Goal: Task Accomplishment & Management: Complete application form

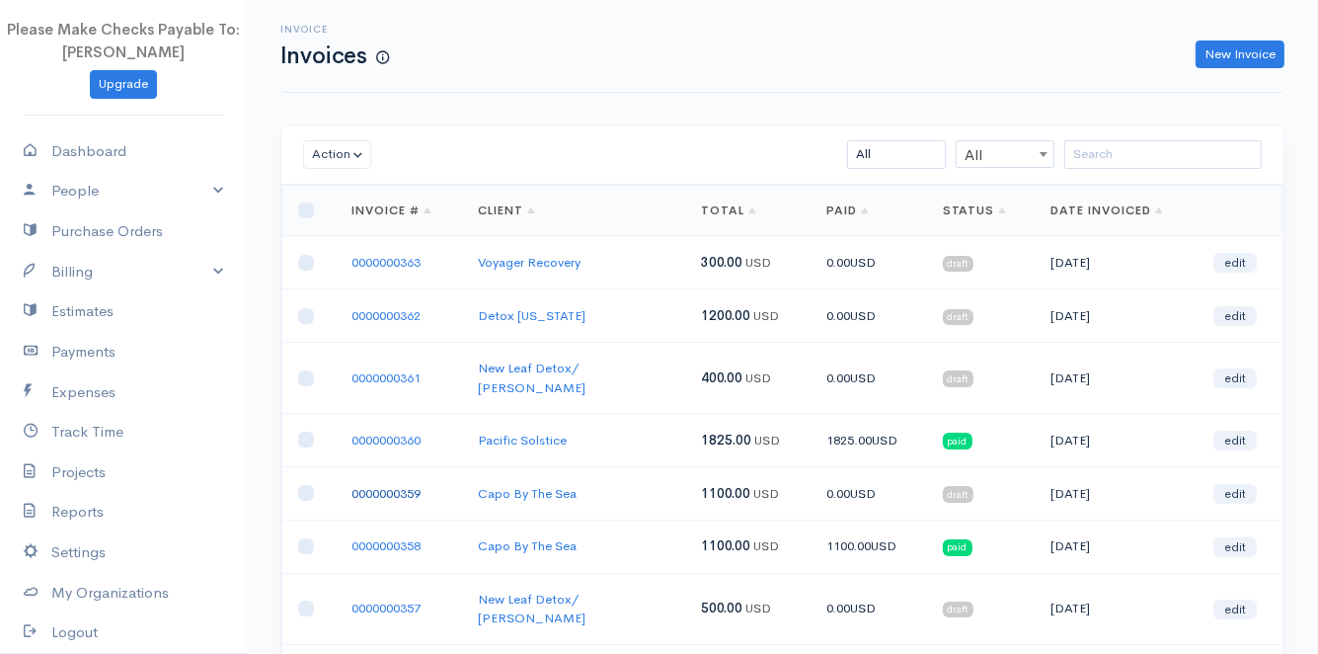
click at [373, 485] on link "0000000359" at bounding box center [385, 493] width 69 height 17
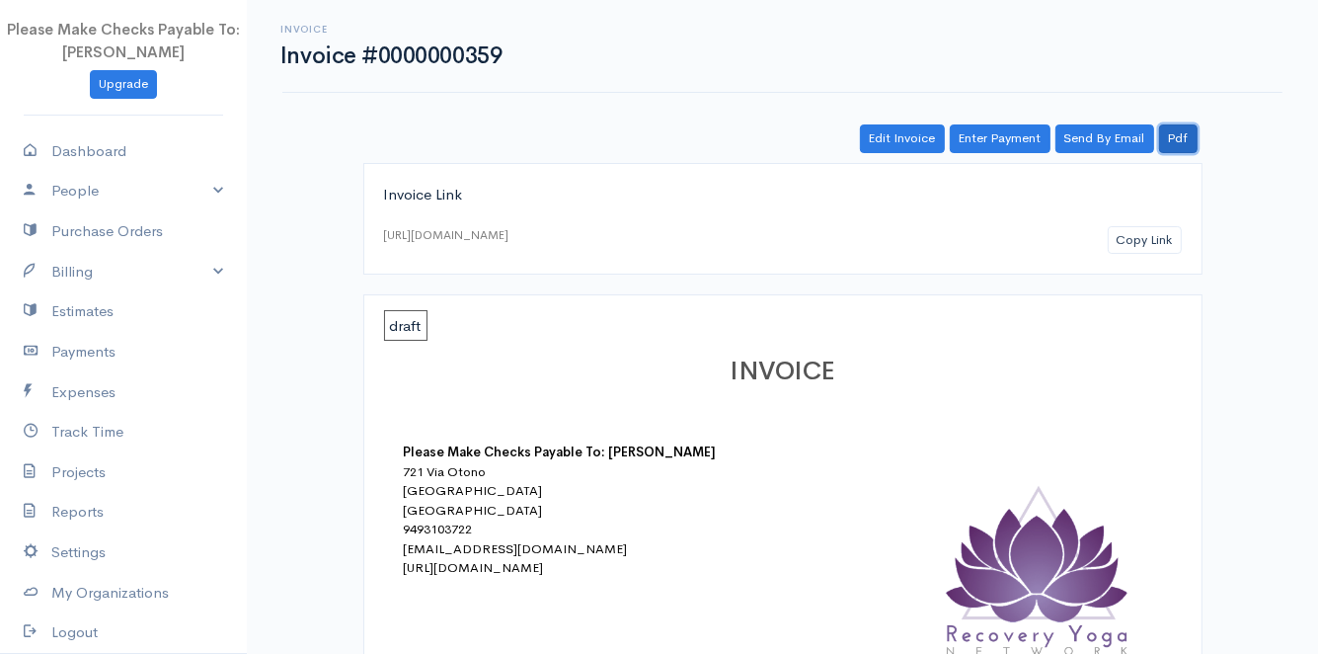
click at [1169, 146] on link "Pdf" at bounding box center [1178, 138] width 39 height 29
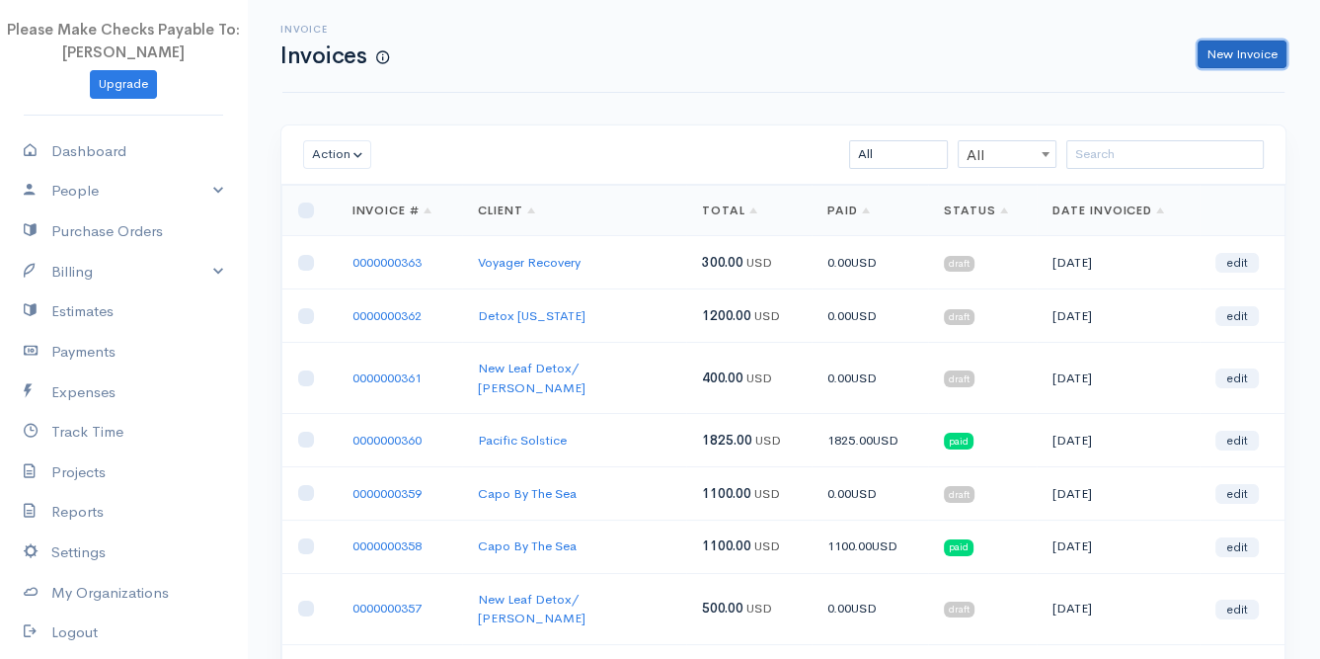
click at [1221, 66] on link "New Invoice" at bounding box center [1242, 54] width 89 height 29
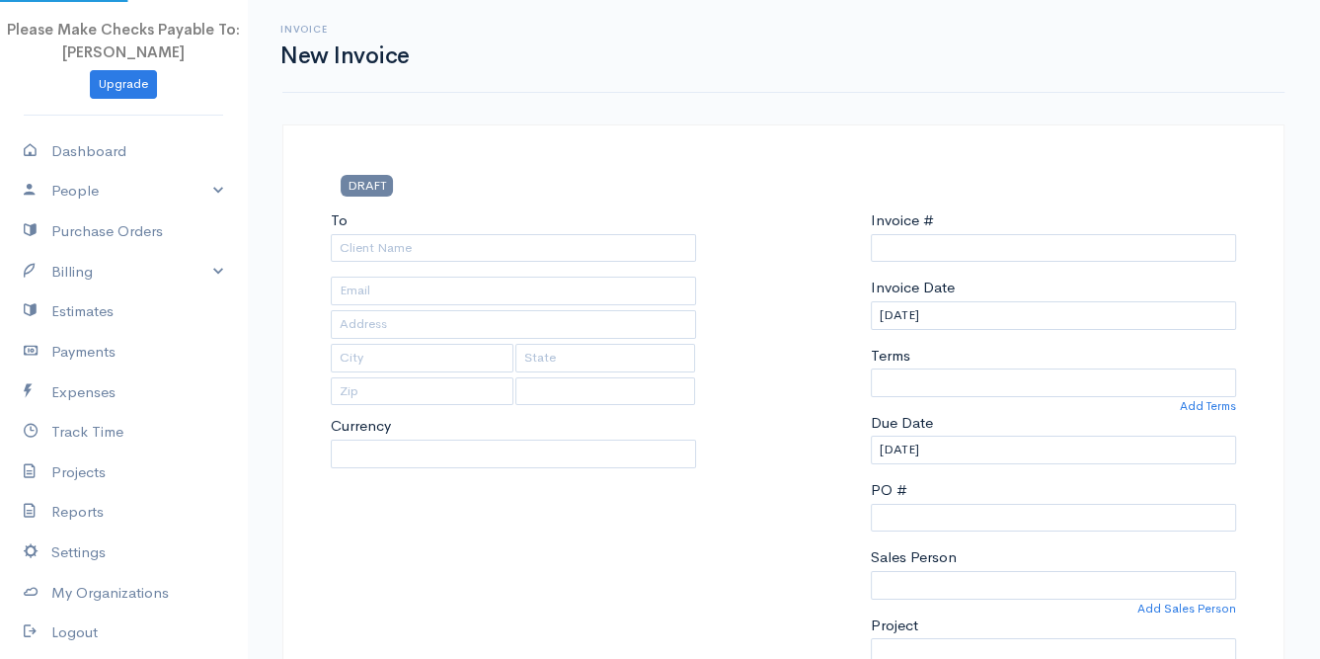
type input "0000000364"
select select "[GEOGRAPHIC_DATA]"
select select "USD"
click at [448, 241] on input "To" at bounding box center [513, 248] width 365 height 29
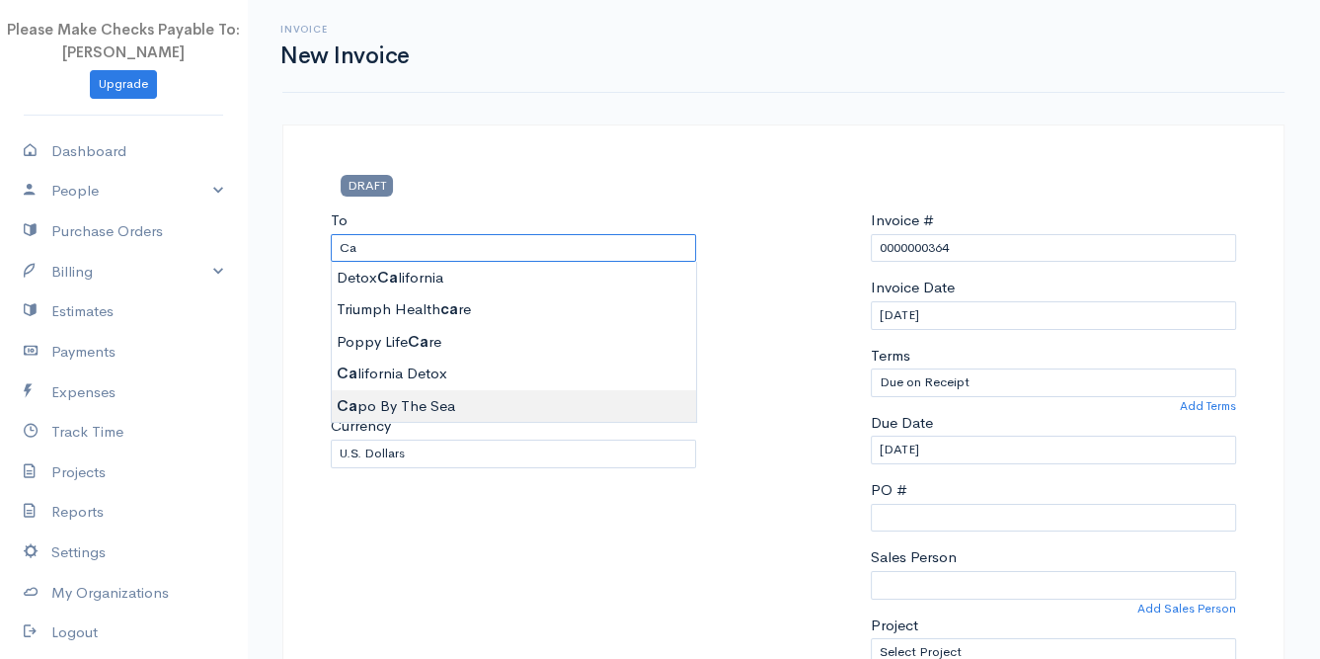
type input "Capo By The Sea"
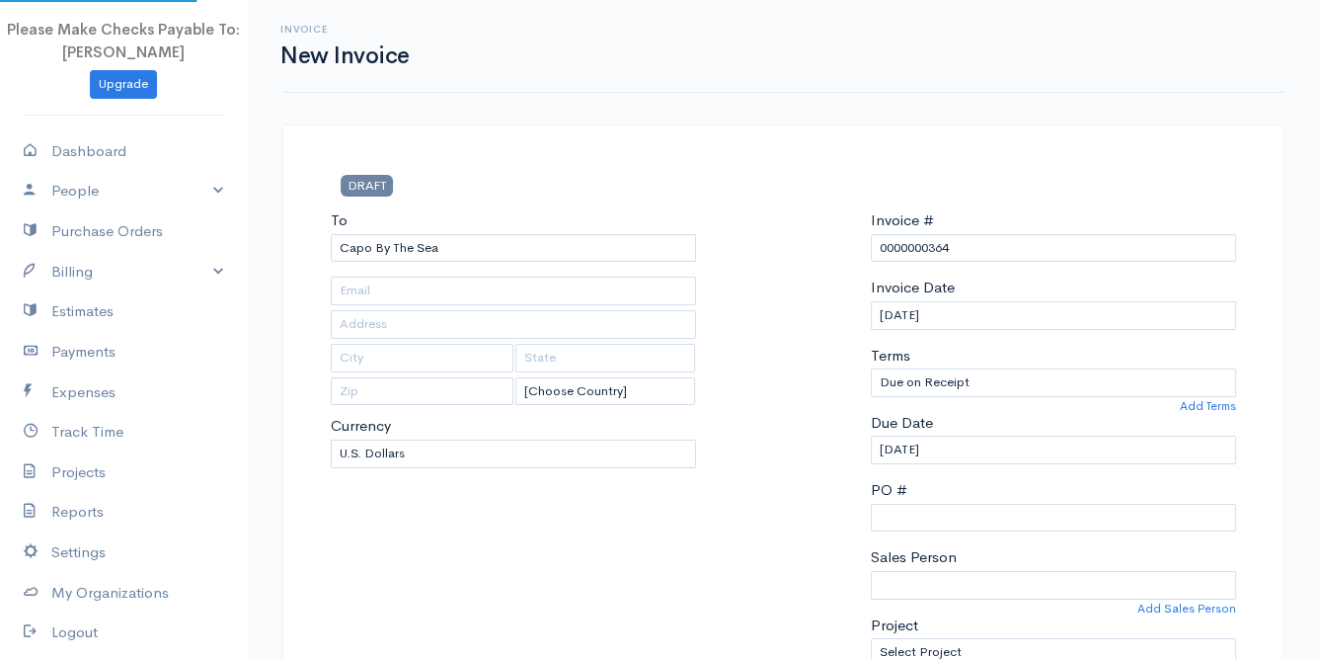
type input "[EMAIL_ADDRESS][DOMAIN_NAME]"
type input "PO Box 520"
type input "[PERSON_NAME] Point"
type input "CA"
type input "92629"
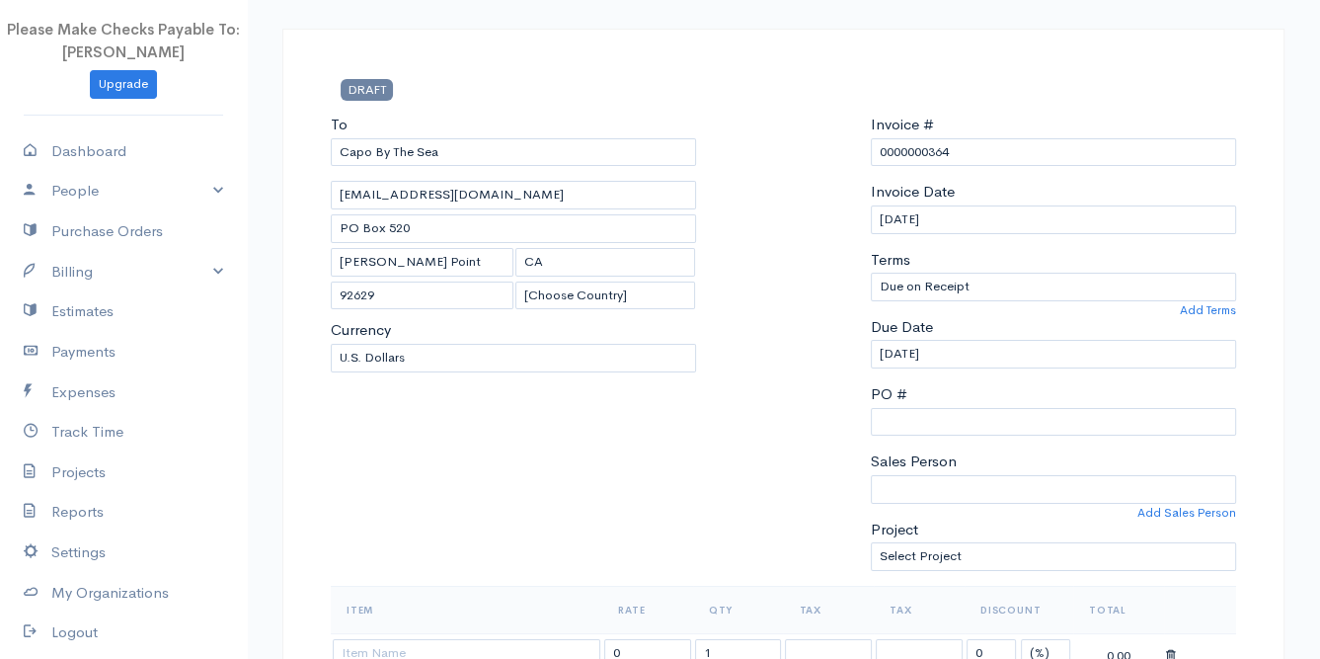
scroll to position [329, 0]
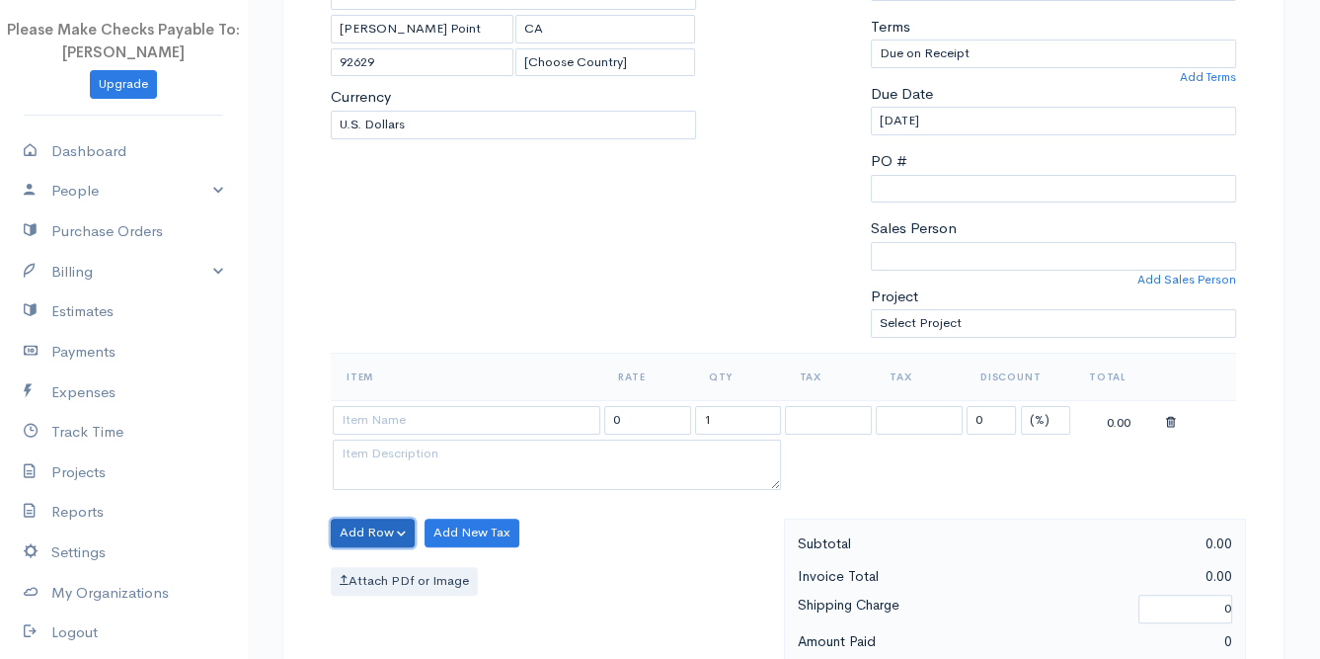
click at [367, 521] on button "Add Row" at bounding box center [373, 532] width 84 height 29
click at [389, 565] on link "Add Item Row" at bounding box center [410, 573] width 156 height 35
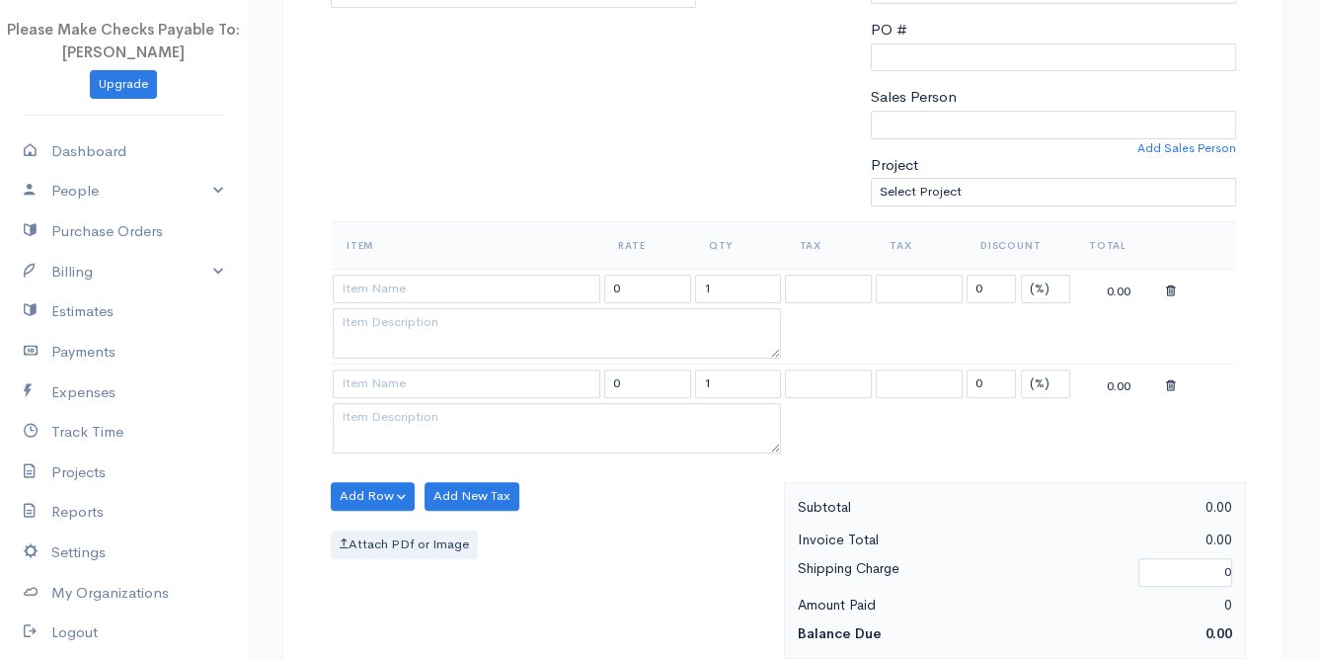
scroll to position [494, 0]
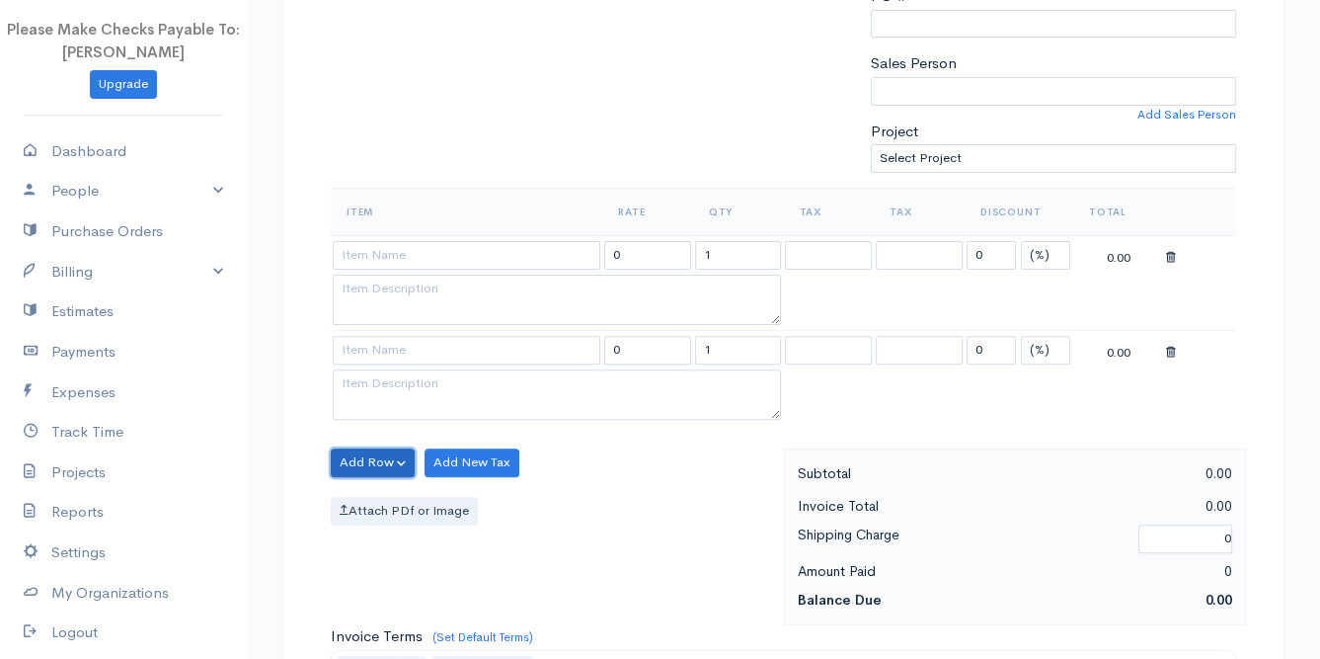
click at [360, 448] on button "Add Row" at bounding box center [373, 462] width 84 height 29
click at [365, 498] on link "Add Item Row" at bounding box center [410, 503] width 156 height 35
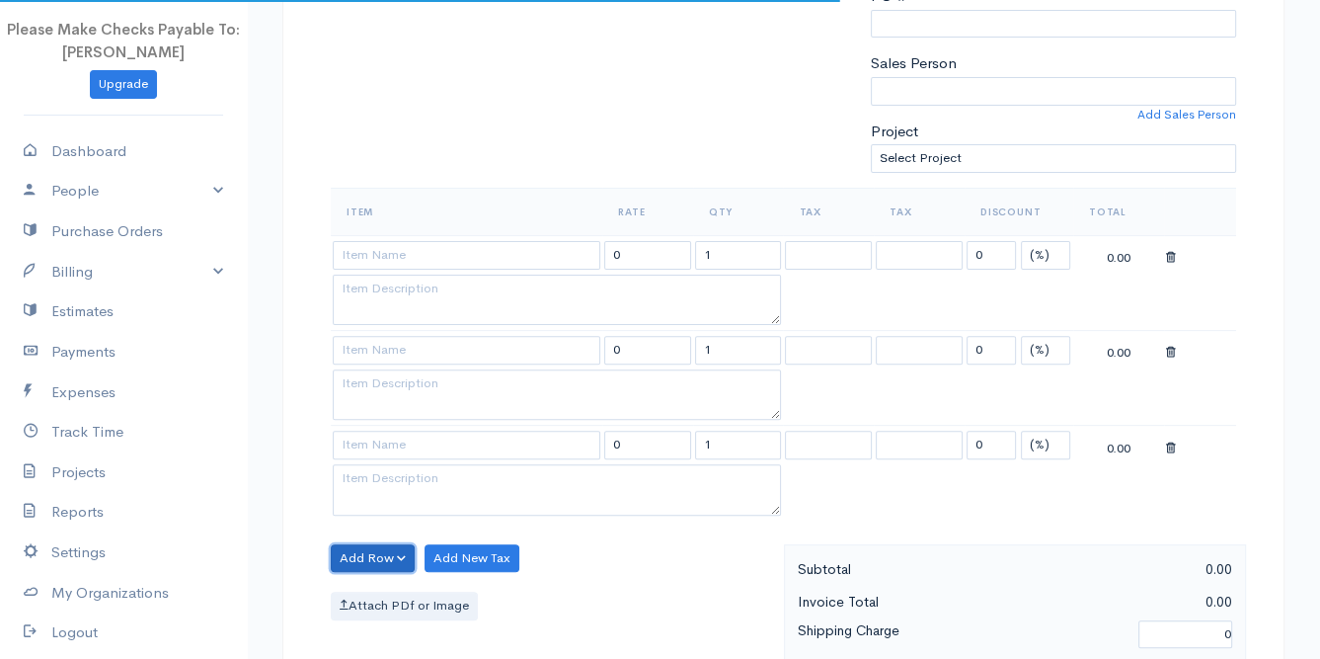
click at [375, 556] on button "Add Row" at bounding box center [373, 558] width 84 height 29
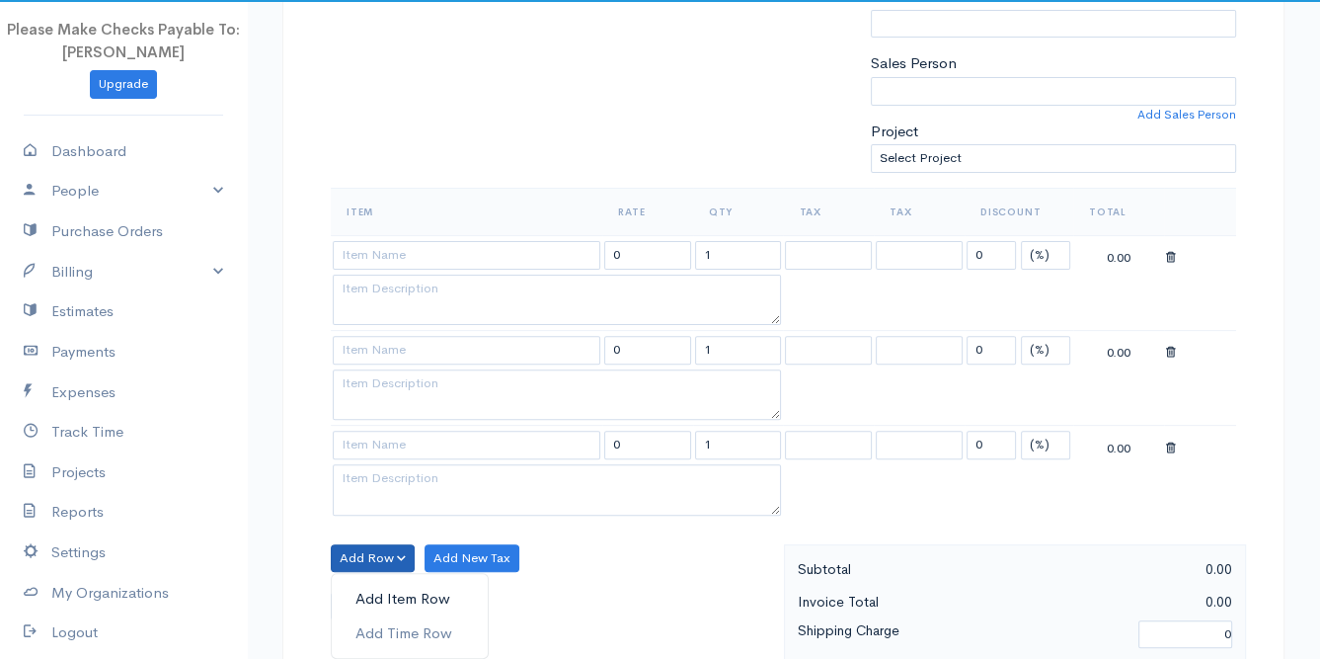
click at [362, 582] on link "Add Item Row" at bounding box center [410, 598] width 156 height 35
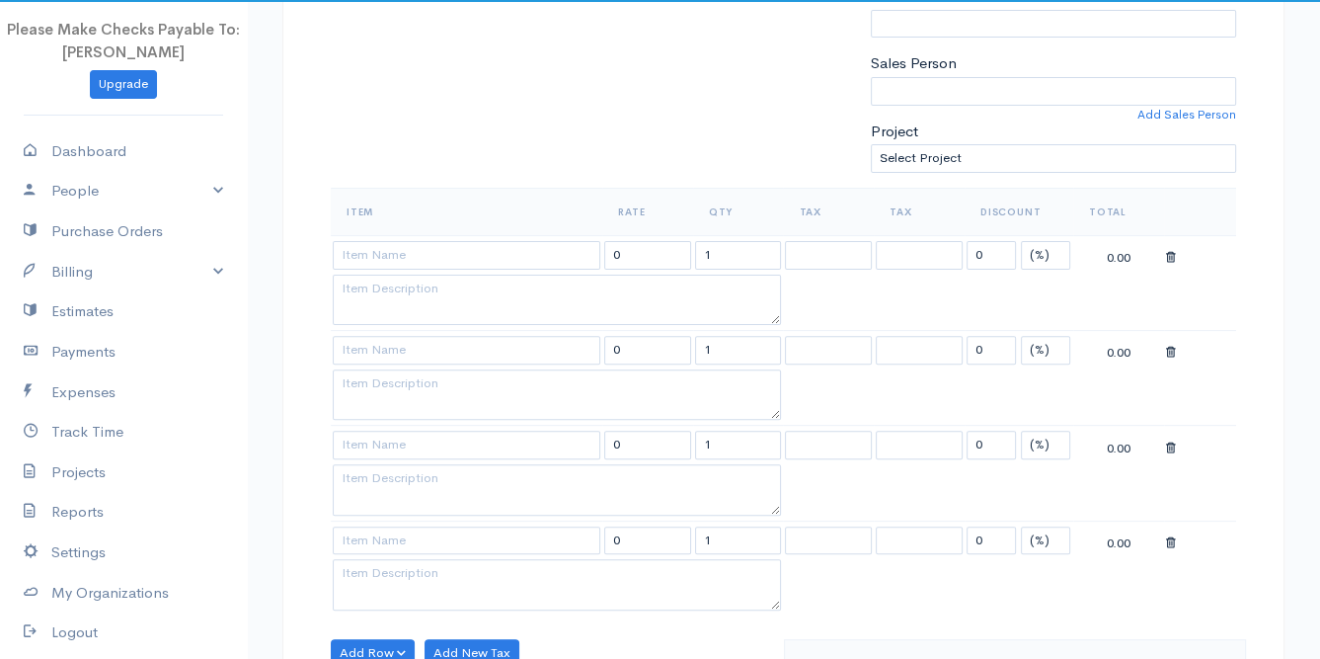
scroll to position [658, 0]
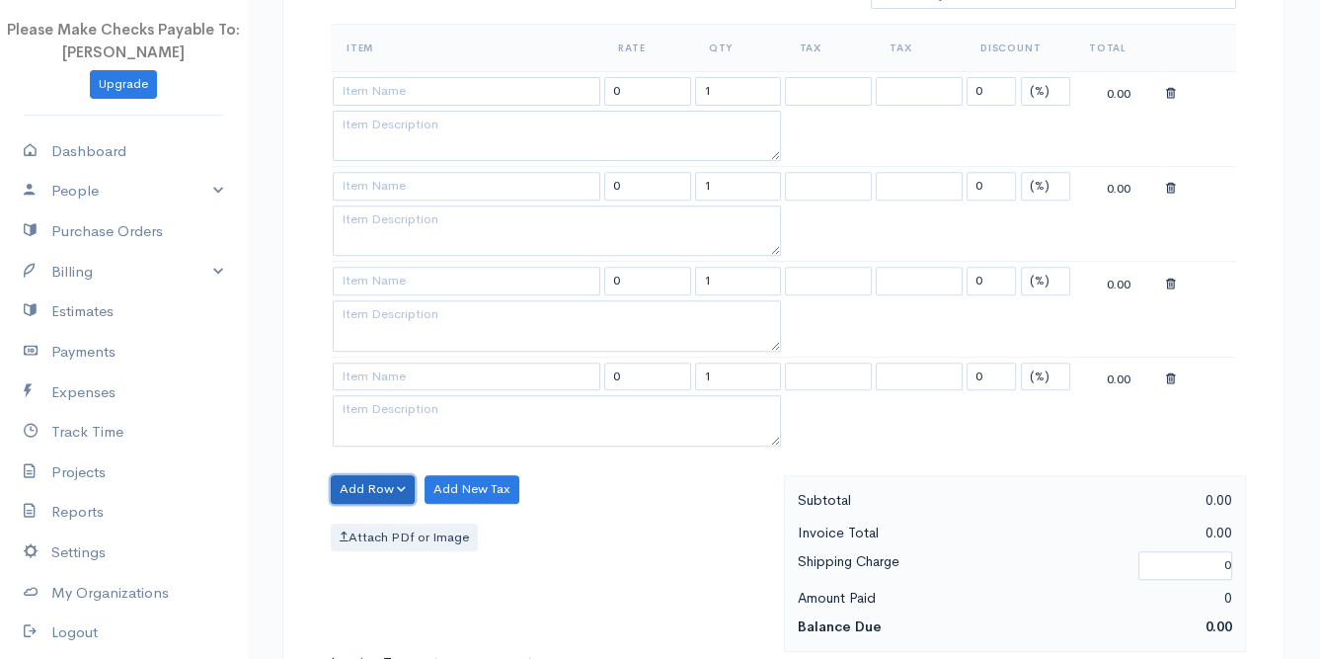
click at [357, 475] on button "Add Row" at bounding box center [373, 489] width 84 height 29
click at [366, 527] on link "Add Item Row" at bounding box center [410, 529] width 156 height 35
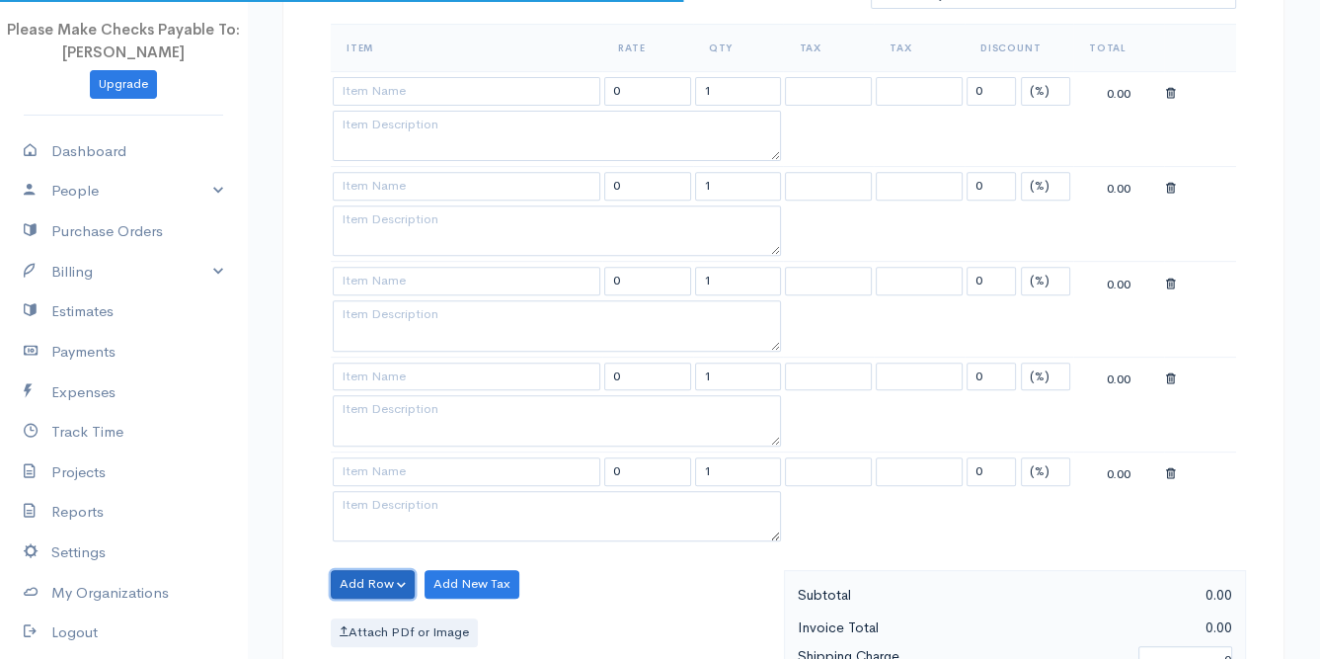
click at [356, 576] on button "Add Row" at bounding box center [373, 584] width 84 height 29
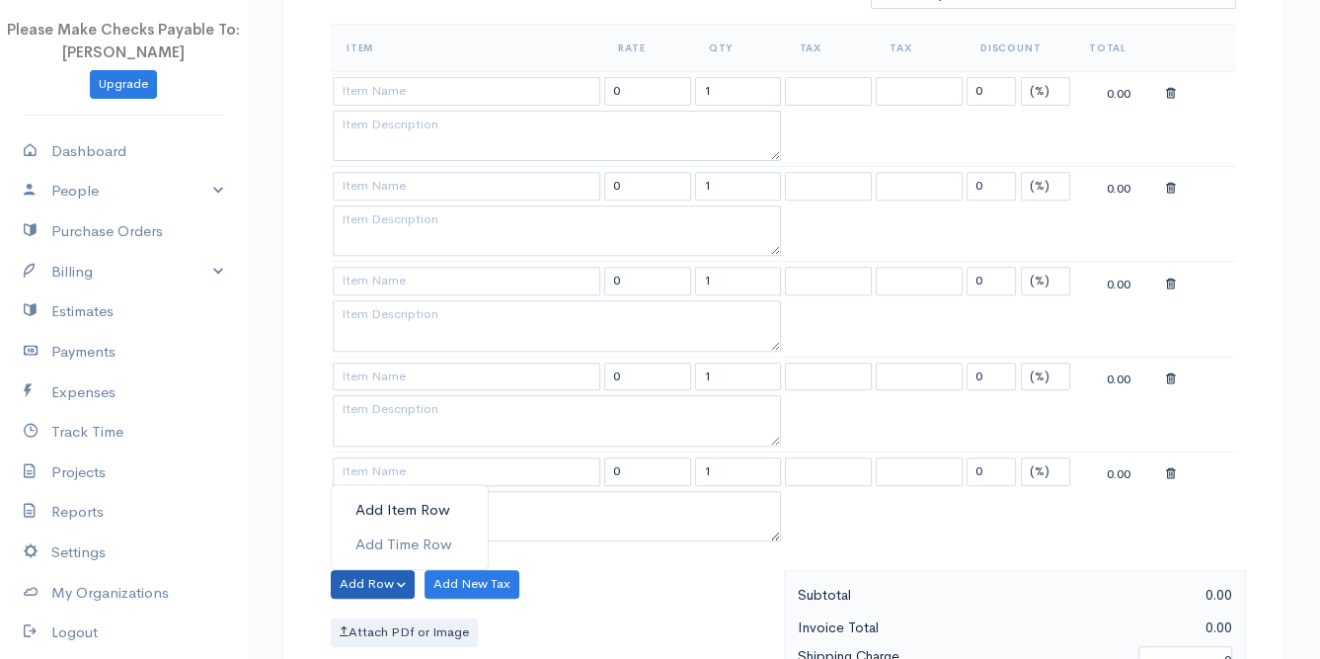
click at [352, 493] on link "Add Item Row" at bounding box center [410, 510] width 156 height 35
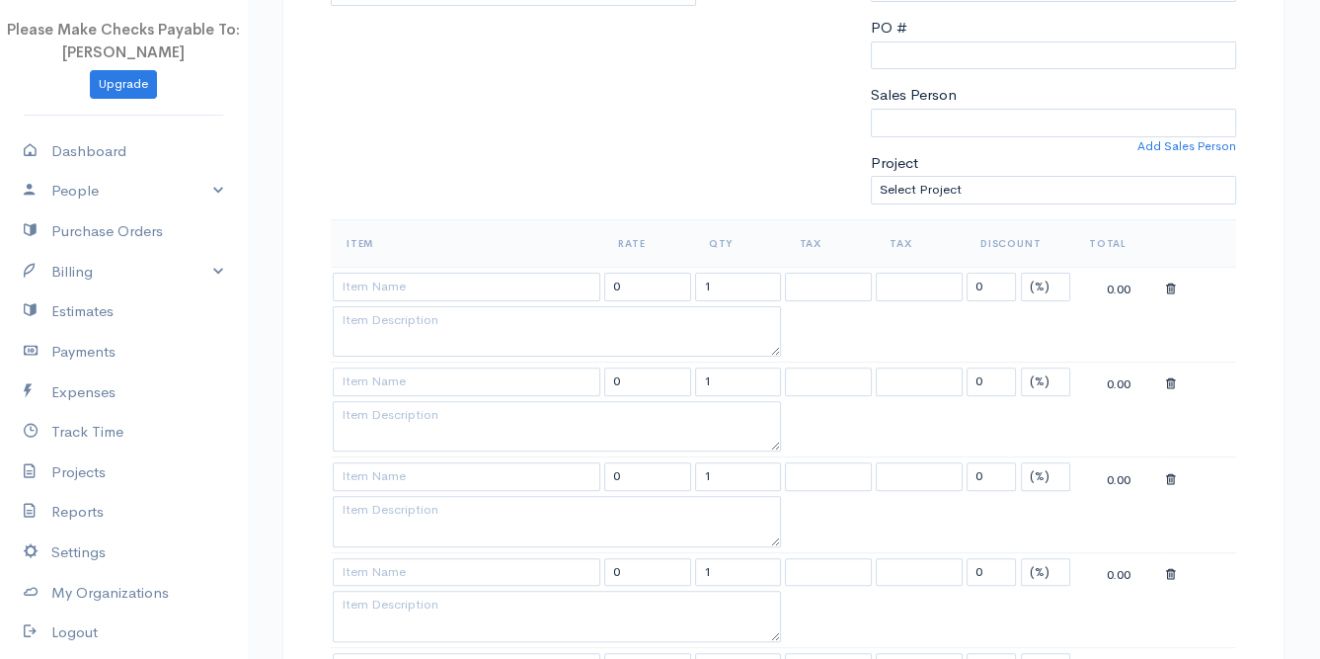
scroll to position [494, 0]
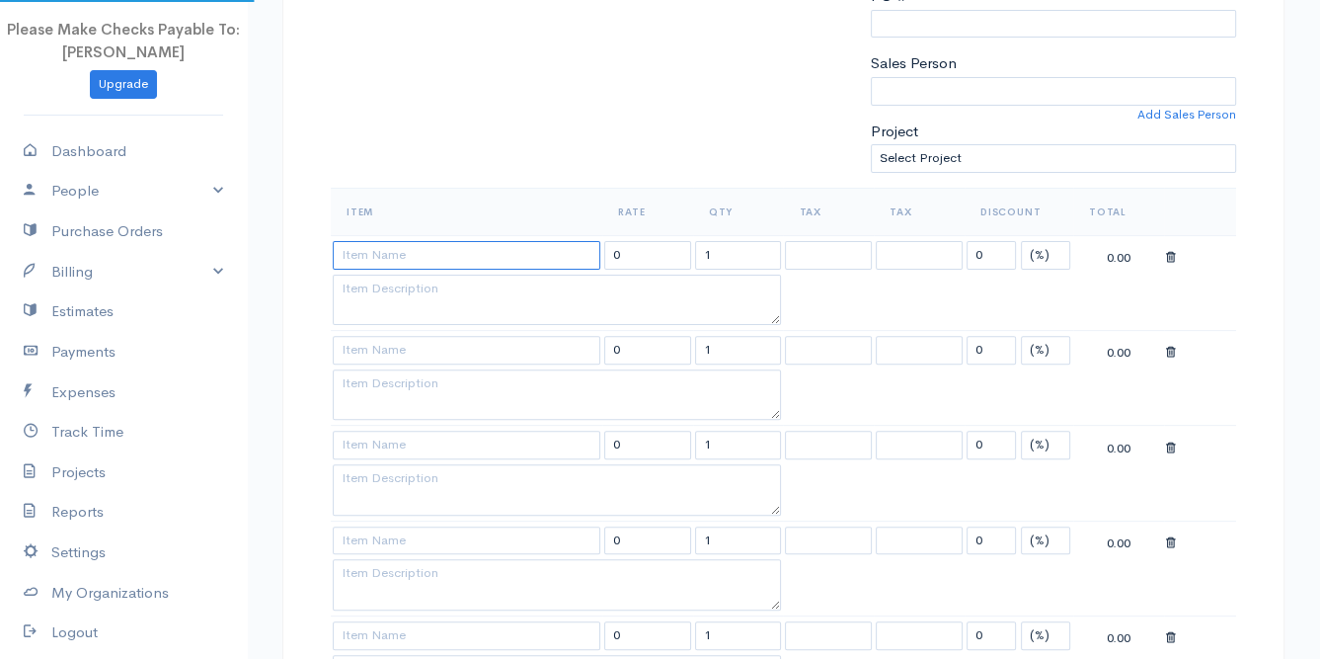
click at [381, 254] on input at bounding box center [467, 255] width 268 height 29
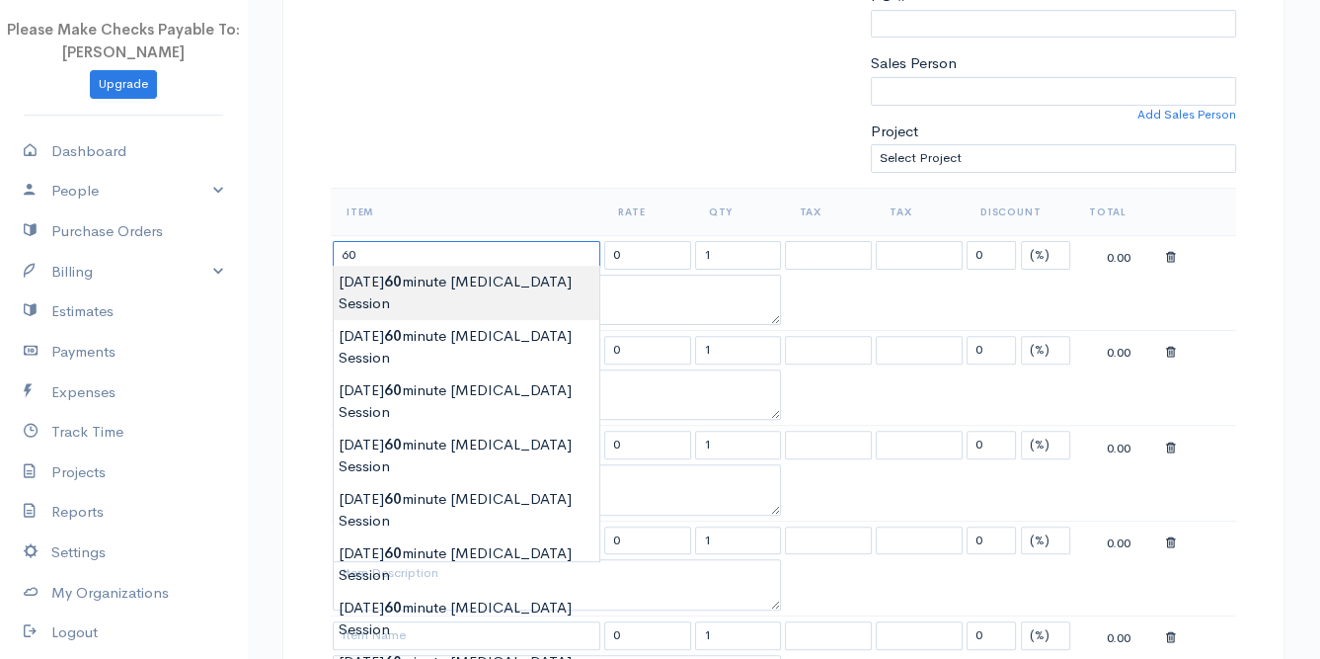
type input "[DATE] 60 minute [MEDICAL_DATA] Session"
type input "100.00"
type textarea "60 Minute [MEDICAL_DATA] and [MEDICAL_DATA] session"
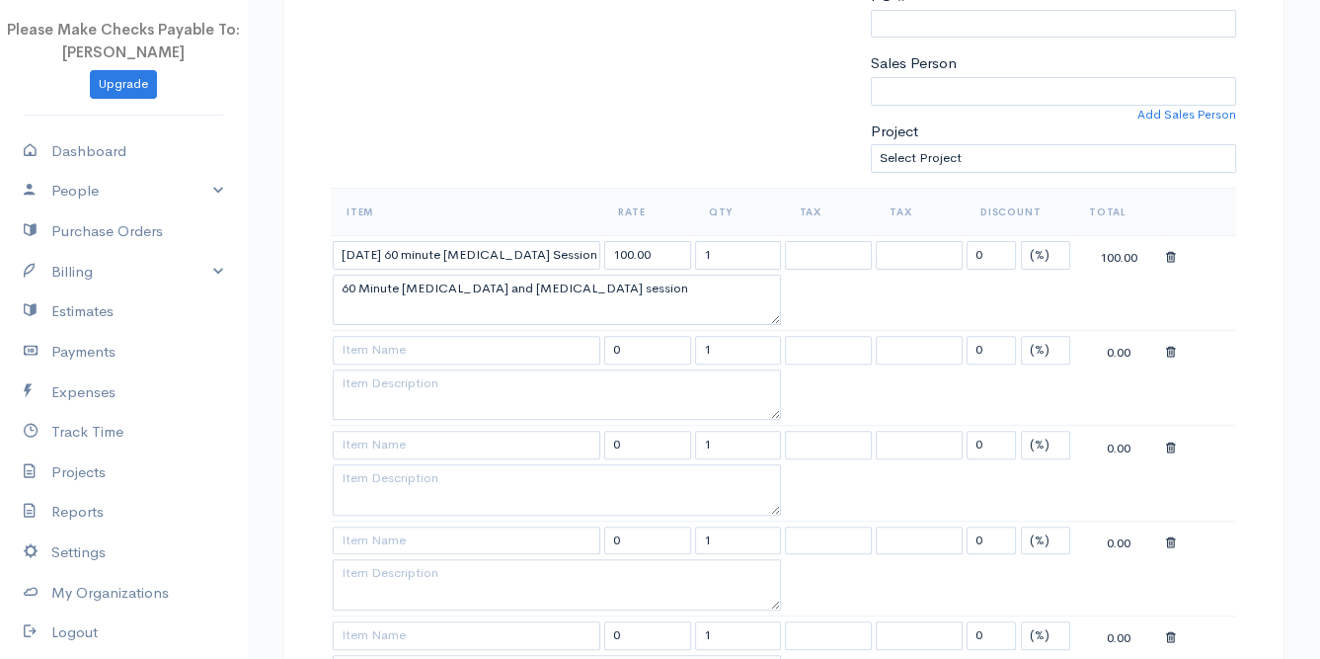
click at [401, 303] on body "Please Make Checks Payable To: [PERSON_NAME] Upgrade Dashboard People Clients V…" at bounding box center [660, 597] width 1320 height 2182
click at [381, 353] on input at bounding box center [467, 350] width 268 height 29
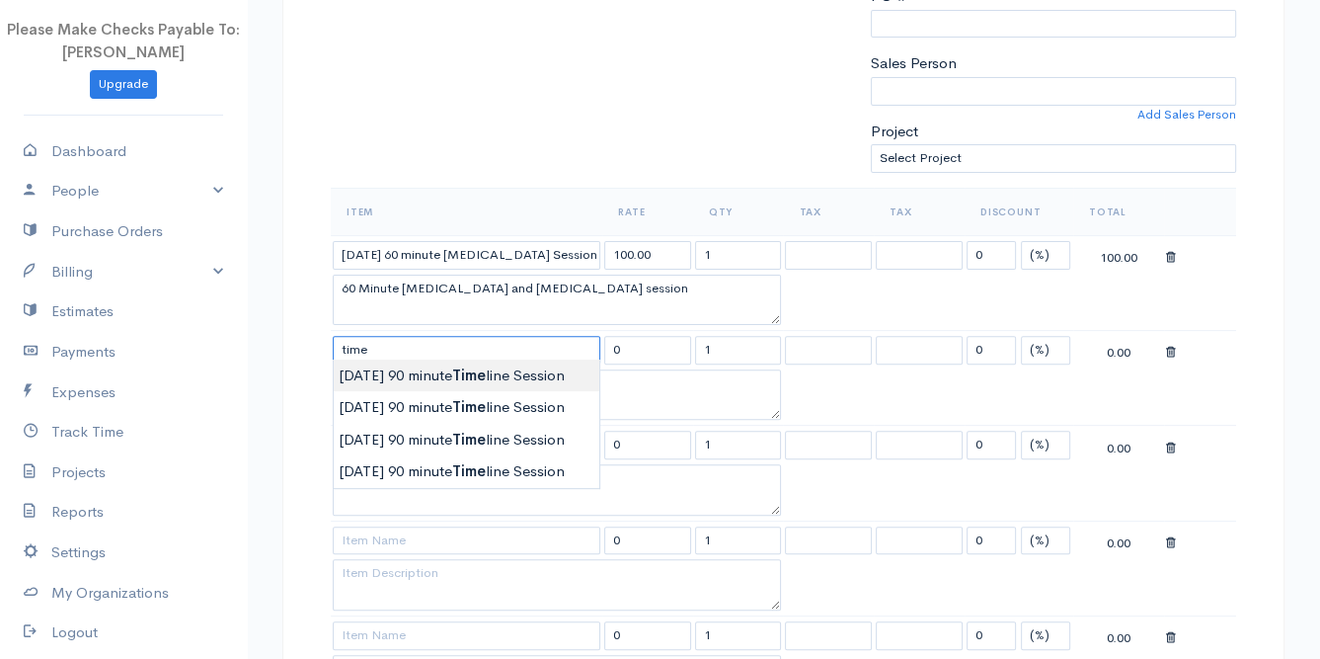
type input "[DATE] 90 minute Timeline Session"
type input "150.00"
type textarea "90 Minute process and [MEDICAL_DATA] session"
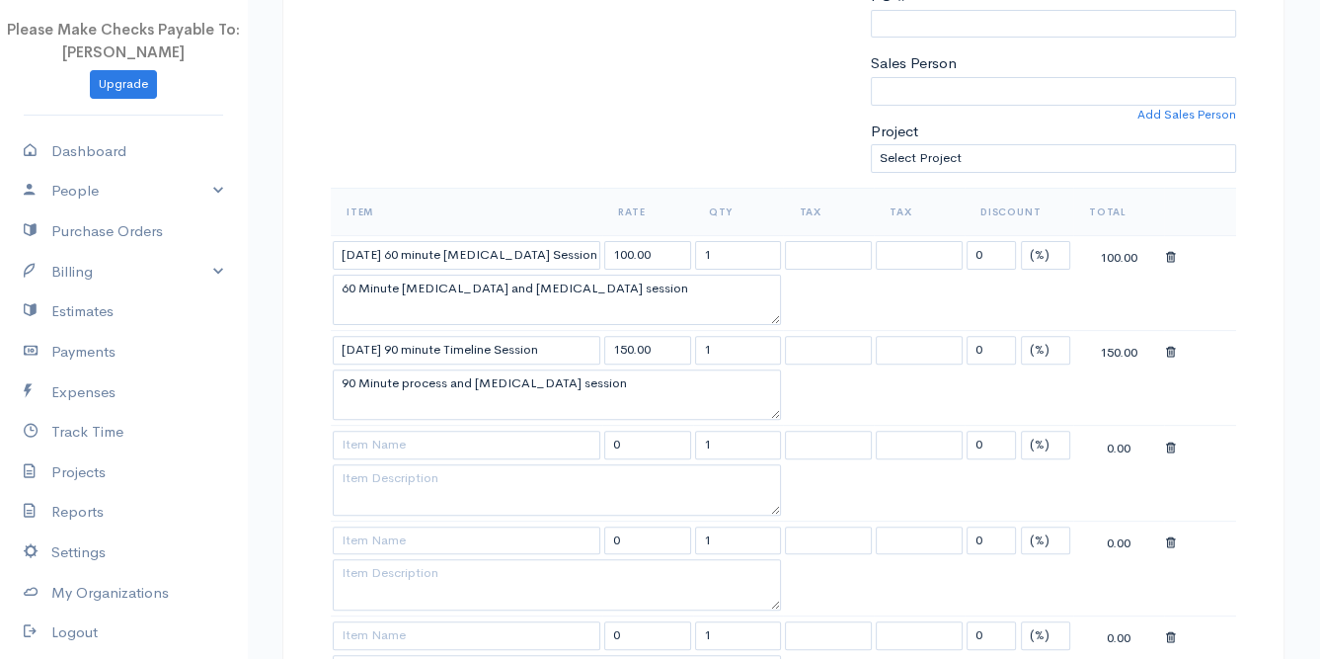
click at [383, 383] on body "Please Make Checks Payable To: [PERSON_NAME] Upgrade Dashboard People Clients V…" at bounding box center [660, 597] width 1320 height 2182
click at [369, 441] on input at bounding box center [467, 444] width 268 height 29
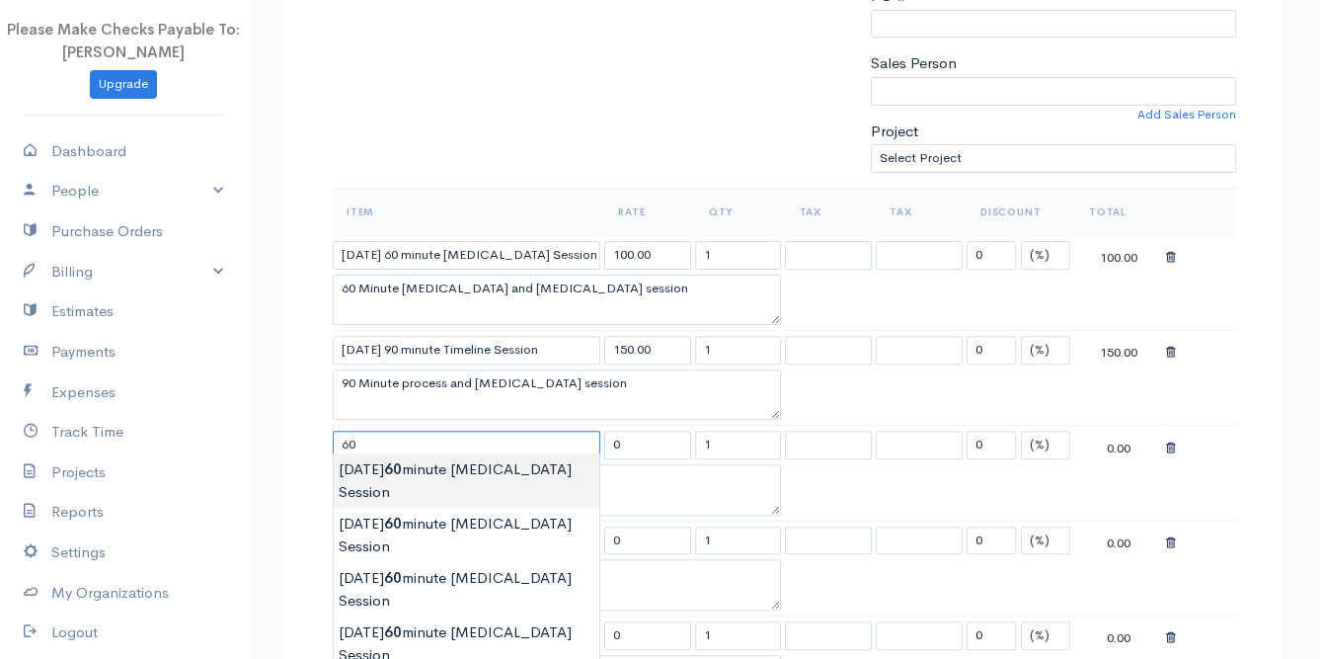
type input "[DATE] 60 minute [MEDICAL_DATA] Session"
type input "100.00"
type textarea "60 Minute [MEDICAL_DATA] and [MEDICAL_DATA] session"
click at [375, 474] on body "Please Make Checks Payable To: [PERSON_NAME] Upgrade Dashboard People Clients V…" at bounding box center [660, 597] width 1320 height 2182
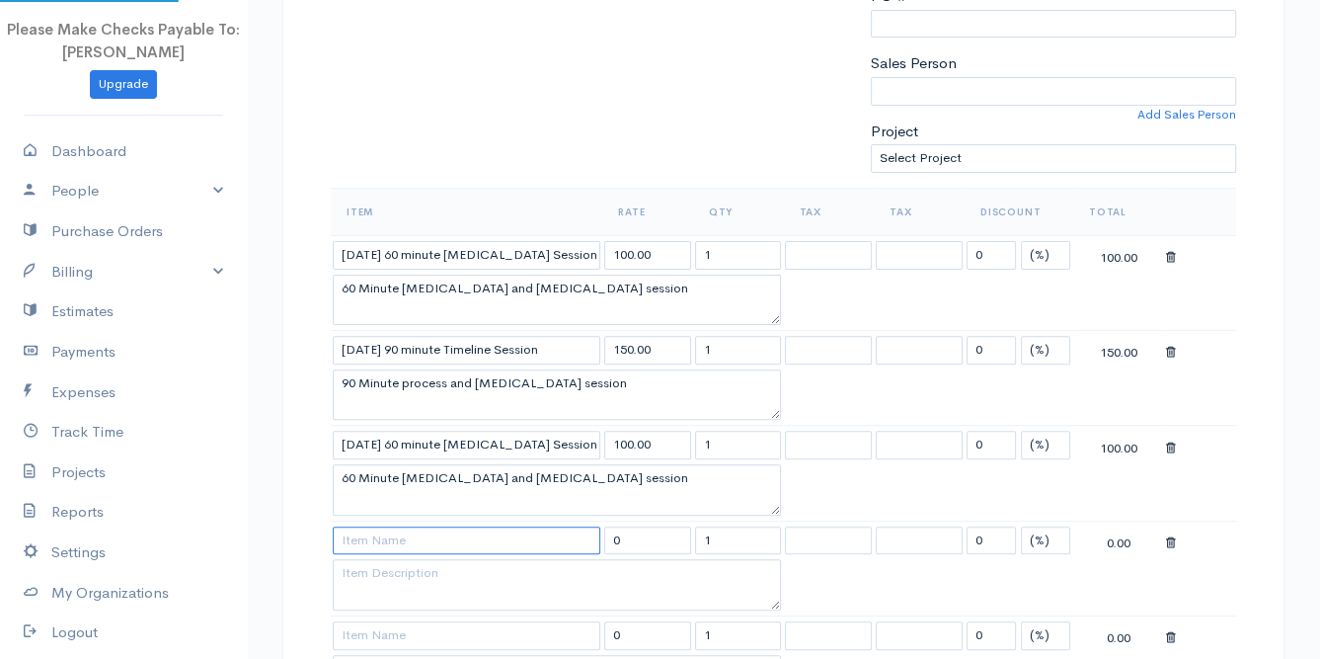
click at [362, 540] on input at bounding box center [467, 540] width 268 height 29
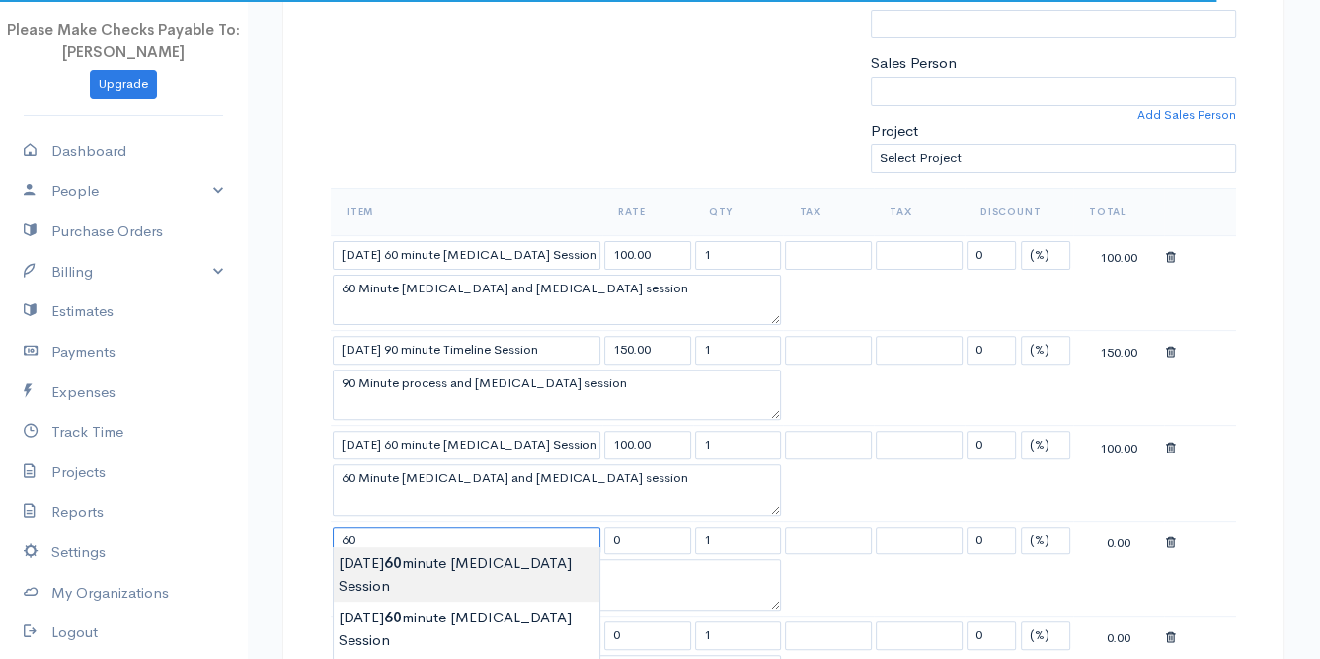
type input "[DATE] 60 minute [MEDICAL_DATA] Session"
type input "100.00"
type textarea "60 Minute [MEDICAL_DATA] and [MEDICAL_DATA] session"
click at [376, 568] on body "Please Make Checks Payable To: [PERSON_NAME] Upgrade Dashboard People Clients V…" at bounding box center [660, 597] width 1320 height 2182
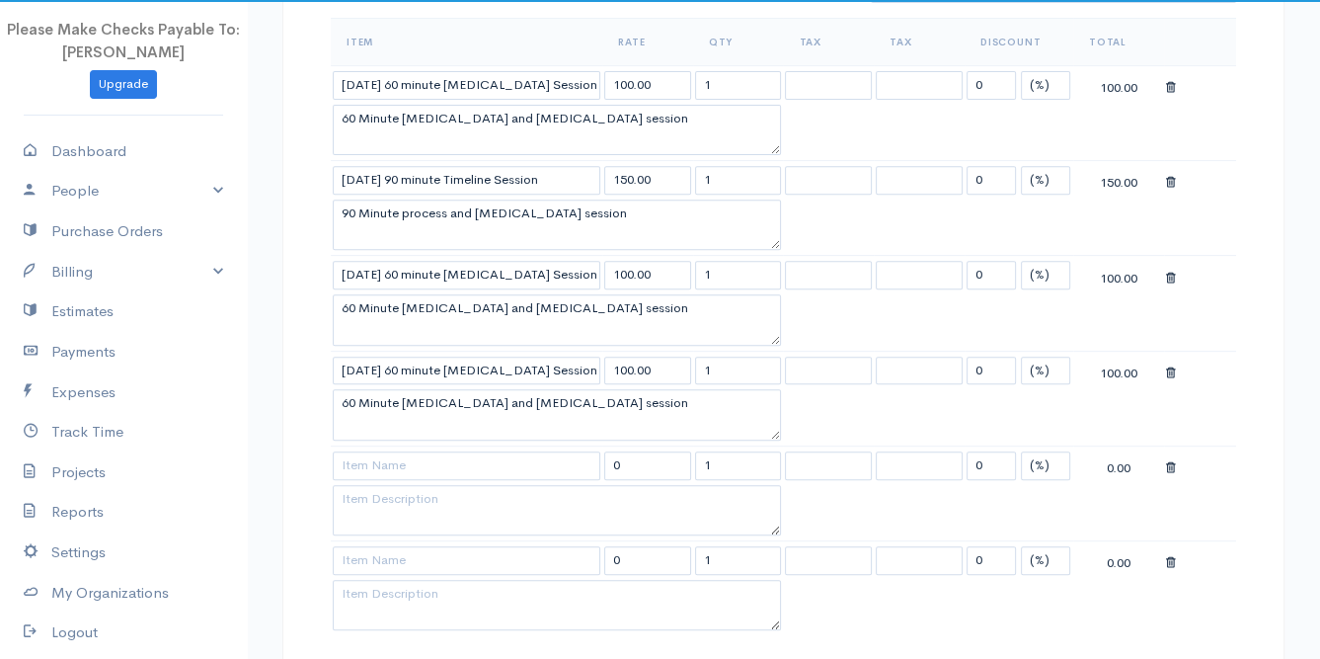
scroll to position [822, 0]
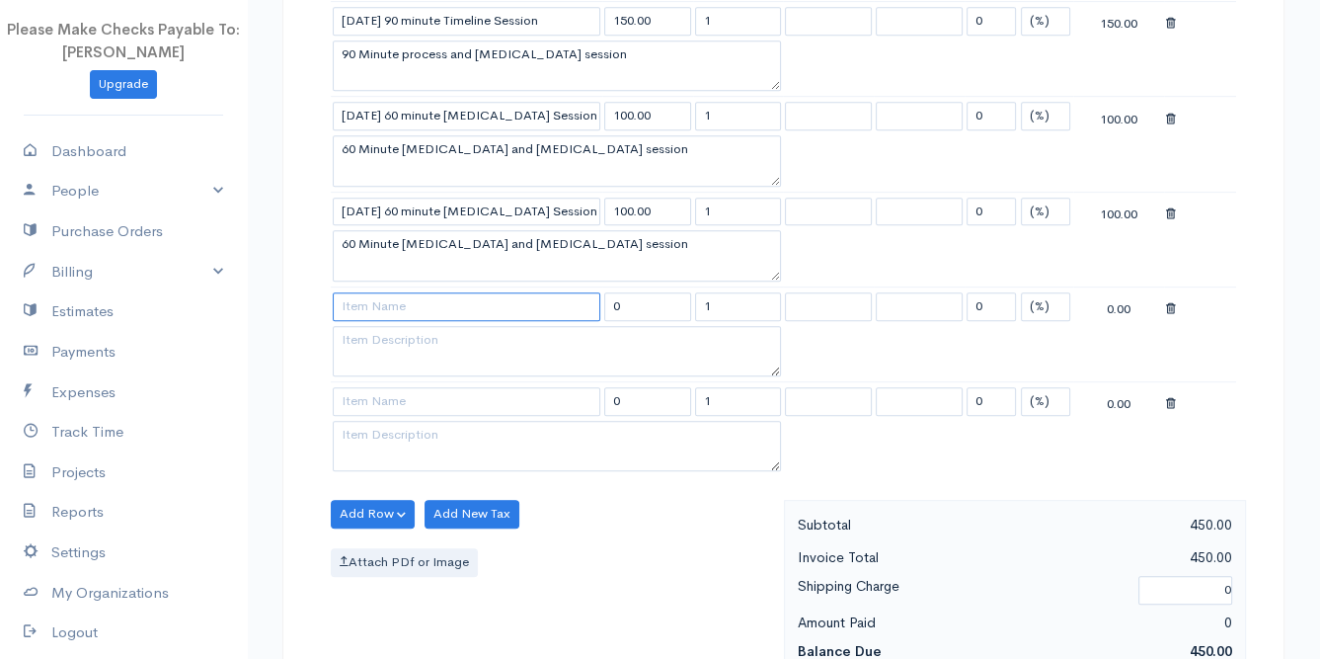
click at [386, 300] on input at bounding box center [467, 306] width 268 height 29
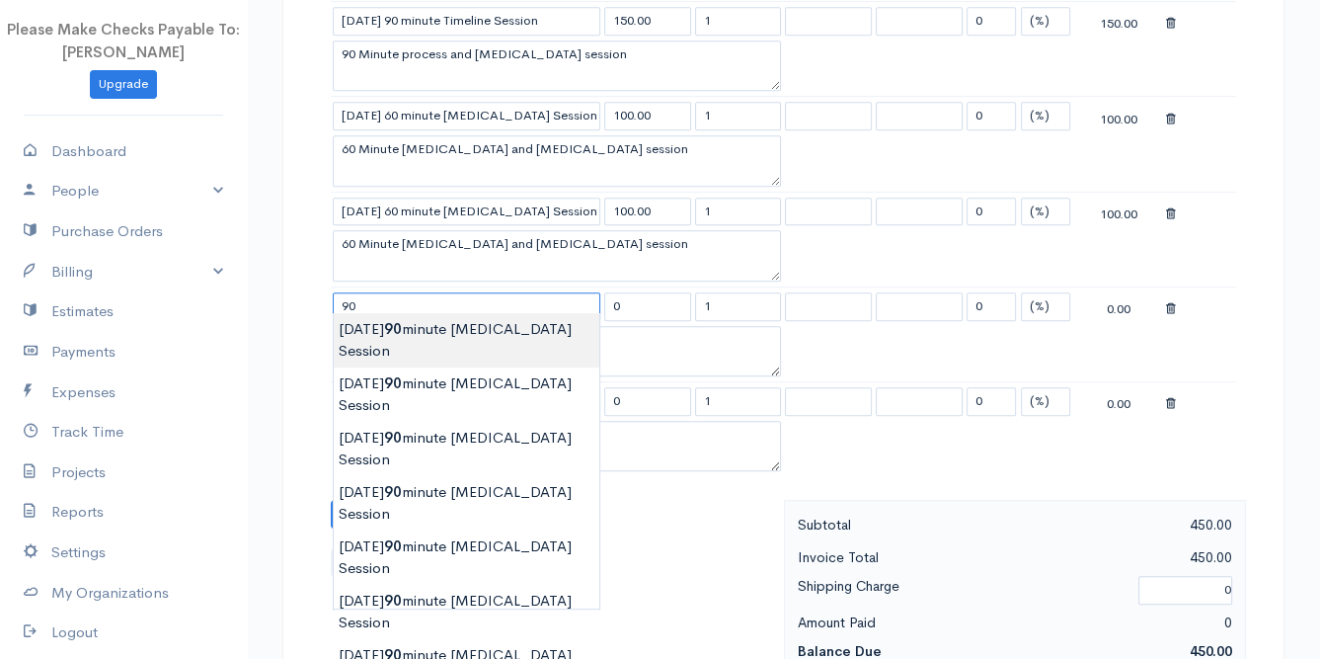
type input "9"
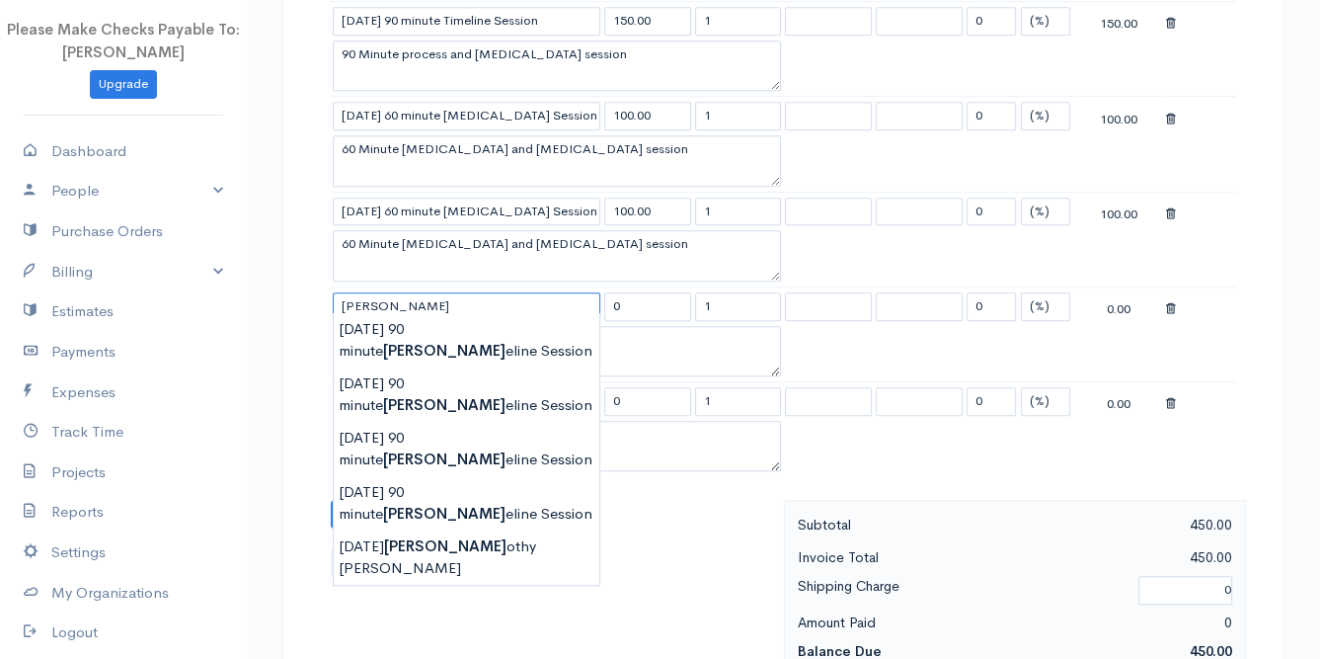
type input "[DATE] 90 minute Timeline Session"
type input "150.00"
type textarea "90 Minute process and [MEDICAL_DATA] session"
click at [389, 328] on body "Please Make Checks Payable To: [PERSON_NAME] Upgrade Dashboard People Clients V…" at bounding box center [660, 269] width 1320 height 2182
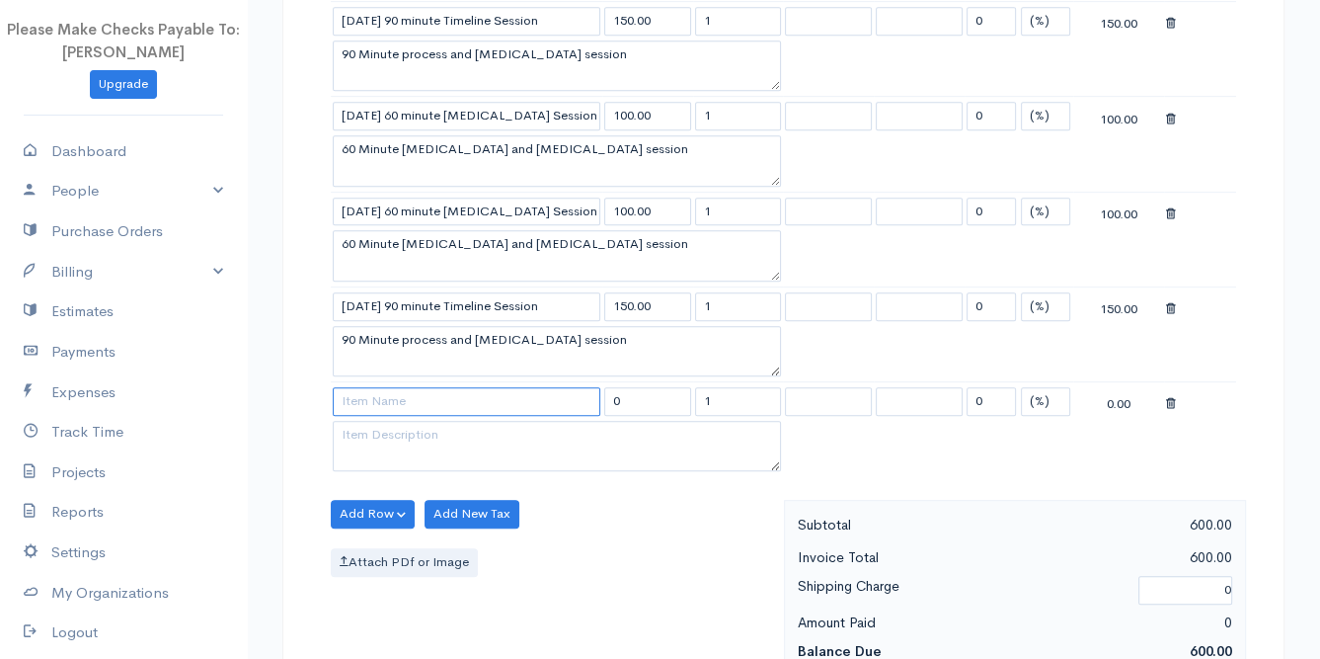
click at [381, 394] on input at bounding box center [467, 401] width 268 height 29
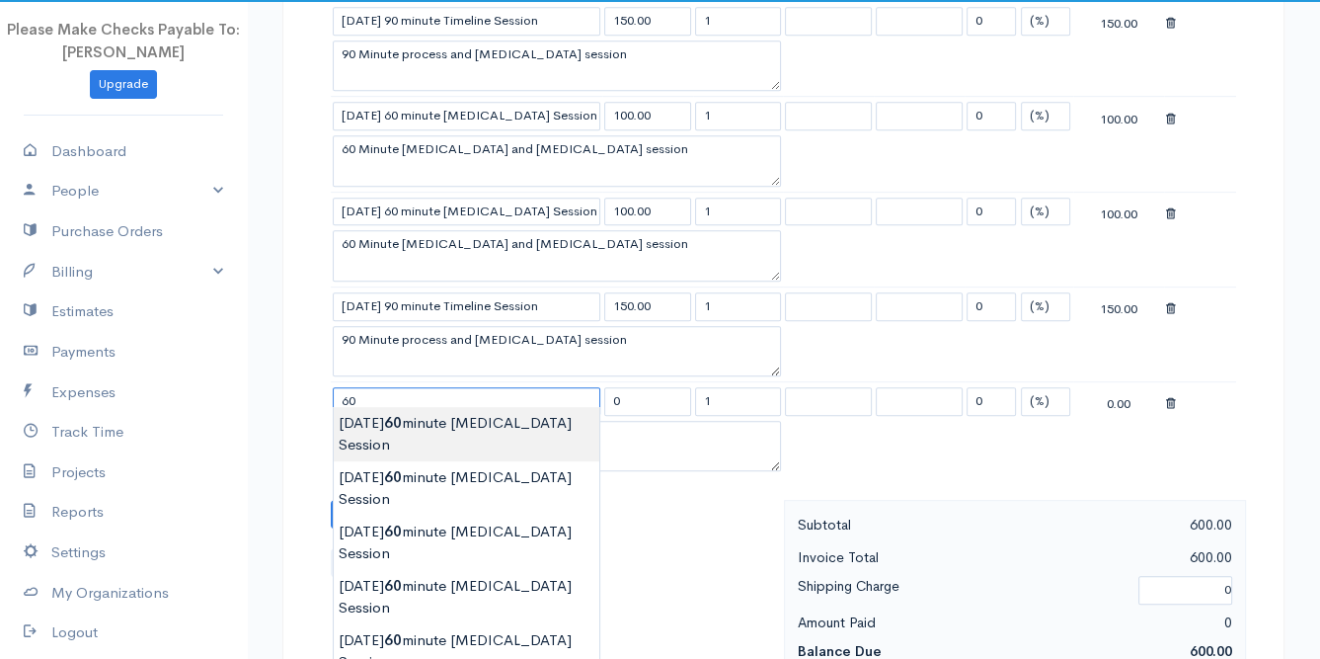
type input "[DATE] 60 minute [MEDICAL_DATA] Session"
type input "100.00"
type textarea "60 Minute [MEDICAL_DATA] and [MEDICAL_DATA] session"
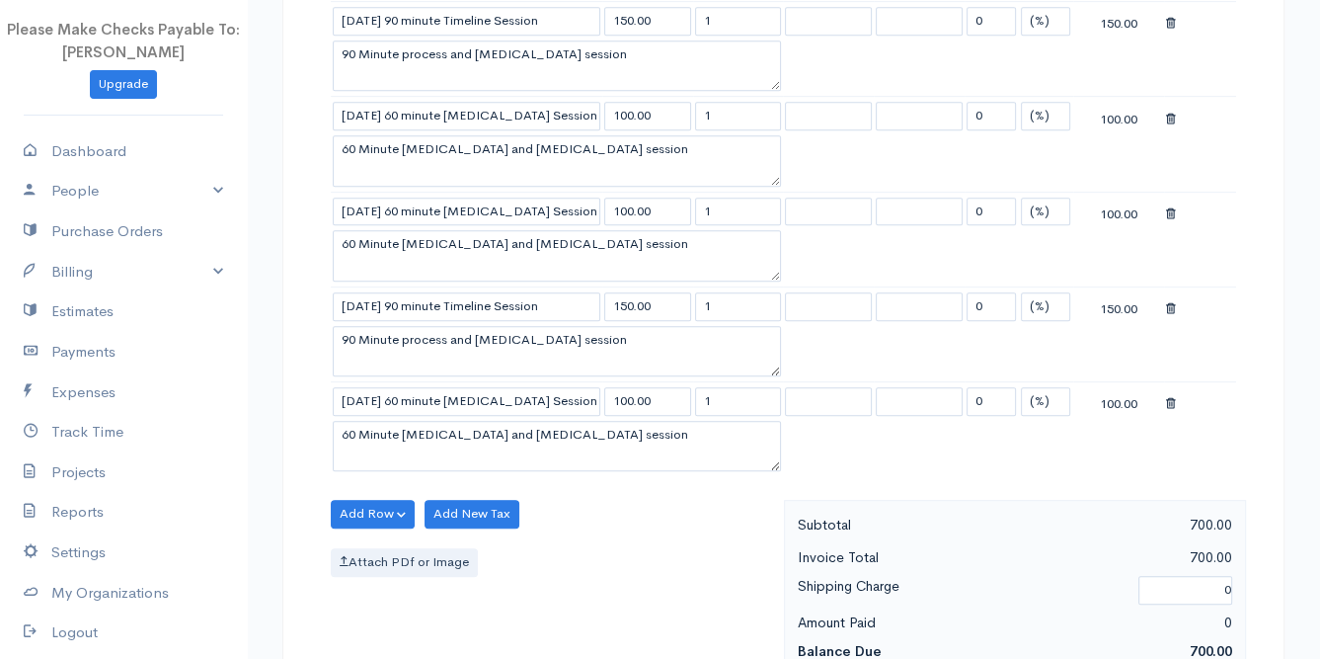
click at [383, 426] on body "Please Make Checks Payable To: [PERSON_NAME] Upgrade Dashboard People Clients V…" at bounding box center [660, 269] width 1320 height 2182
click at [372, 503] on button "Add Row" at bounding box center [373, 514] width 84 height 29
click at [379, 528] on div "Add Item Row Add Time Row" at bounding box center [410, 571] width 158 height 86
click at [371, 504] on button "Add Row" at bounding box center [373, 514] width 84 height 29
click at [372, 546] on link "Add Item Row" at bounding box center [410, 554] width 156 height 35
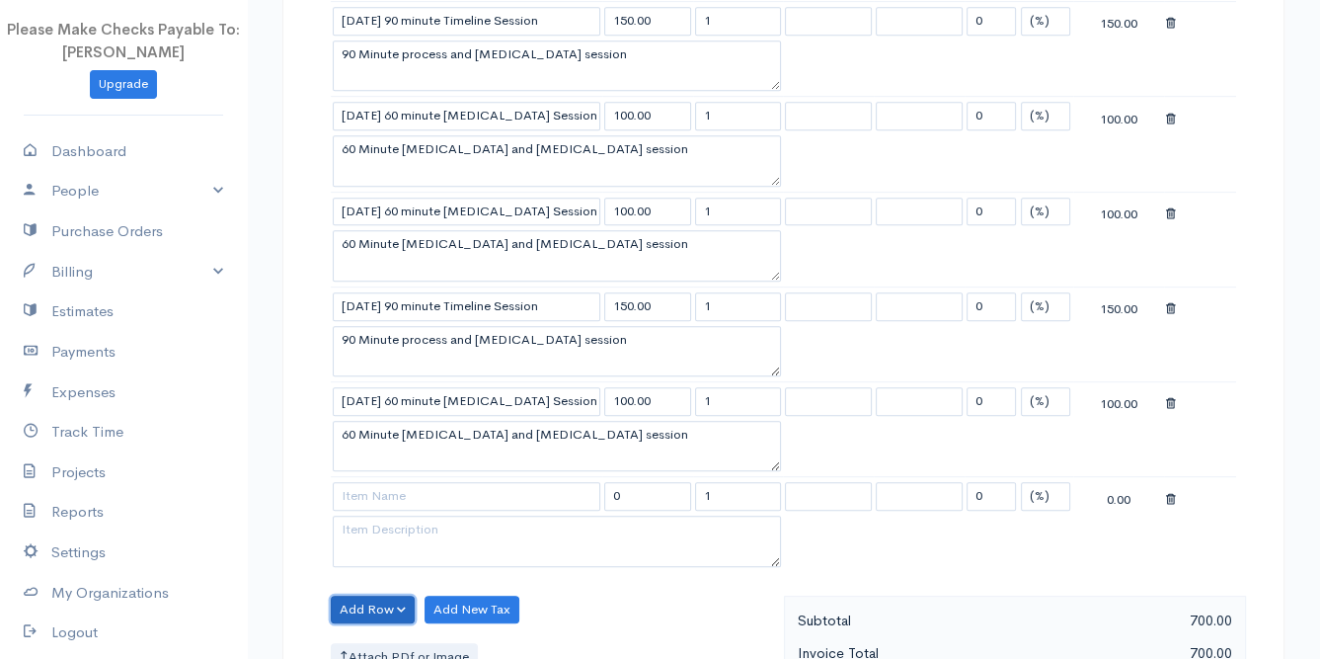
click at [371, 599] on button "Add Row" at bounding box center [373, 609] width 84 height 29
click at [363, 524] on link "Add Item Row" at bounding box center [410, 535] width 156 height 35
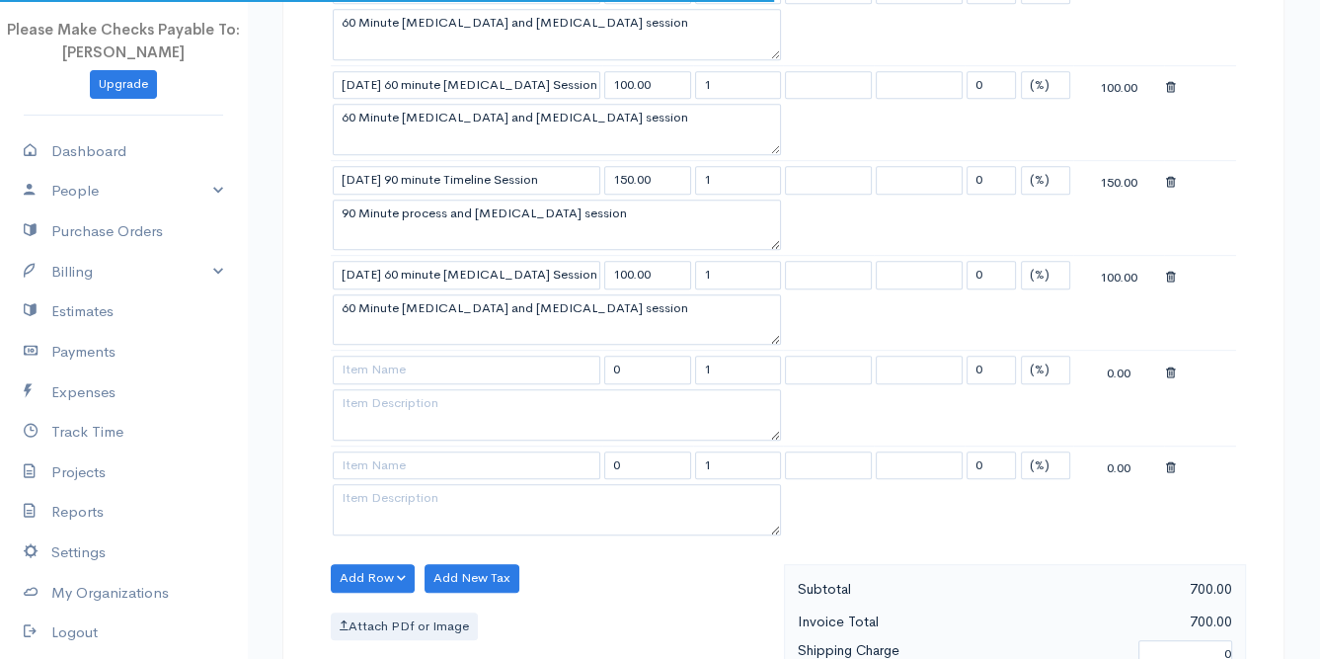
scroll to position [987, 0]
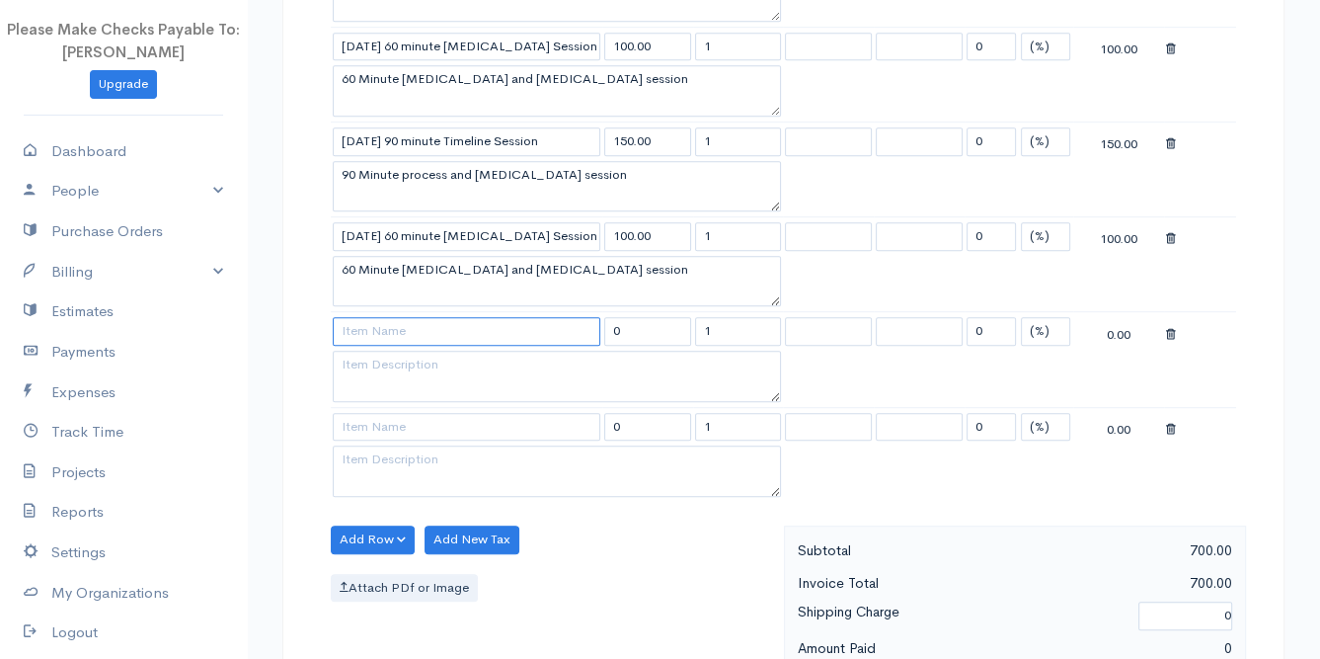
click at [361, 324] on input at bounding box center [467, 331] width 268 height 29
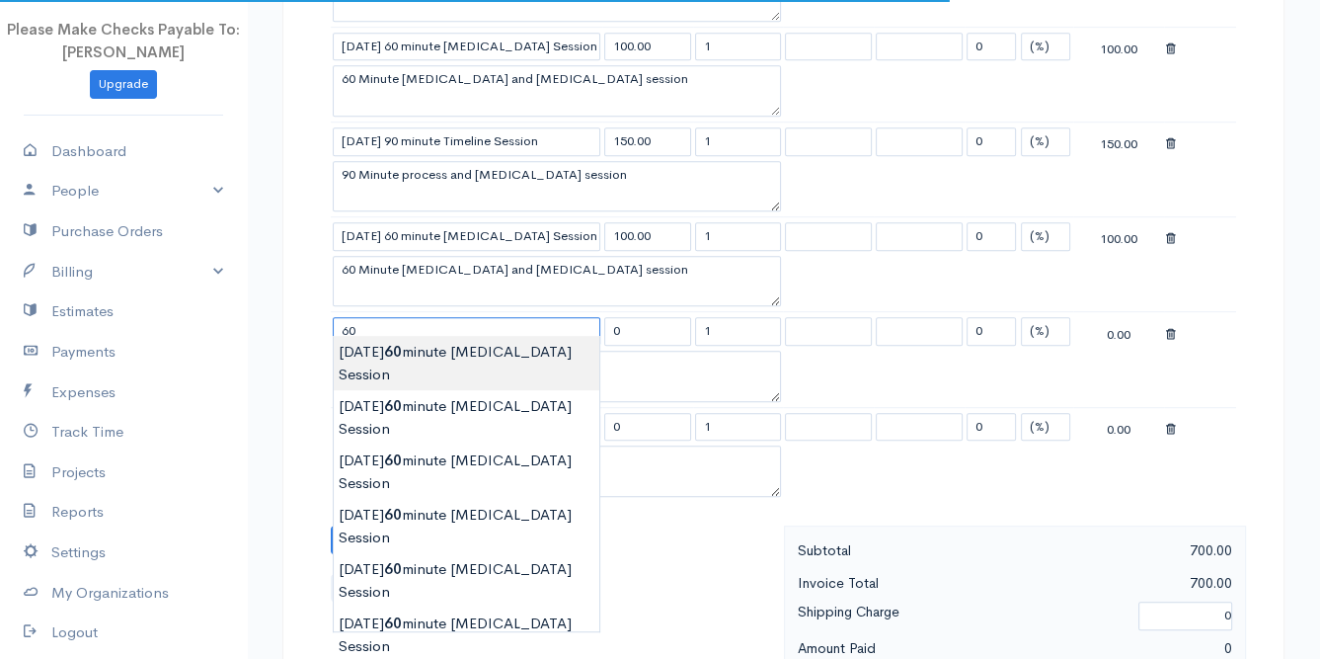
type input "[DATE] 60 minute [MEDICAL_DATA] Session"
type input "100.00"
type textarea "60 Minute [MEDICAL_DATA] and [MEDICAL_DATA] session"
click at [375, 360] on body "Please Make Checks Payable To: [PERSON_NAME] Upgrade Dashboard People Clients V…" at bounding box center [660, 198] width 1320 height 2371
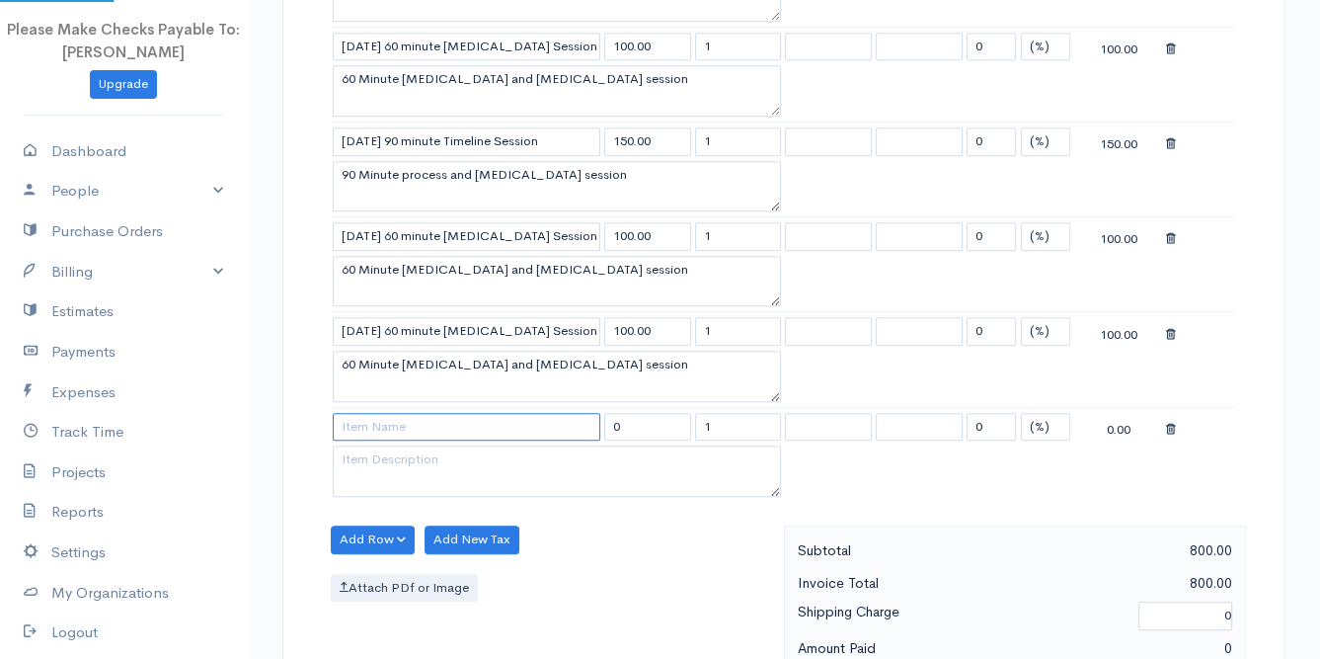
click at [376, 426] on input at bounding box center [467, 427] width 268 height 29
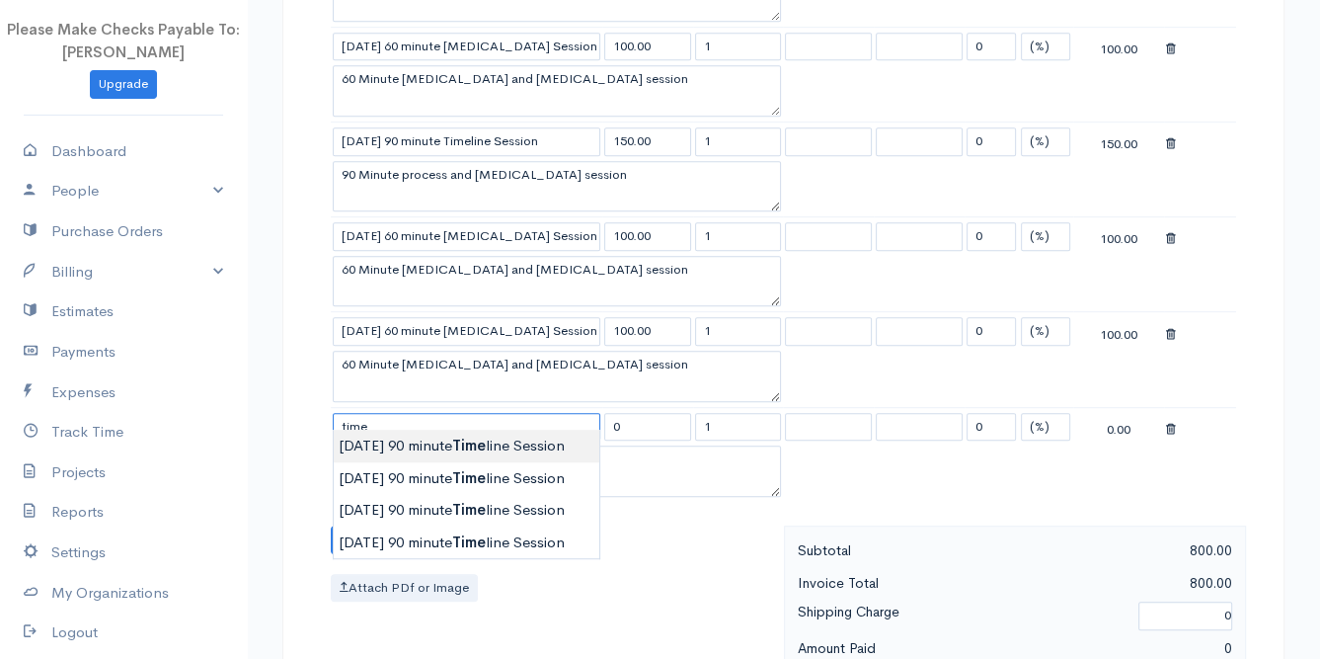
type input "[DATE] 90 minute Timeline Session"
type input "150.00"
type textarea "90 Minute process and [MEDICAL_DATA] session"
click at [385, 457] on body "Please Make Checks Payable To: [PERSON_NAME] Upgrade Dashboard People Clients V…" at bounding box center [660, 198] width 1320 height 2371
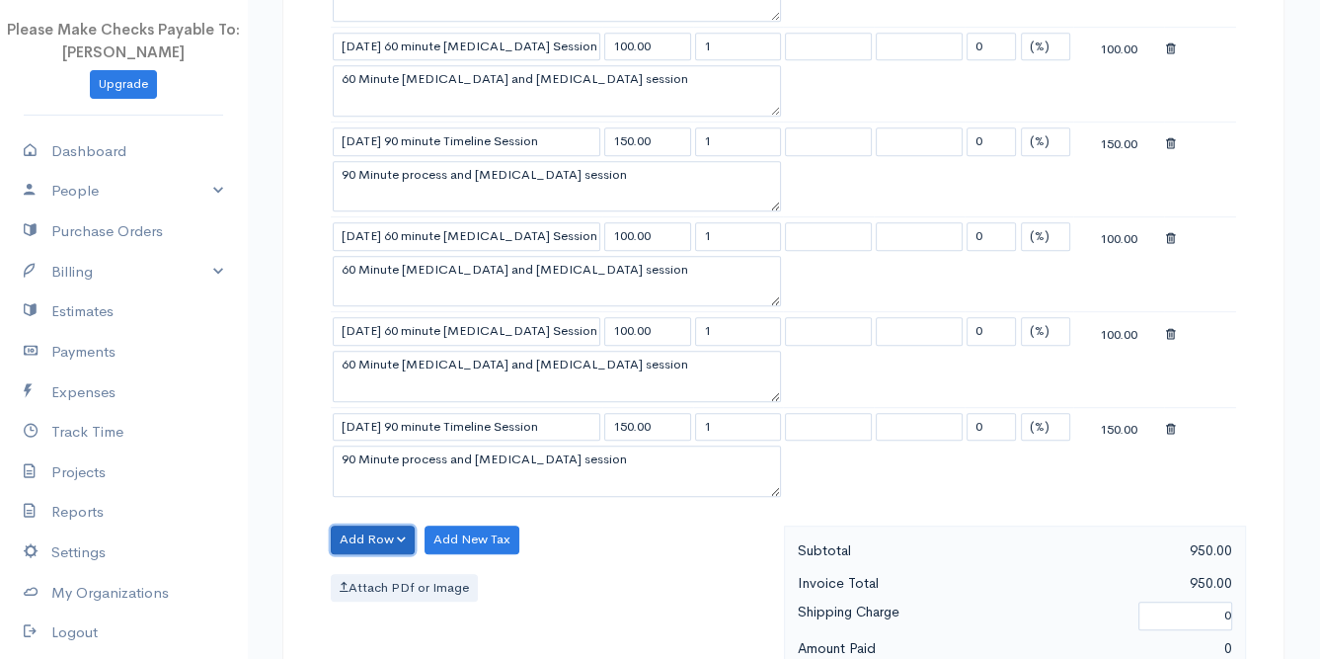
click at [371, 534] on button "Add Row" at bounding box center [373, 539] width 84 height 29
click at [373, 563] on link "Add Item Row" at bounding box center [410, 580] width 156 height 35
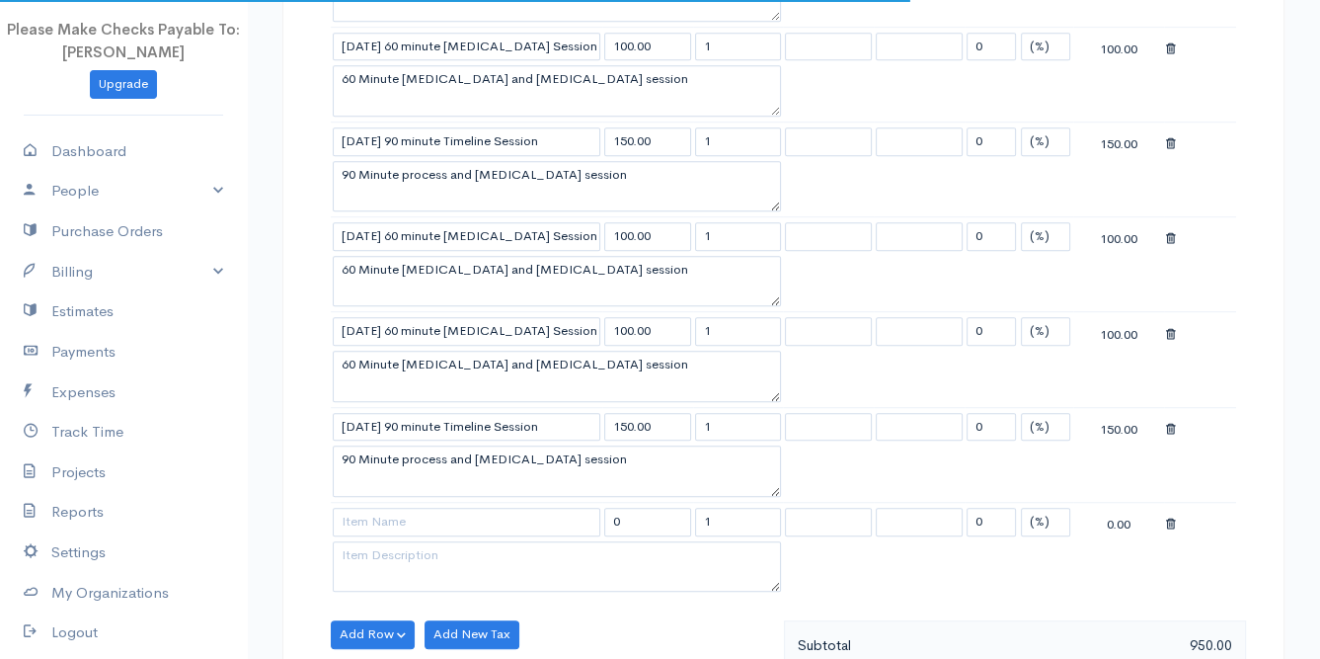
click at [391, 502] on td at bounding box center [466, 521] width 271 height 39
click at [392, 508] on input at bounding box center [467, 521] width 268 height 29
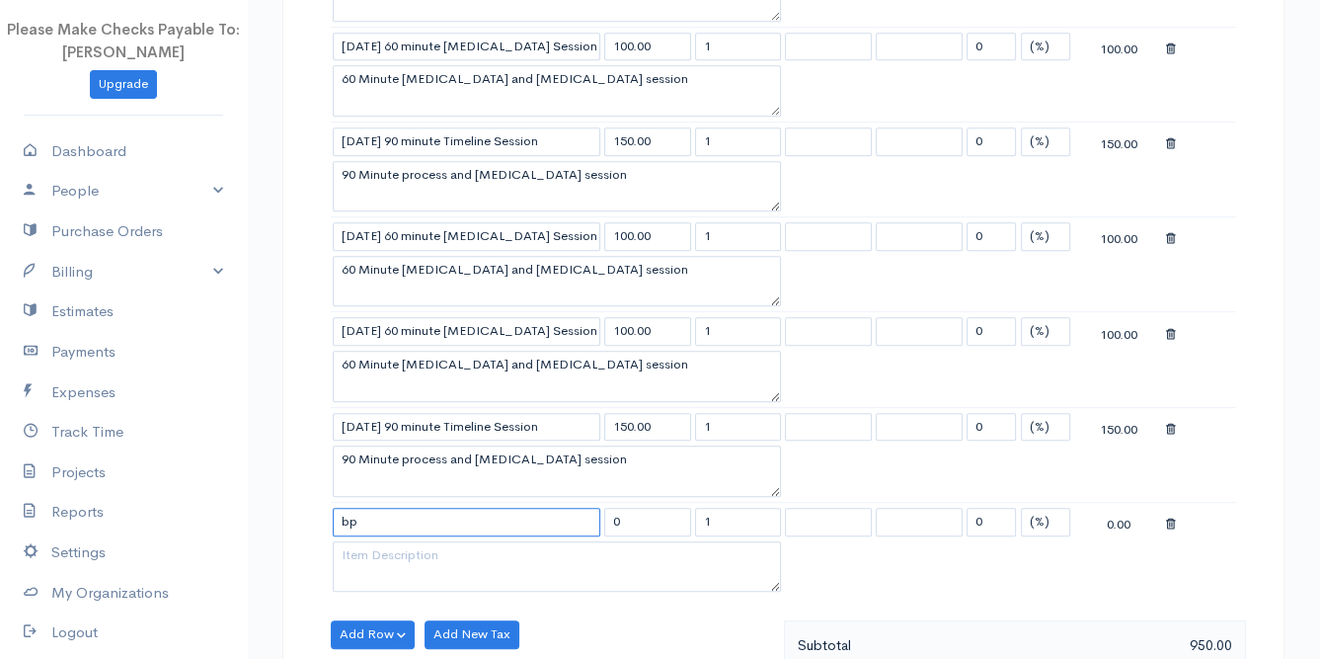
type input "b"
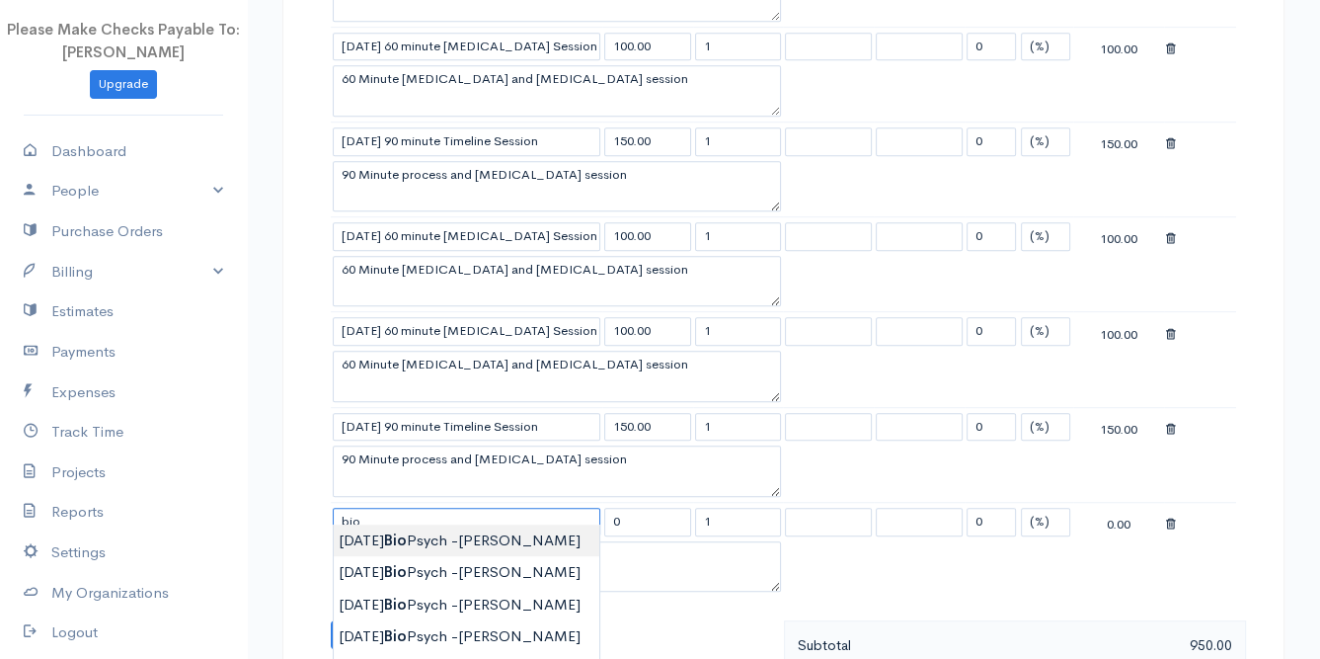
type input "[DATE] Bio Psych -[PERSON_NAME]"
type input "100.00"
type textarea "60 Minute Bio Psych Assessment with clinical opinion"
click at [419, 543] on body "Please Make Checks Payable To: [PERSON_NAME] Upgrade Dashboard People Clients V…" at bounding box center [660, 246] width 1320 height 2467
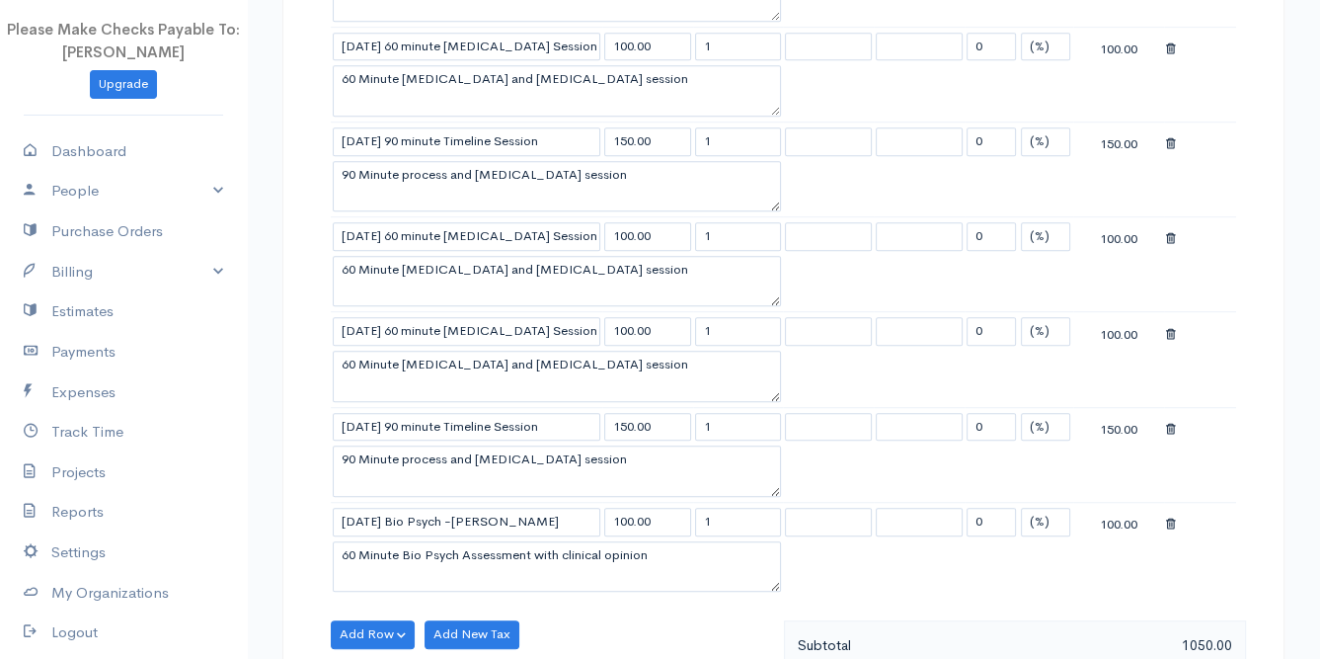
scroll to position [1151, 0]
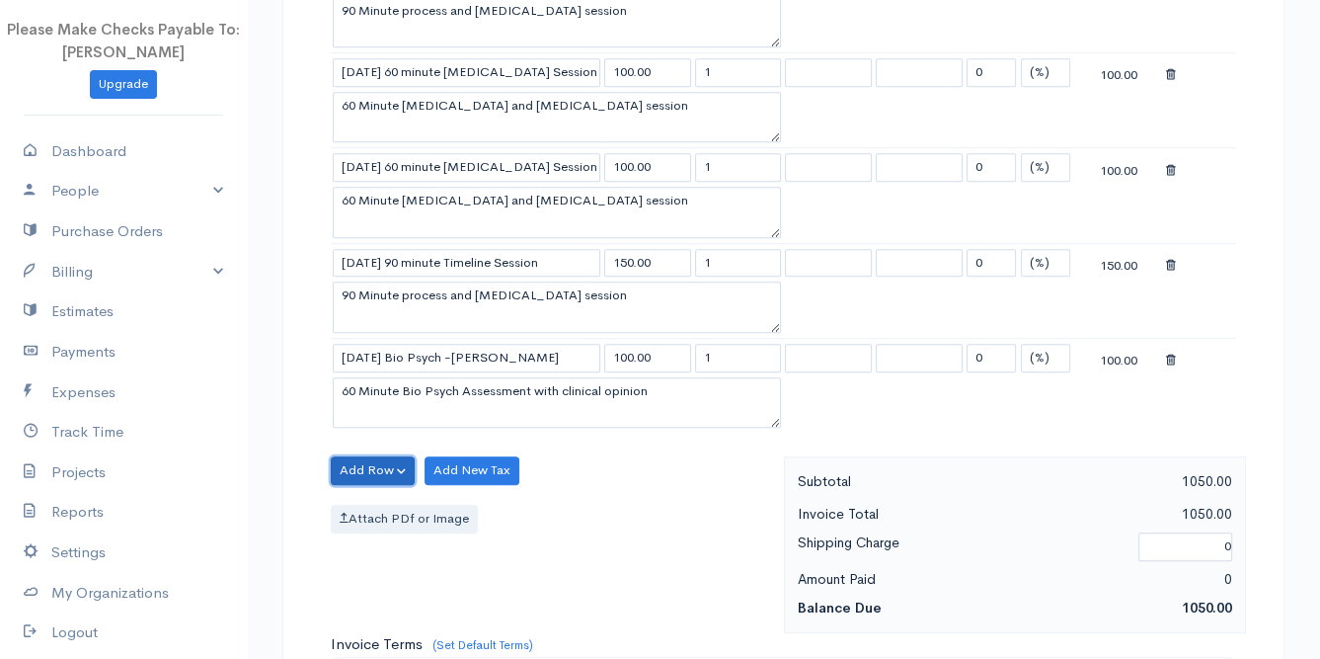
click at [341, 461] on button "Add Row" at bounding box center [373, 470] width 84 height 29
click at [371, 501] on link "Add Item Row" at bounding box center [410, 511] width 156 height 35
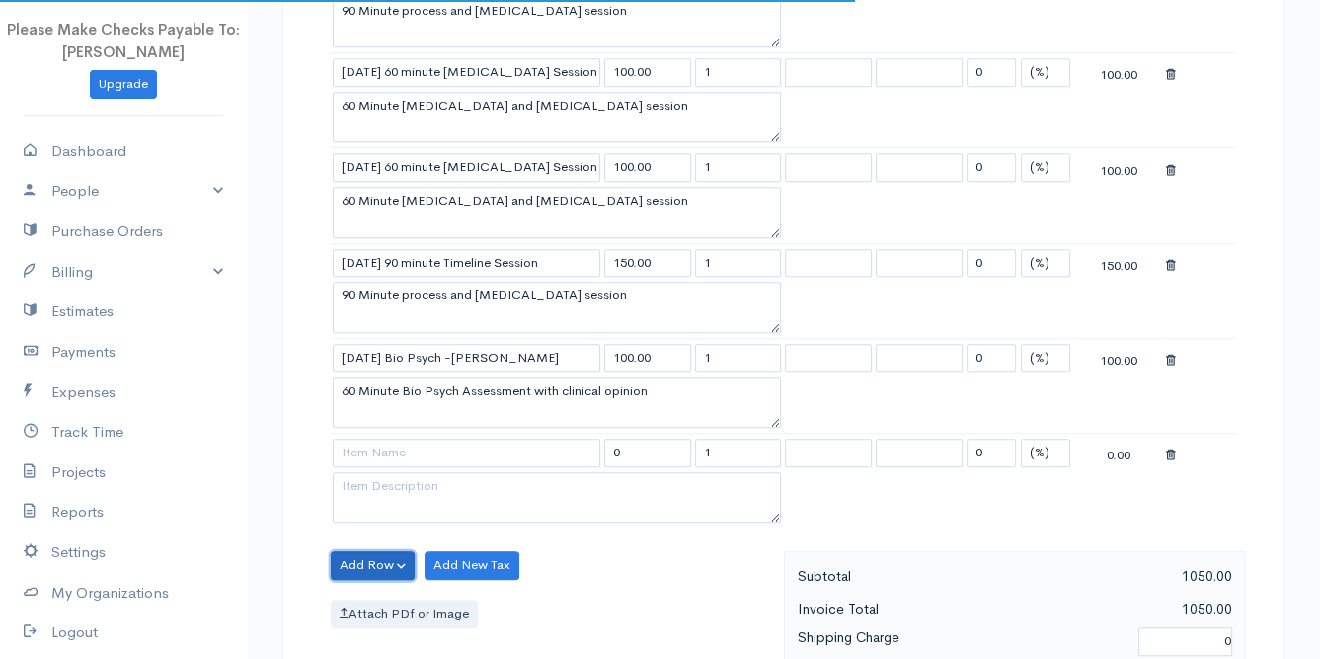
click at [344, 551] on button "Add Row" at bounding box center [373, 565] width 84 height 29
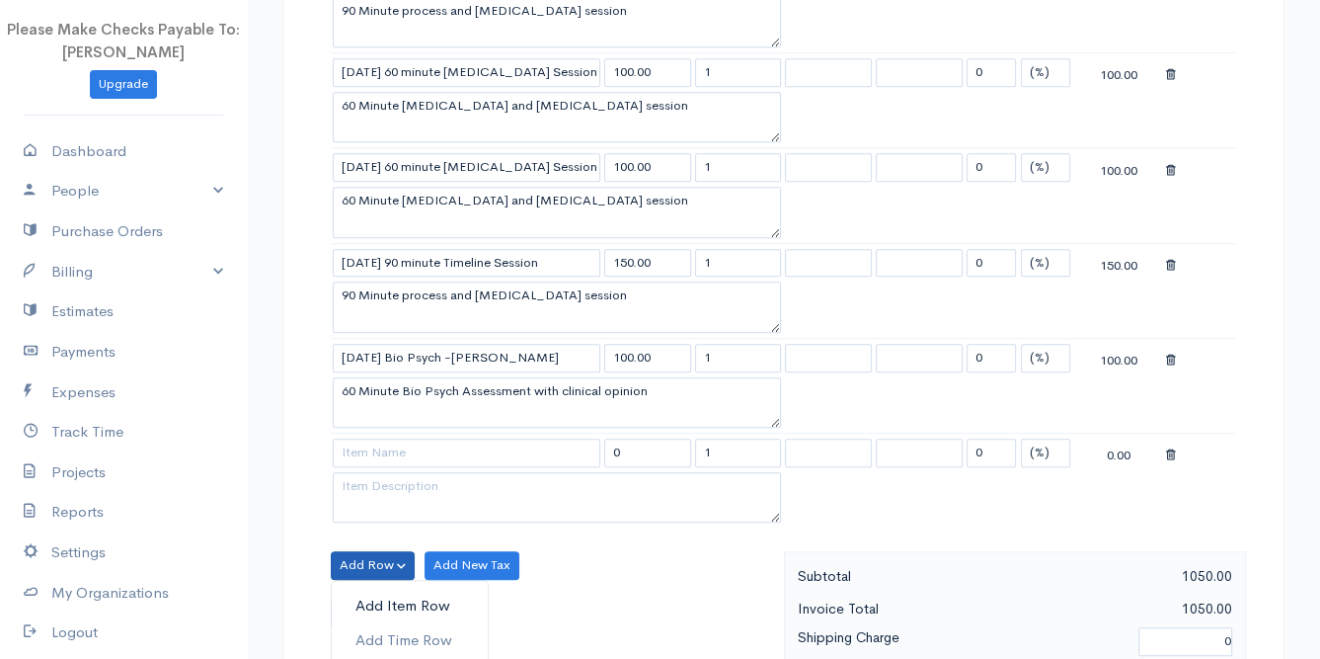
click at [370, 588] on link "Add Item Row" at bounding box center [410, 605] width 156 height 35
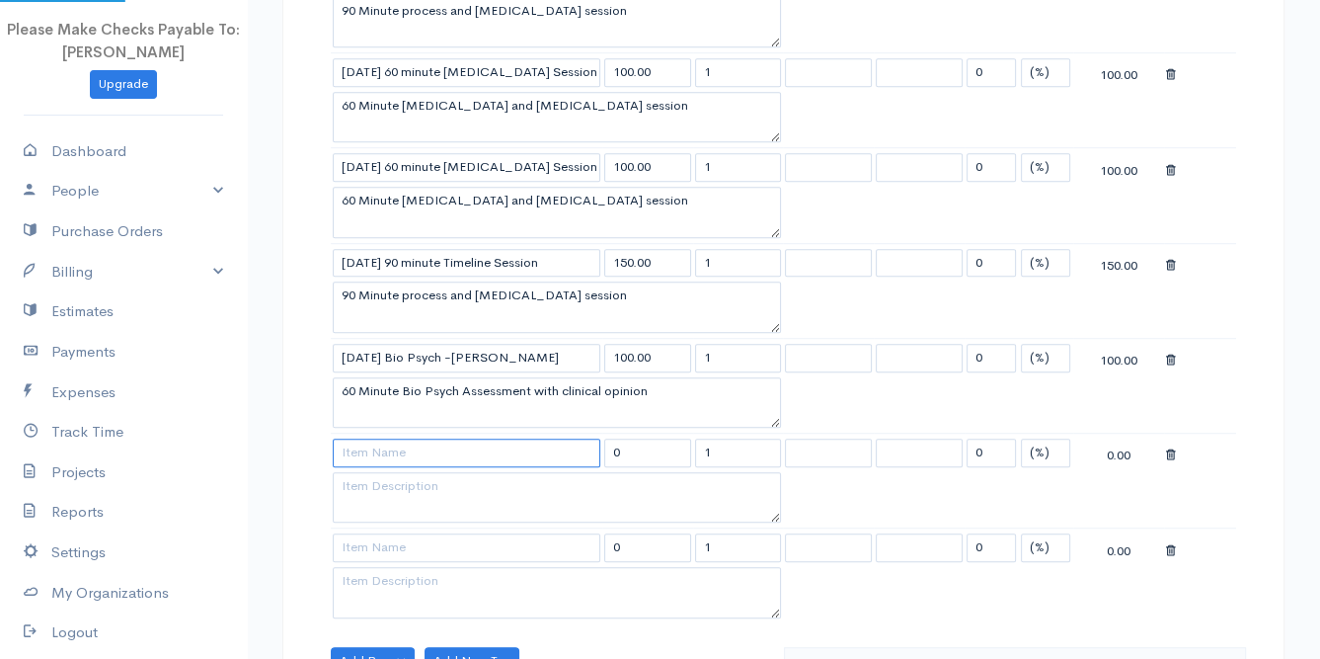
click at [379, 443] on input at bounding box center [467, 452] width 268 height 29
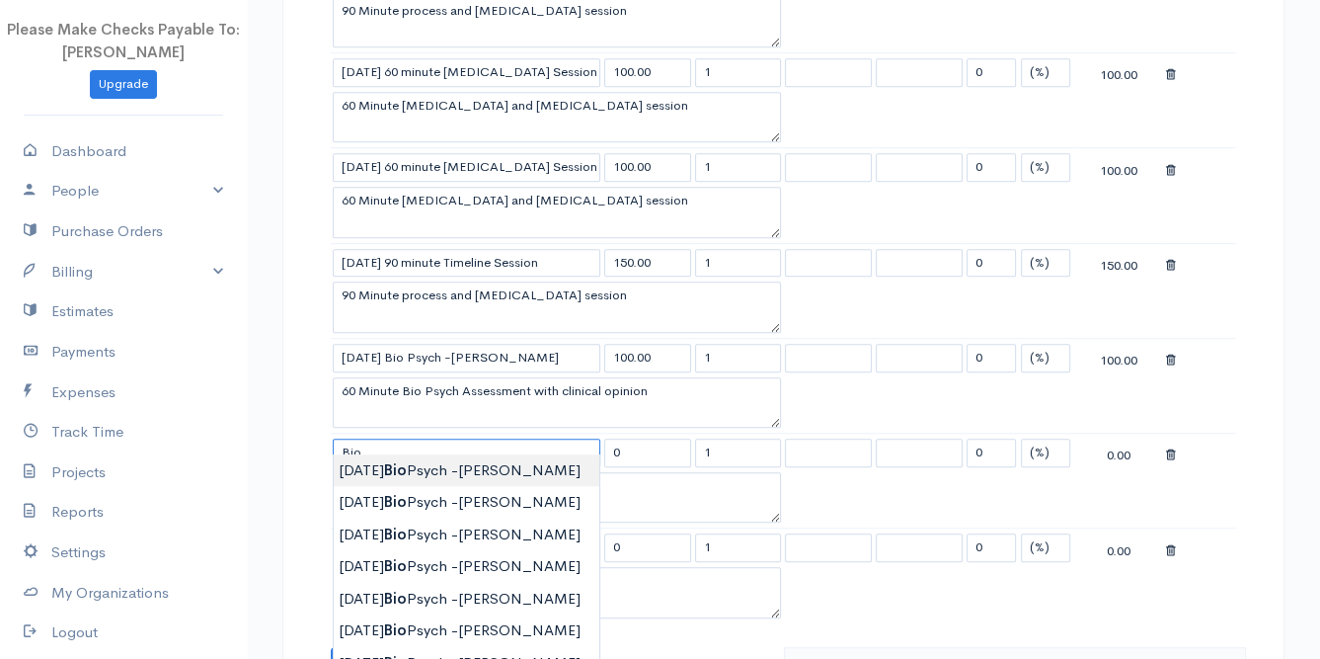
type input "[DATE] Bio Psych -[PERSON_NAME]"
type input "100.00"
type textarea "60 Minute Bio Psych Assessment with clinical opinion"
click at [385, 482] on body "Please Make Checks Payable To: [PERSON_NAME] Upgrade Dashboard People Clients V…" at bounding box center [660, 177] width 1320 height 2657
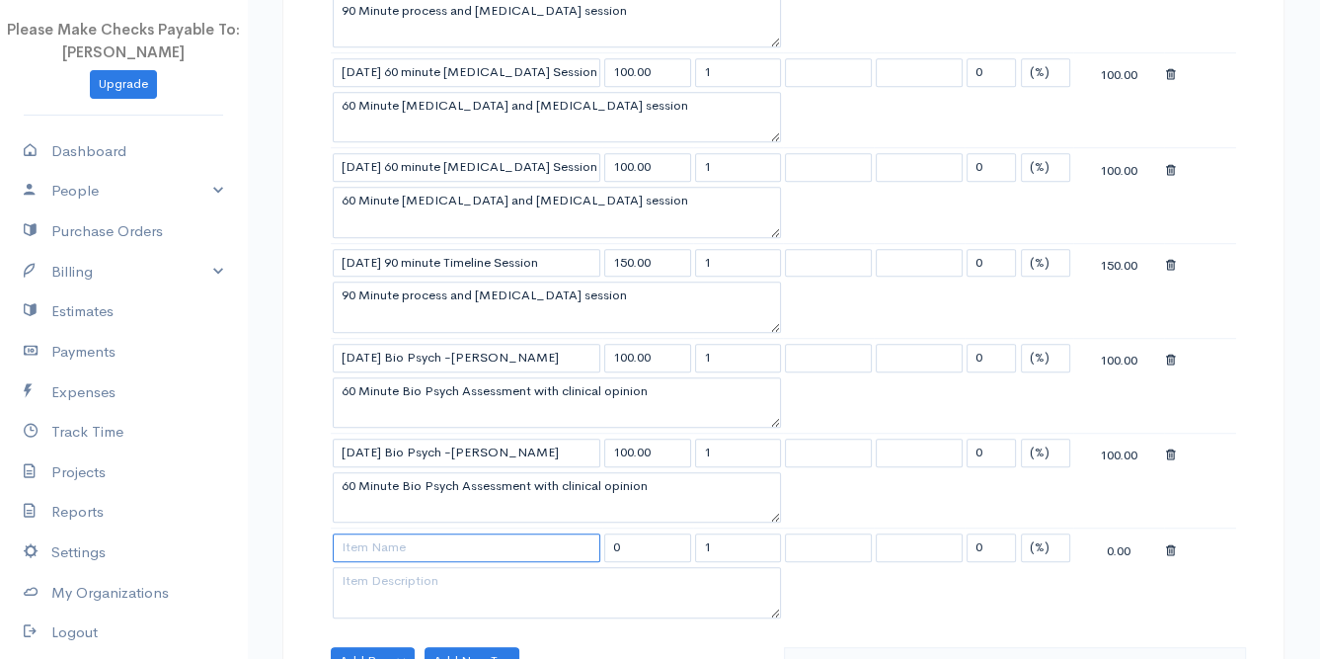
click at [381, 536] on input at bounding box center [467, 547] width 268 height 29
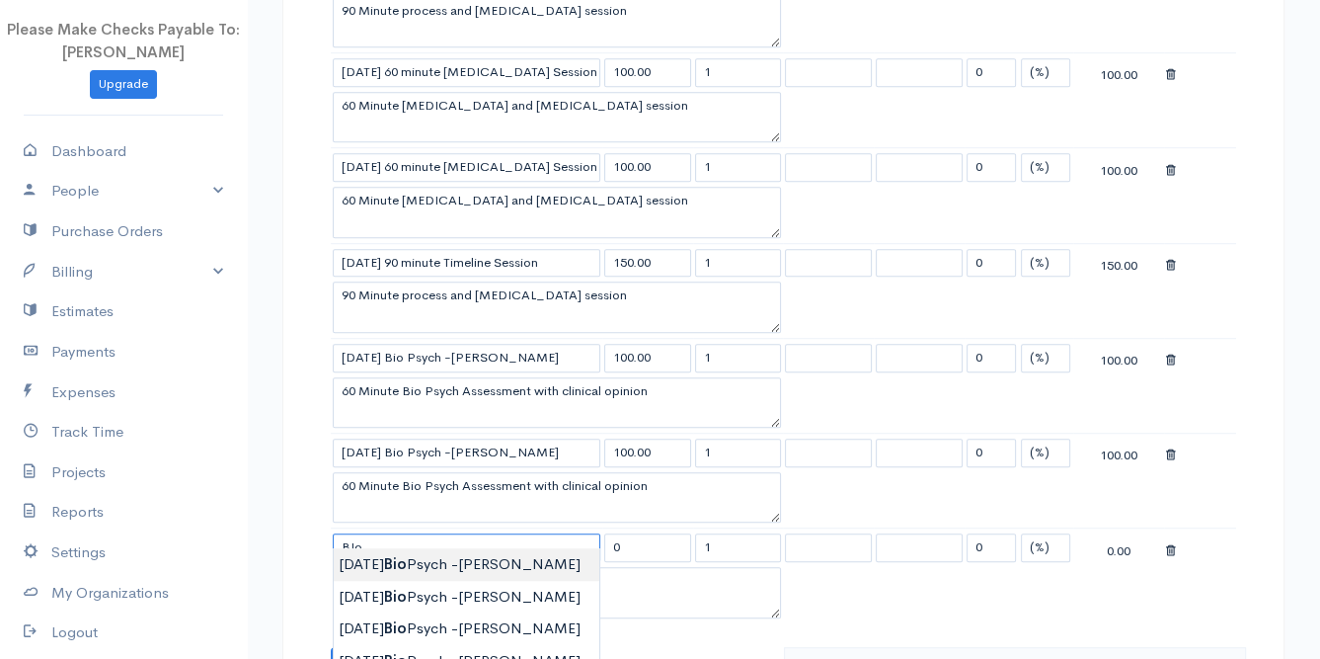
type input "[DATE] Bio Psych -[PERSON_NAME]"
type input "100.00"
type textarea "60 Minute Bio Psych Assessment with clinical opinion"
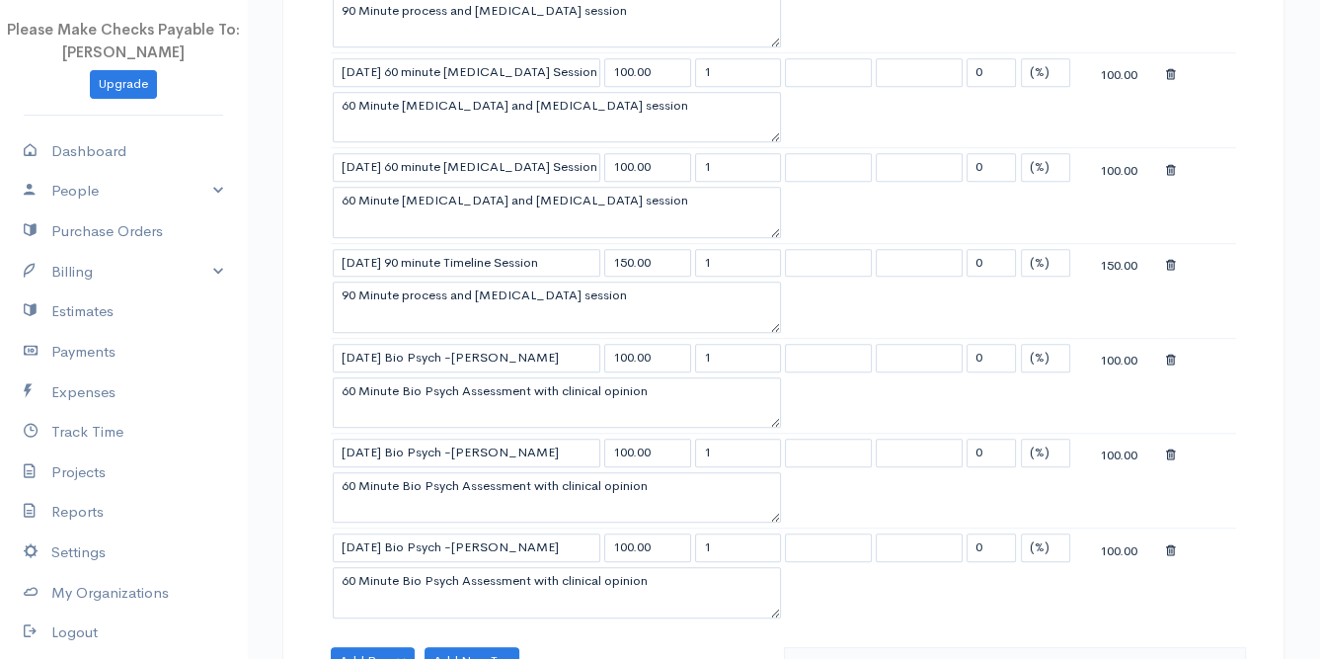
click at [374, 562] on body "Please Make Checks Payable To: [PERSON_NAME] Upgrade Dashboard People Clients V…" at bounding box center [660, 177] width 1320 height 2657
click at [367, 533] on input "[DATE] Bio Psych -[PERSON_NAME]" at bounding box center [467, 547] width 268 height 29
type input "[DATE] Bio Psych -[PERSON_NAME]"
click at [365, 438] on input "[DATE] Bio Psych -[PERSON_NAME]" at bounding box center [467, 452] width 268 height 29
type input "[DATE] Bio Psych -[PERSON_NAME]"
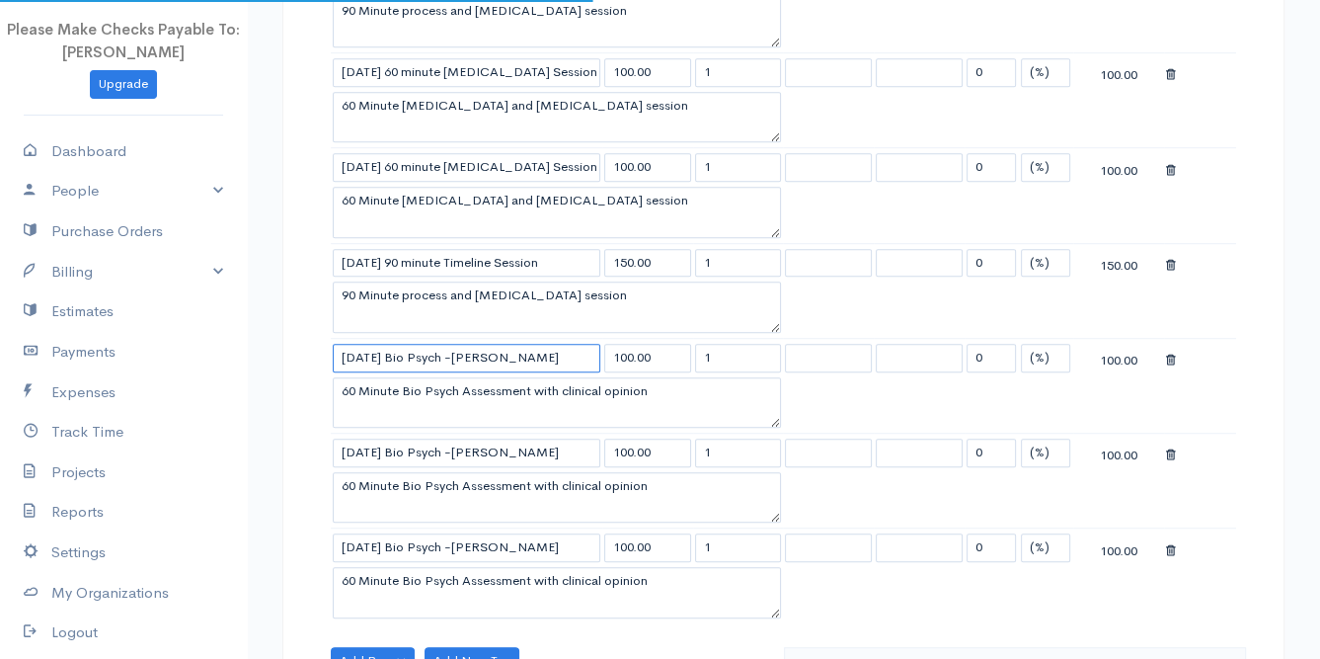
drag, startPoint x: 371, startPoint y: 346, endPoint x: 355, endPoint y: 346, distance: 15.8
click at [355, 346] on input "[DATE] Bio Psych -[PERSON_NAME]" at bounding box center [467, 358] width 268 height 29
type input "[DATE] Bio Psych -[PERSON_NAME]"
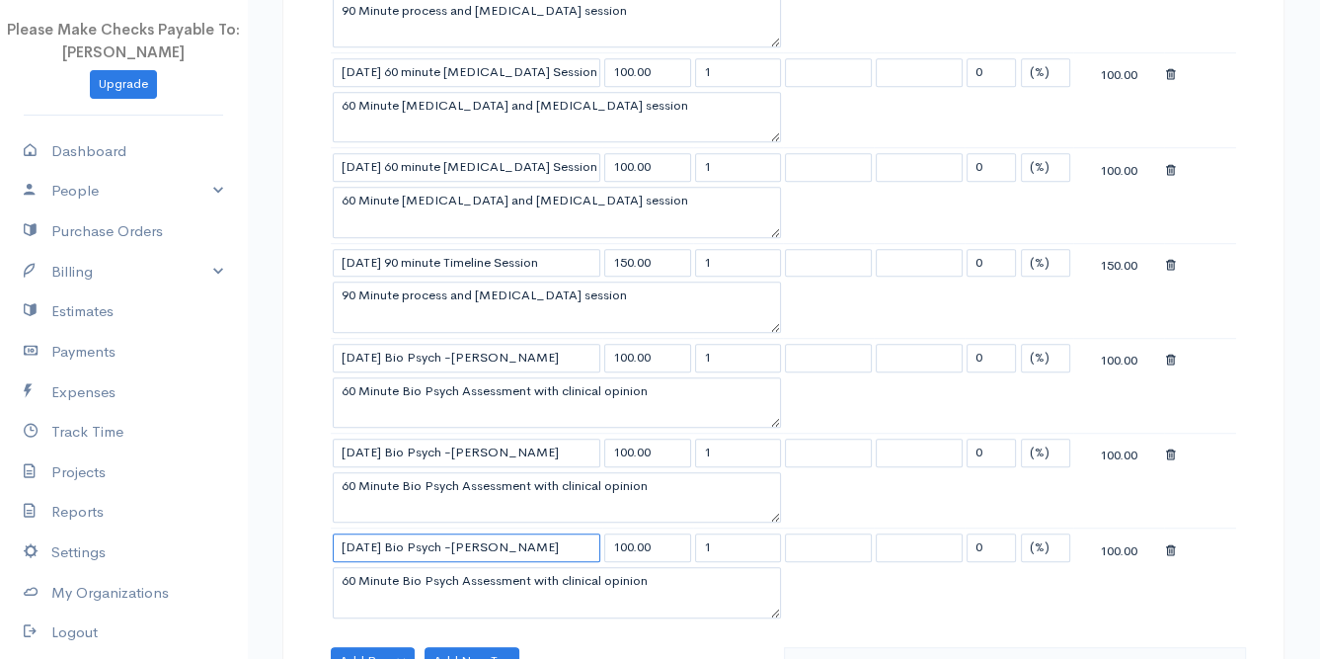
drag, startPoint x: 372, startPoint y: 531, endPoint x: 356, endPoint y: 528, distance: 16.1
click at [356, 533] on input "[DATE] Bio Psych -[PERSON_NAME]" at bounding box center [467, 547] width 268 height 29
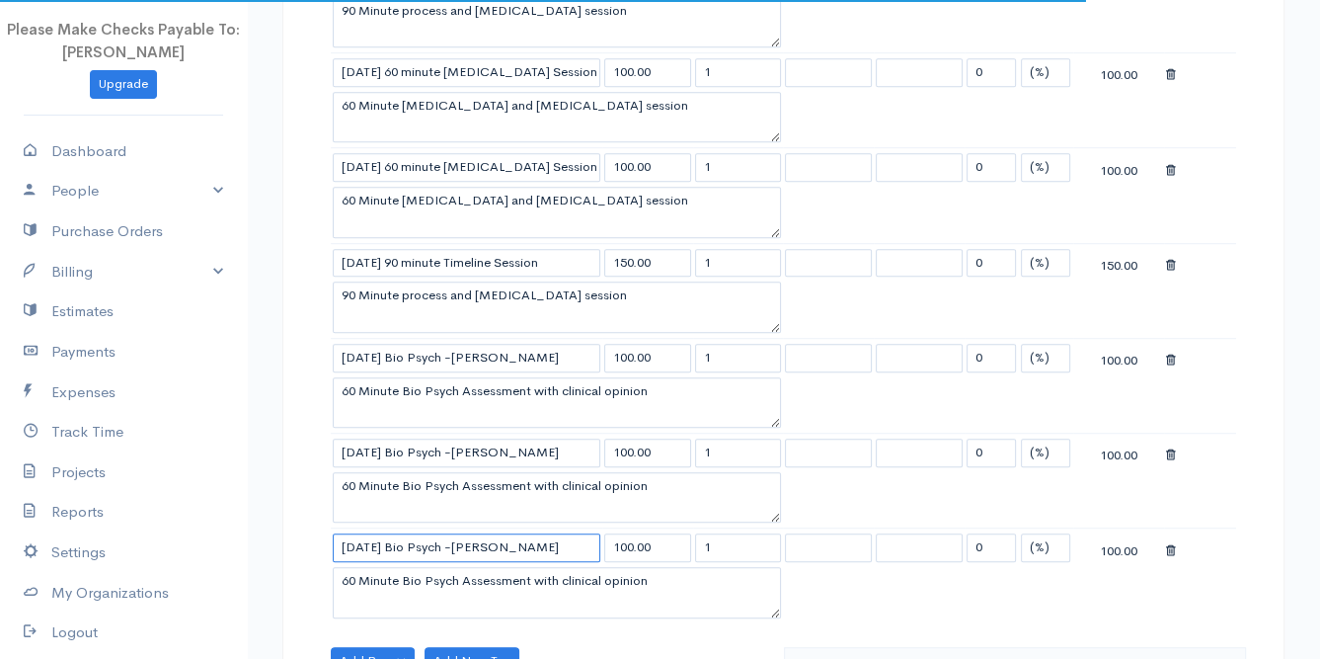
type input "[DATE] Bio Psych -[PERSON_NAME]"
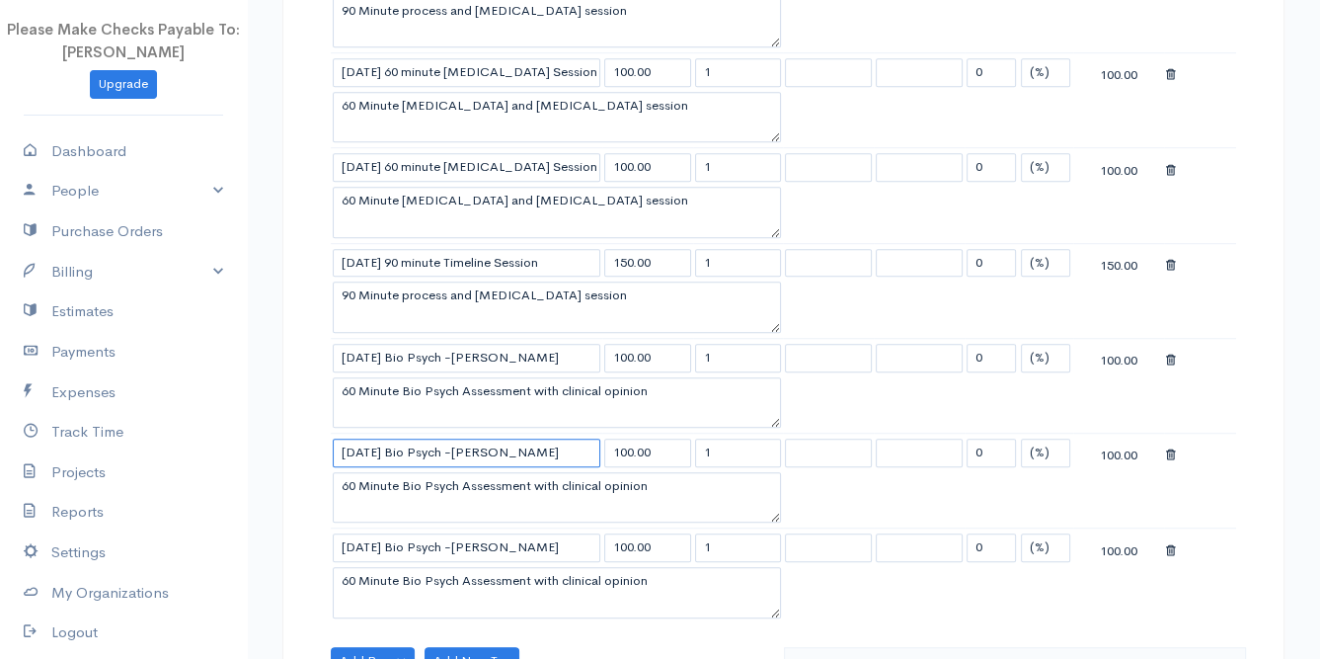
drag, startPoint x: 352, startPoint y: 438, endPoint x: 334, endPoint y: 437, distance: 18.8
click at [334, 438] on input "[DATE] Bio Psych -[PERSON_NAME]" at bounding box center [467, 452] width 268 height 29
click at [342, 438] on input "[DATE] Bio Psych -[PERSON_NAME]" at bounding box center [467, 452] width 268 height 29
click at [343, 438] on input "[DATE] Bio Psych -[PERSON_NAME]" at bounding box center [467, 452] width 268 height 29
type input "[DATE] Bio Psych -[PERSON_NAME]"
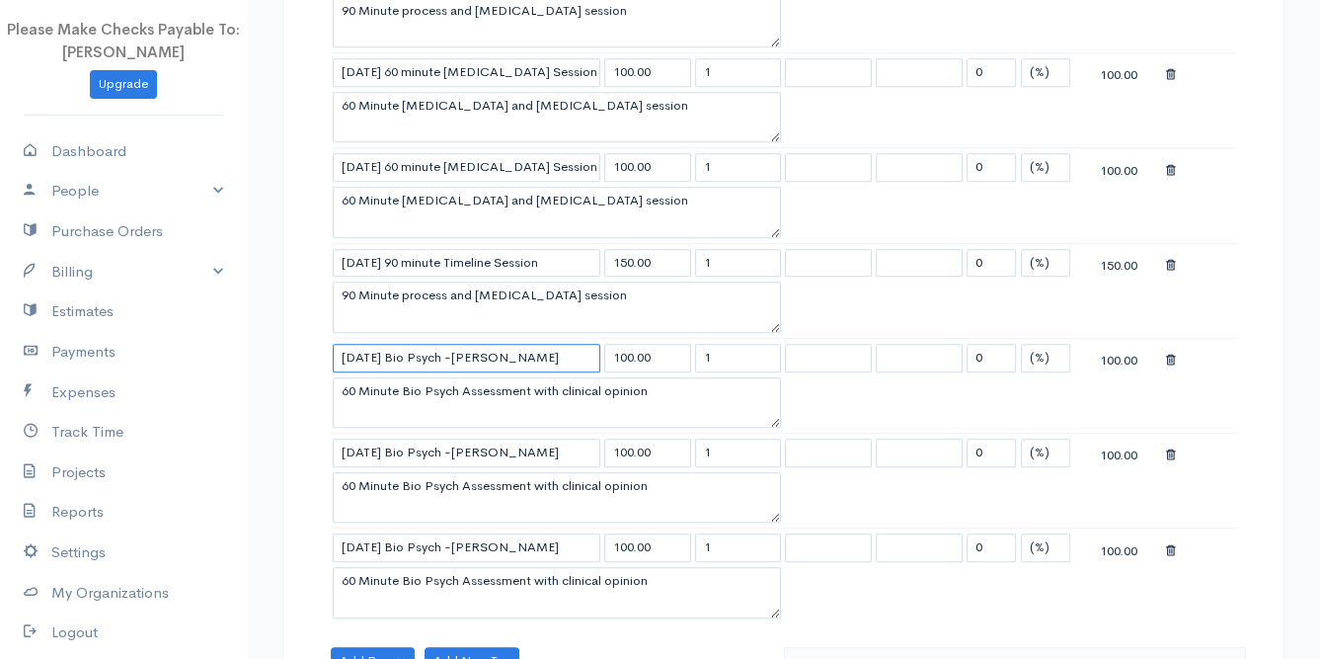
click at [340, 345] on input "[DATE] Bio Psych -[PERSON_NAME]" at bounding box center [467, 358] width 268 height 29
type input "[DATE] Bio Psych -[PERSON_NAME]"
drag, startPoint x: 348, startPoint y: 249, endPoint x: 333, endPoint y: 249, distance: 14.8
click at [333, 249] on input "[DATE] 90 minute Timeline Session" at bounding box center [467, 263] width 268 height 29
click at [362, 252] on input "[DATE] 90 minute Timeline Session" at bounding box center [467, 263] width 268 height 29
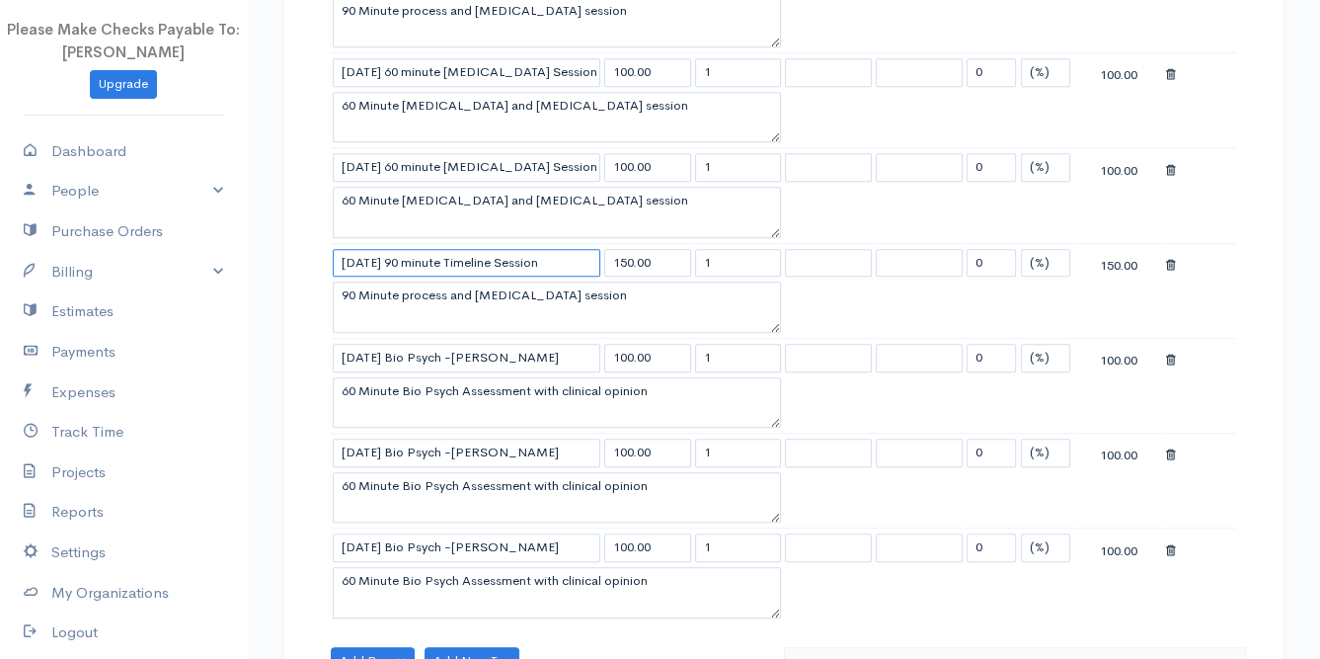
type input "[DATE] 90 minute Timeline Session"
click at [356, 161] on input "[DATE] 60 minute [MEDICAL_DATA] Session" at bounding box center [467, 167] width 268 height 29
drag, startPoint x: 356, startPoint y: 161, endPoint x: 332, endPoint y: 161, distance: 24.7
click at [333, 161] on input "[DATE] 60 minute [MEDICAL_DATA] Session" at bounding box center [467, 167] width 268 height 29
type input "[DATE] 60 minute [MEDICAL_DATA] Session"
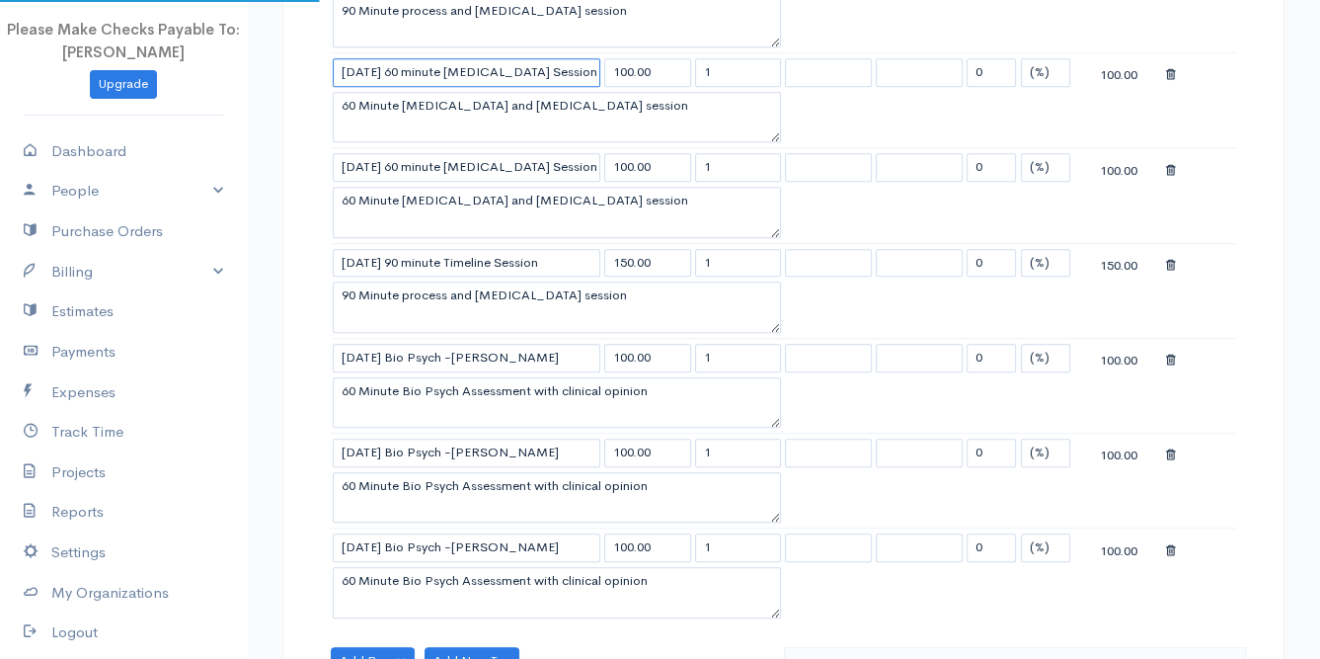
drag, startPoint x: 362, startPoint y: 66, endPoint x: 332, endPoint y: 66, distance: 30.6
click at [332, 66] on td "[DATE] 60 minute [MEDICAL_DATA] Session" at bounding box center [466, 72] width 271 height 39
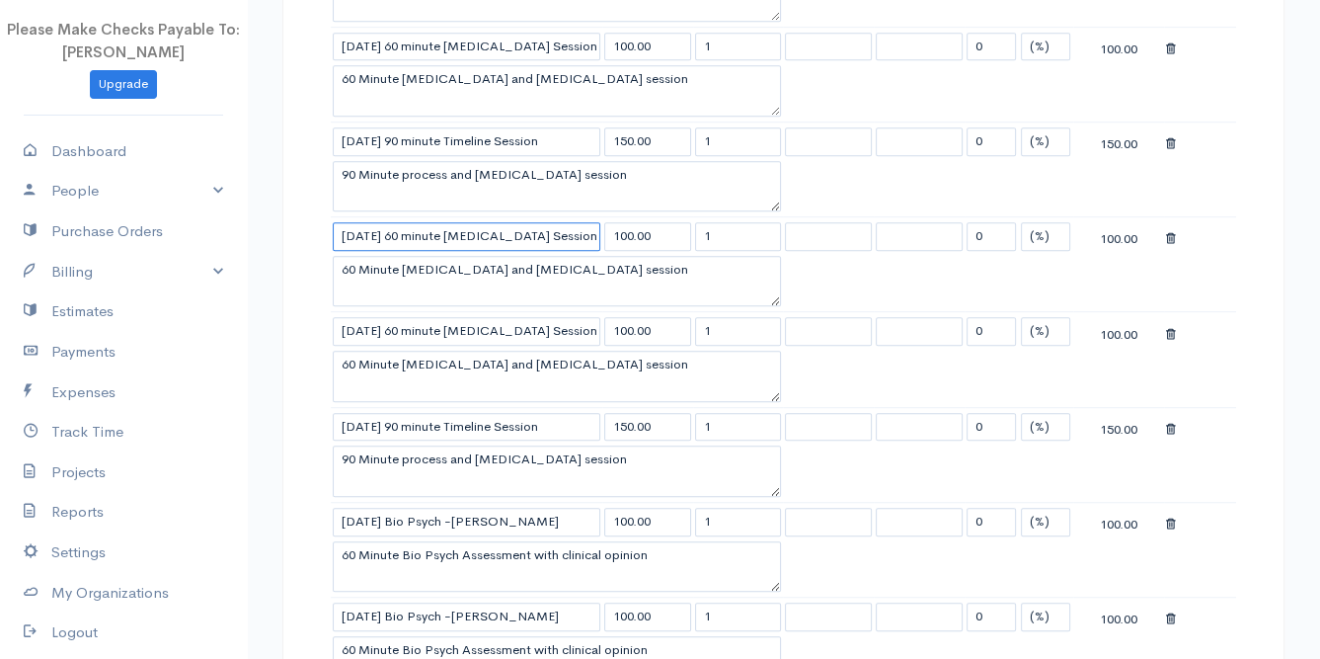
type input "[DATE] 60 minute [MEDICAL_DATA] Session"
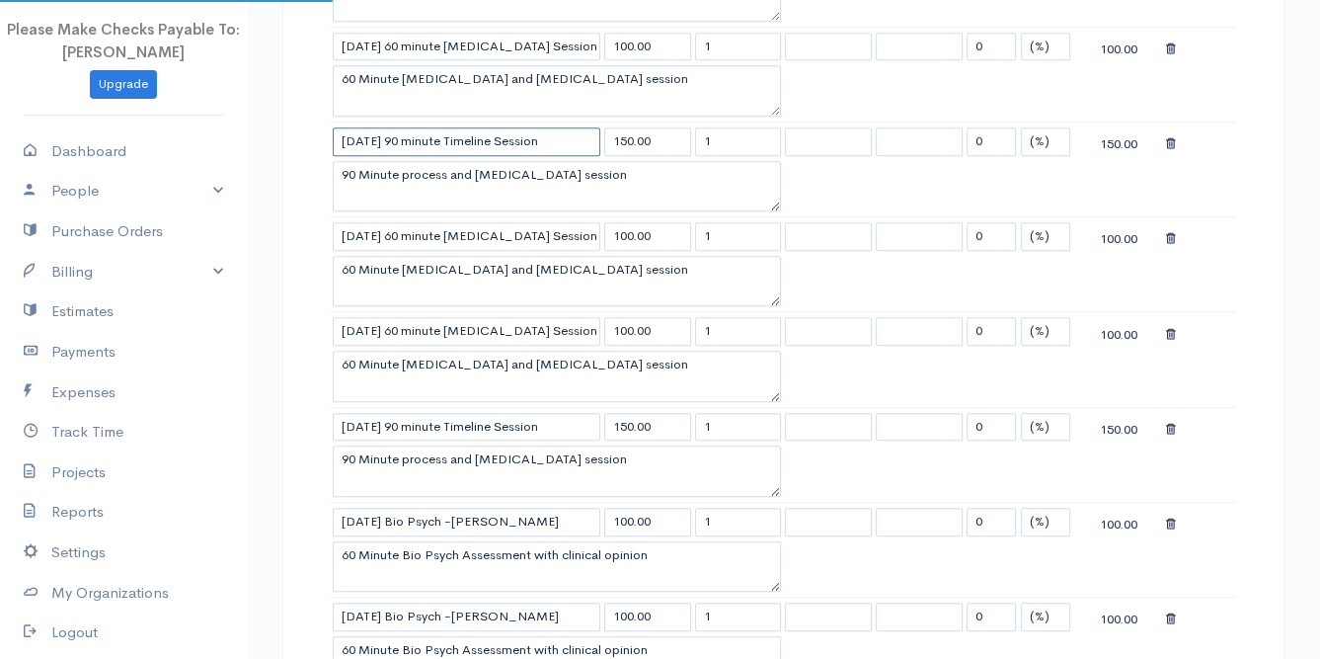
drag, startPoint x: 373, startPoint y: 136, endPoint x: 316, endPoint y: 137, distance: 57.3
click at [316, 137] on div "DRAFT To Capo By The Sea [EMAIL_ADDRESS][DOMAIN_NAME] [GEOGRAPHIC_DATA] [Choose…" at bounding box center [783, 383] width 1002 height 2492
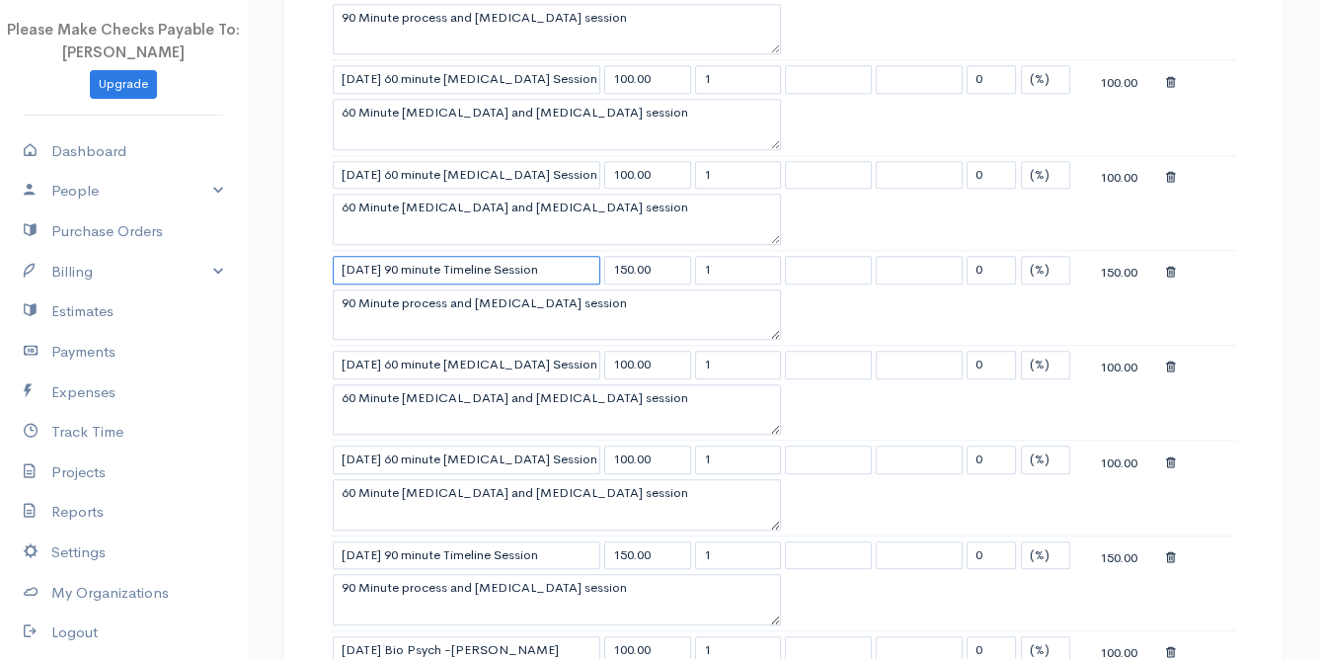
scroll to position [822, 0]
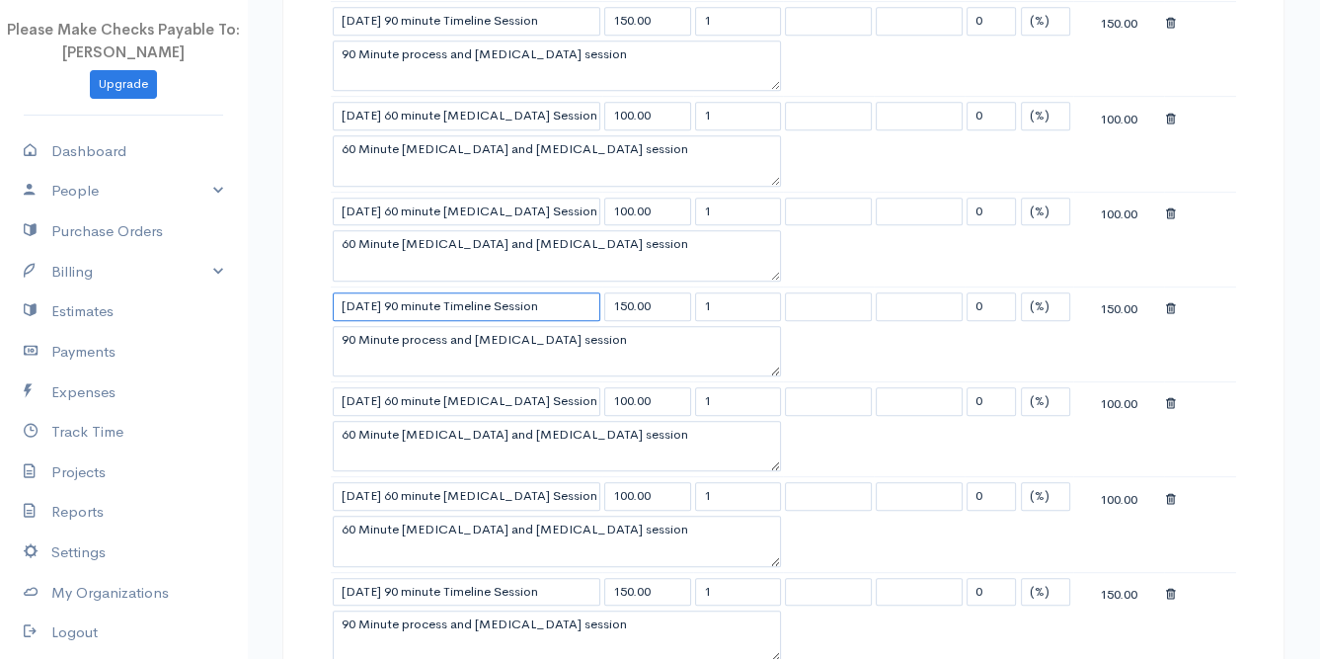
type input "[DATE] 90 minute Timeline Session"
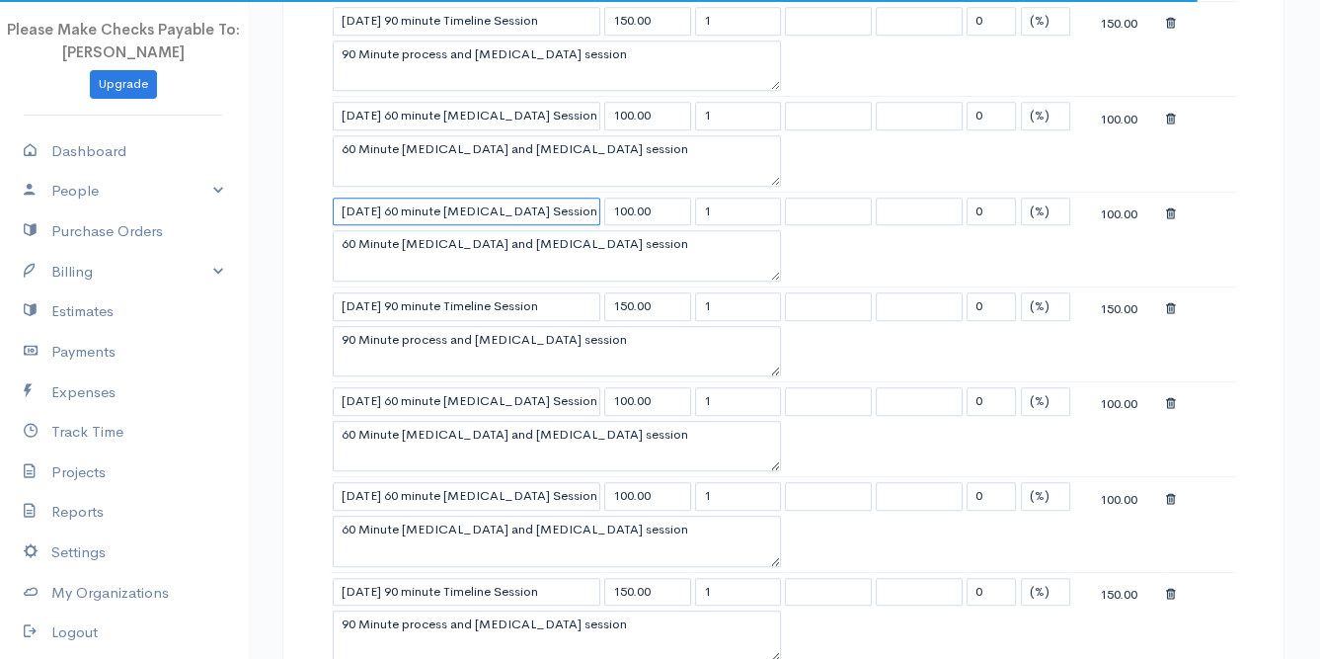
drag, startPoint x: 361, startPoint y: 202, endPoint x: 336, endPoint y: 199, distance: 25.8
click at [336, 199] on input "[DATE] 60 minute [MEDICAL_DATA] Session" at bounding box center [467, 211] width 268 height 29
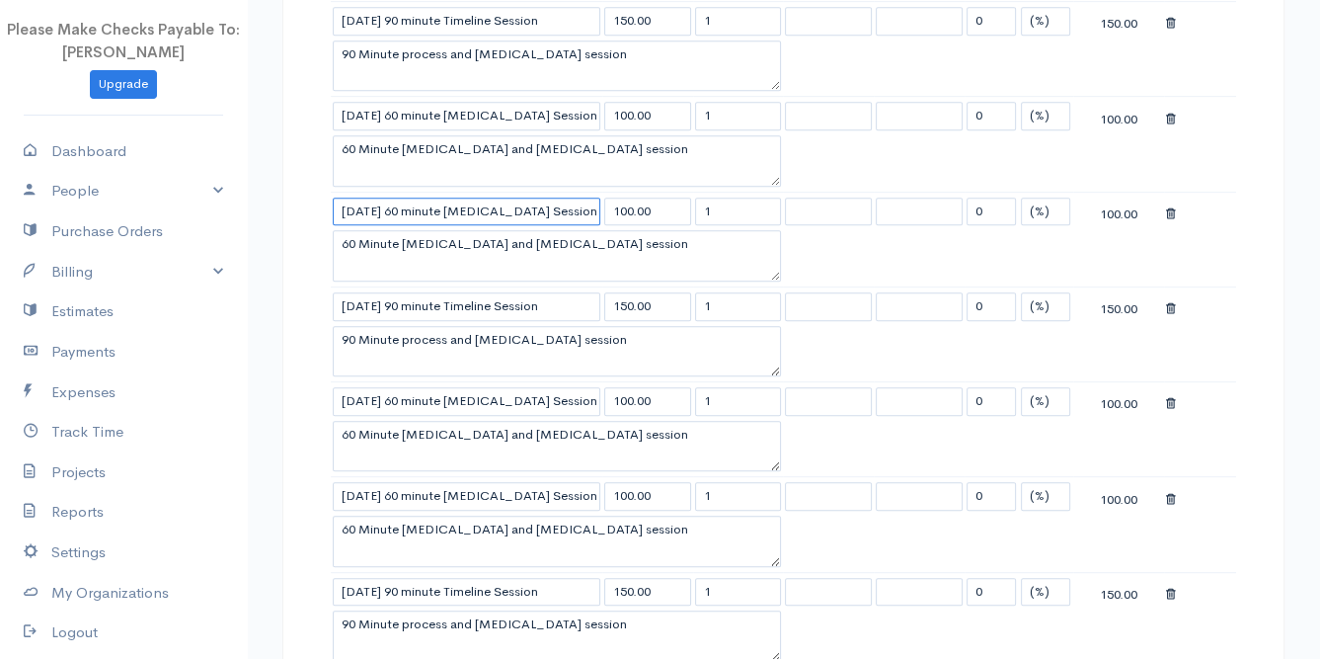
scroll to position [658, 0]
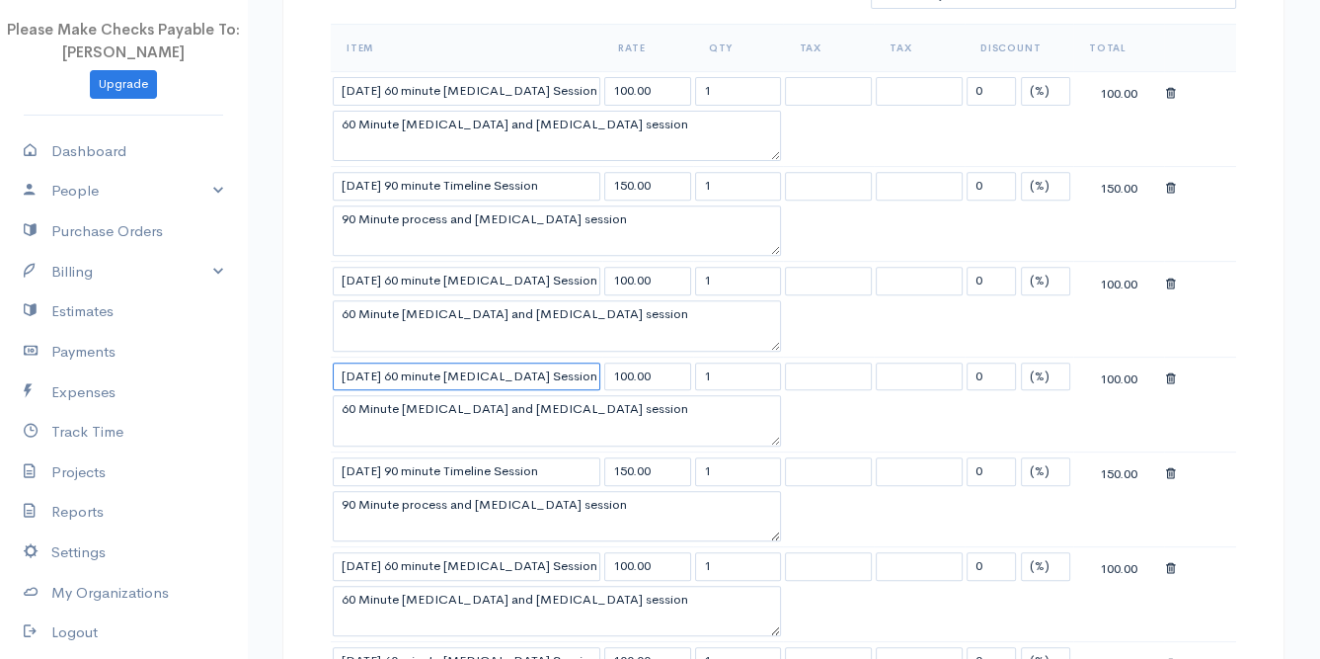
type input "[DATE] 60 minute [MEDICAL_DATA] Session"
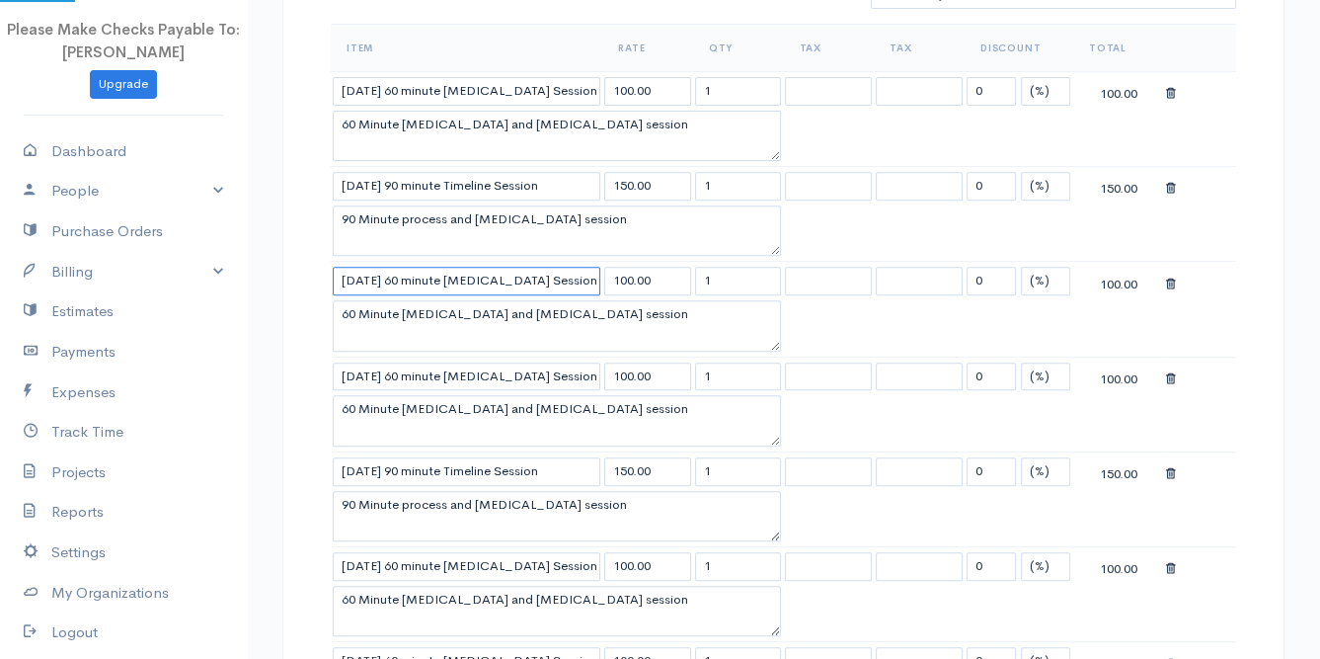
drag, startPoint x: 363, startPoint y: 272, endPoint x: 304, endPoint y: 272, distance: 59.2
click at [409, 276] on input "[DATE] 60-minute [MEDICAL_DATA] Session" at bounding box center [467, 281] width 268 height 29
type input "[DATE] 60 minute [MEDICAL_DATA] Session"
click at [448, 274] on input "[DATE] 60 minute [MEDICAL_DATA] Session" at bounding box center [467, 281] width 268 height 29
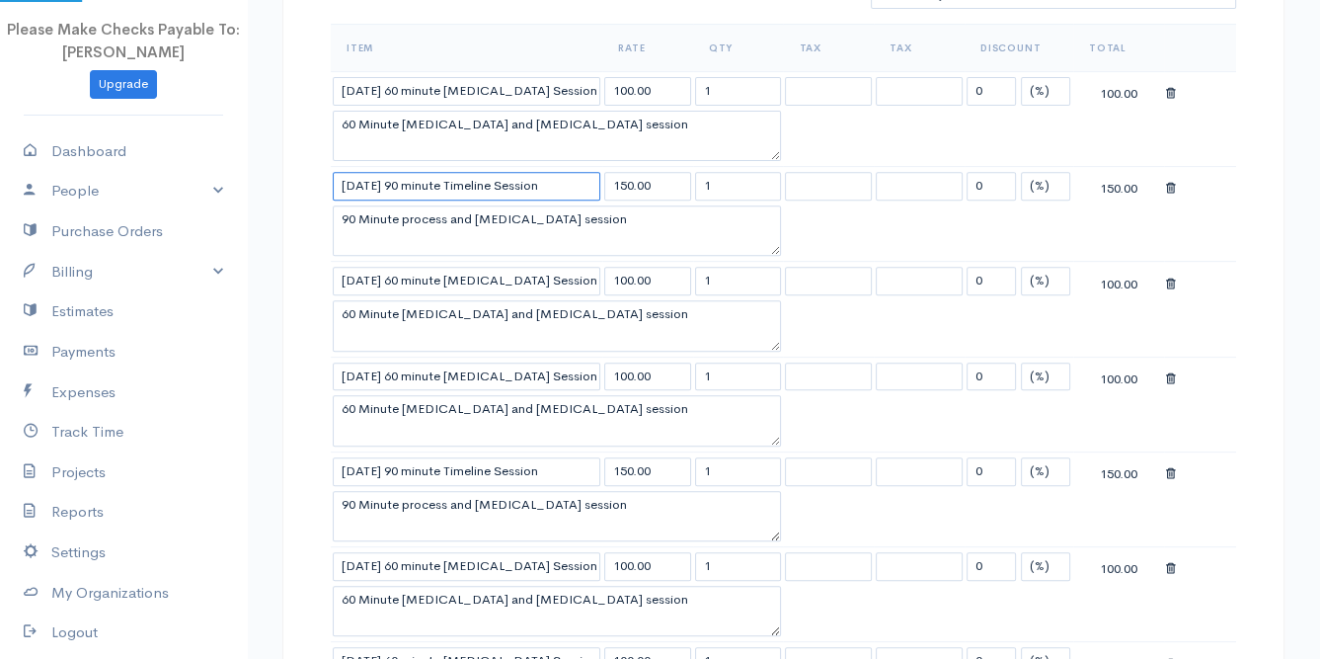
drag, startPoint x: 351, startPoint y: 179, endPoint x: 300, endPoint y: 179, distance: 51.3
type input "[DATE] 90 minute Timeline Session"
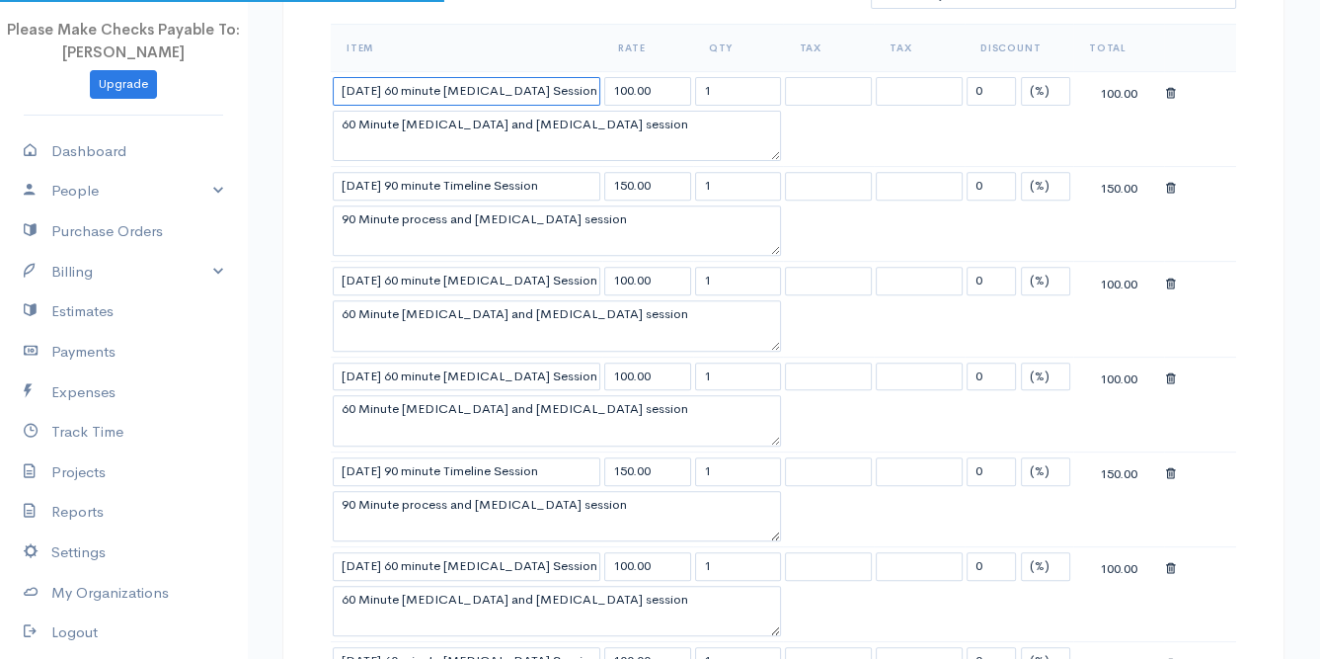
drag, startPoint x: 359, startPoint y: 90, endPoint x: 327, endPoint y: 96, distance: 33.1
click at [327, 96] on div "Item Rate Qty Tax Tax Discount Total [DATE] 60 minute [MEDICAL_DATA] Session 10…" at bounding box center [783, 582] width 925 height 1117
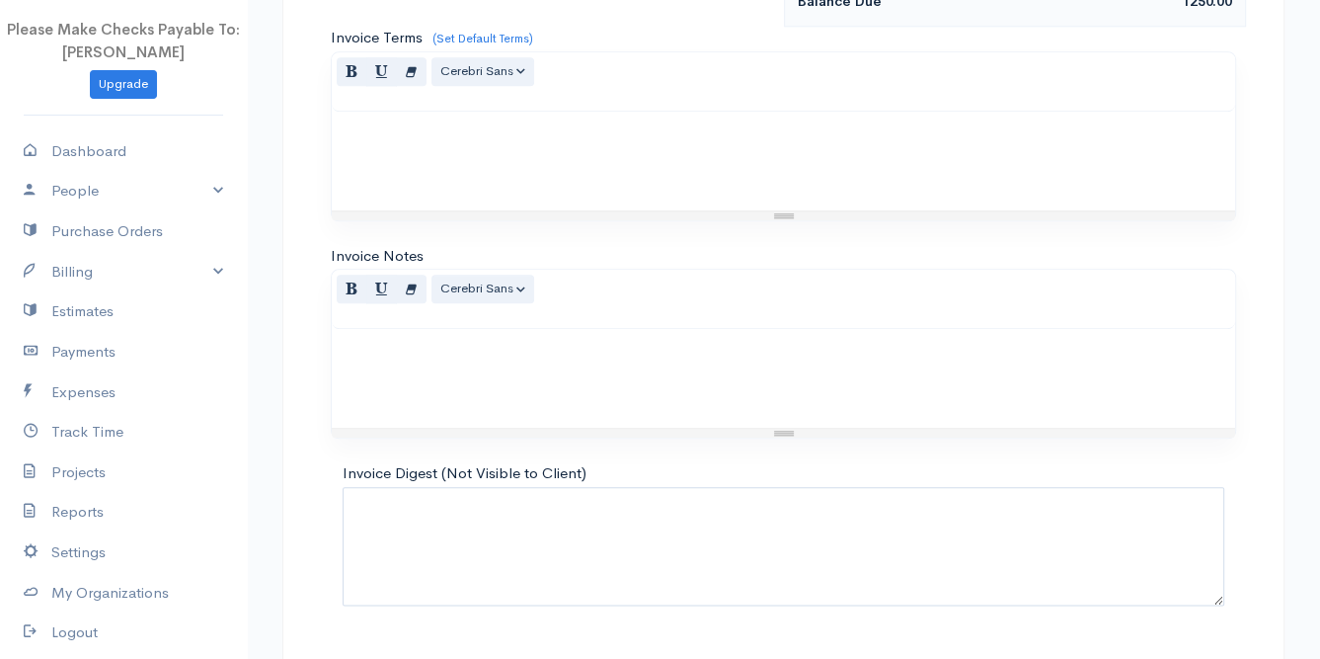
scroll to position [1981, 0]
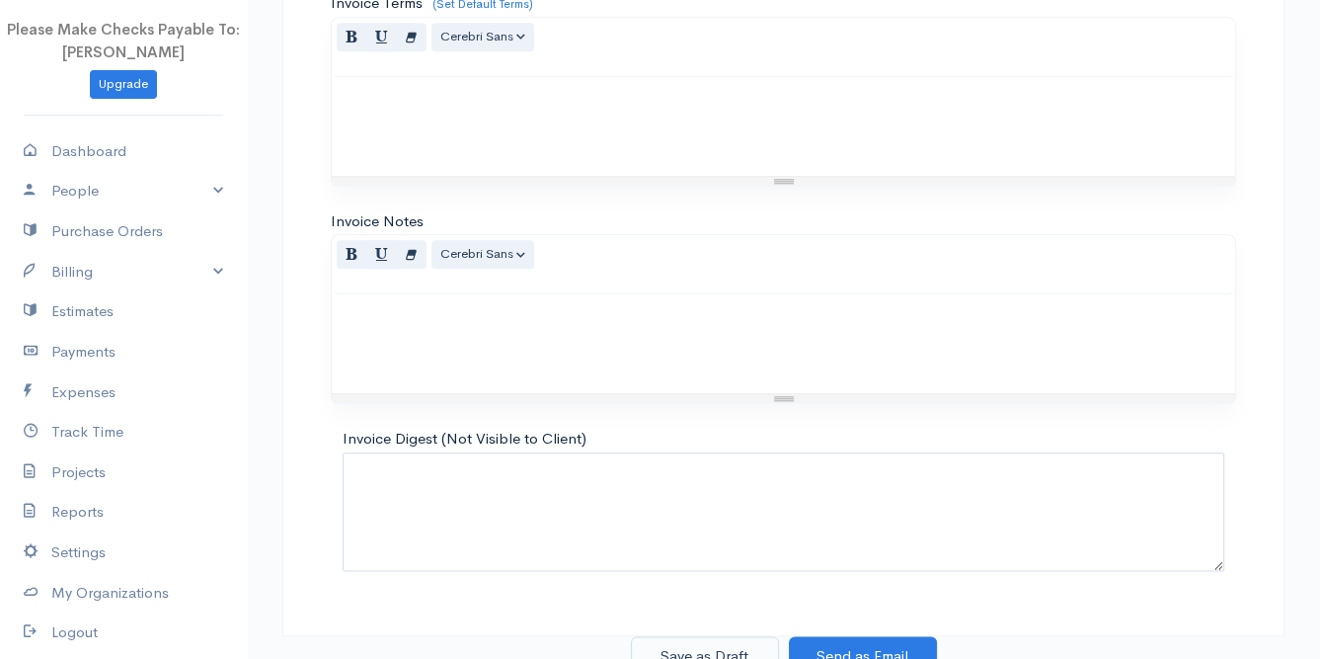
type input "[DATE] 60 minute [MEDICAL_DATA] Session"
click at [695, 636] on button "Save as Draft" at bounding box center [705, 656] width 148 height 40
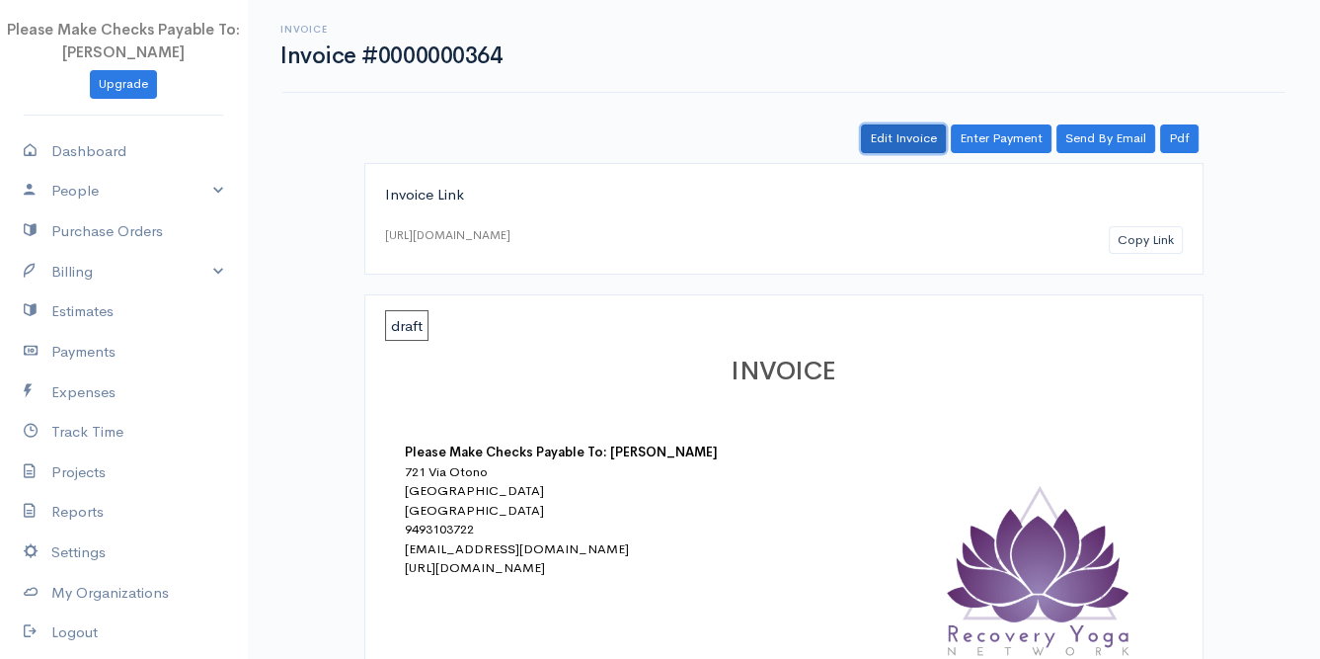
click at [915, 135] on link "Edit Invoice" at bounding box center [903, 138] width 85 height 29
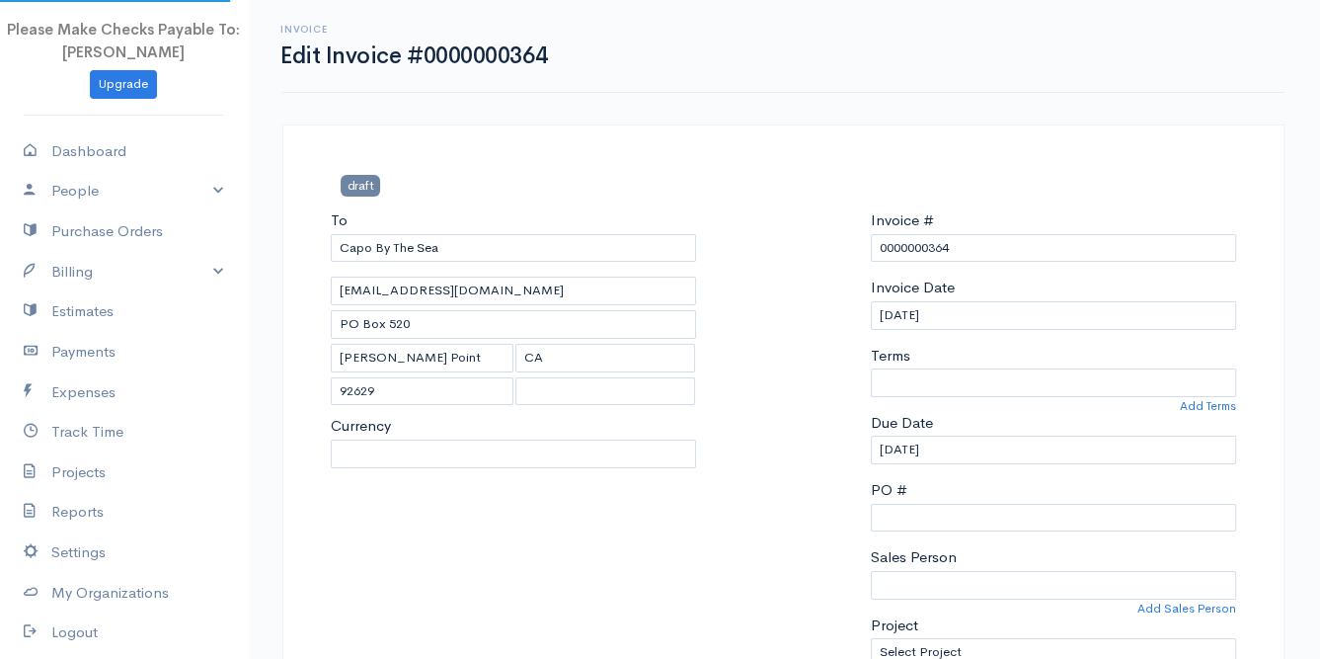
select select "[GEOGRAPHIC_DATA]"
select select "USD"
select select "0"
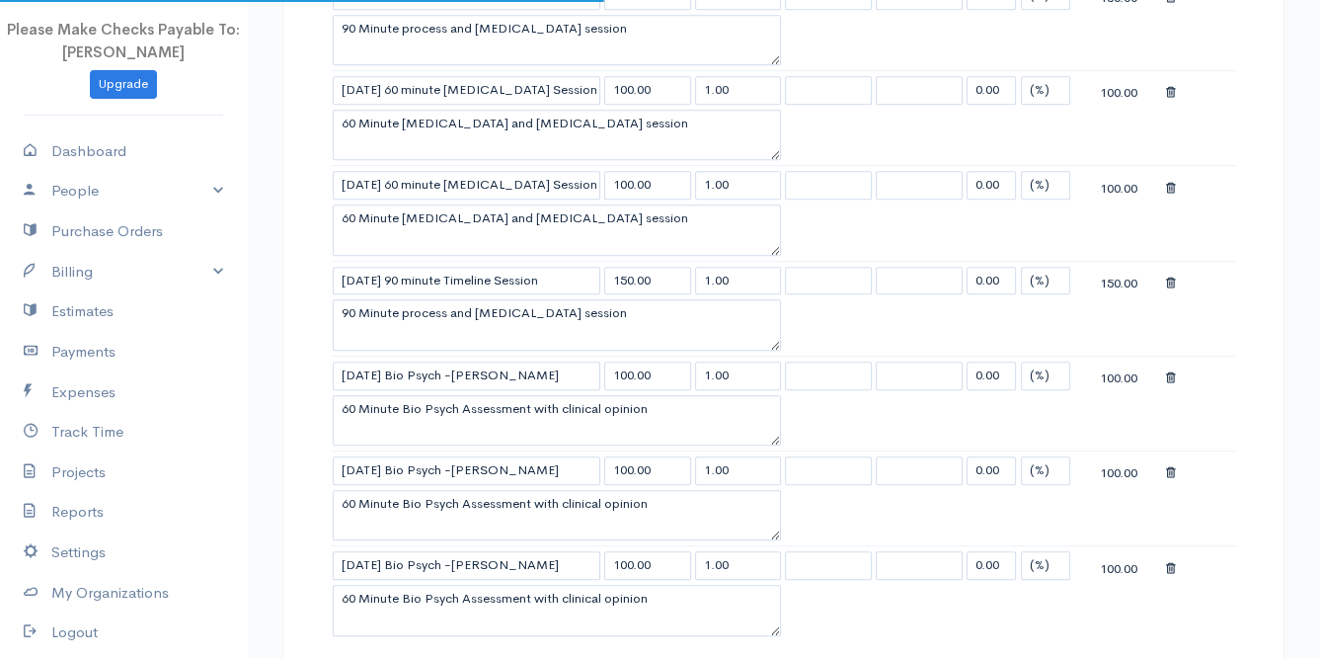
scroll to position [1481, 0]
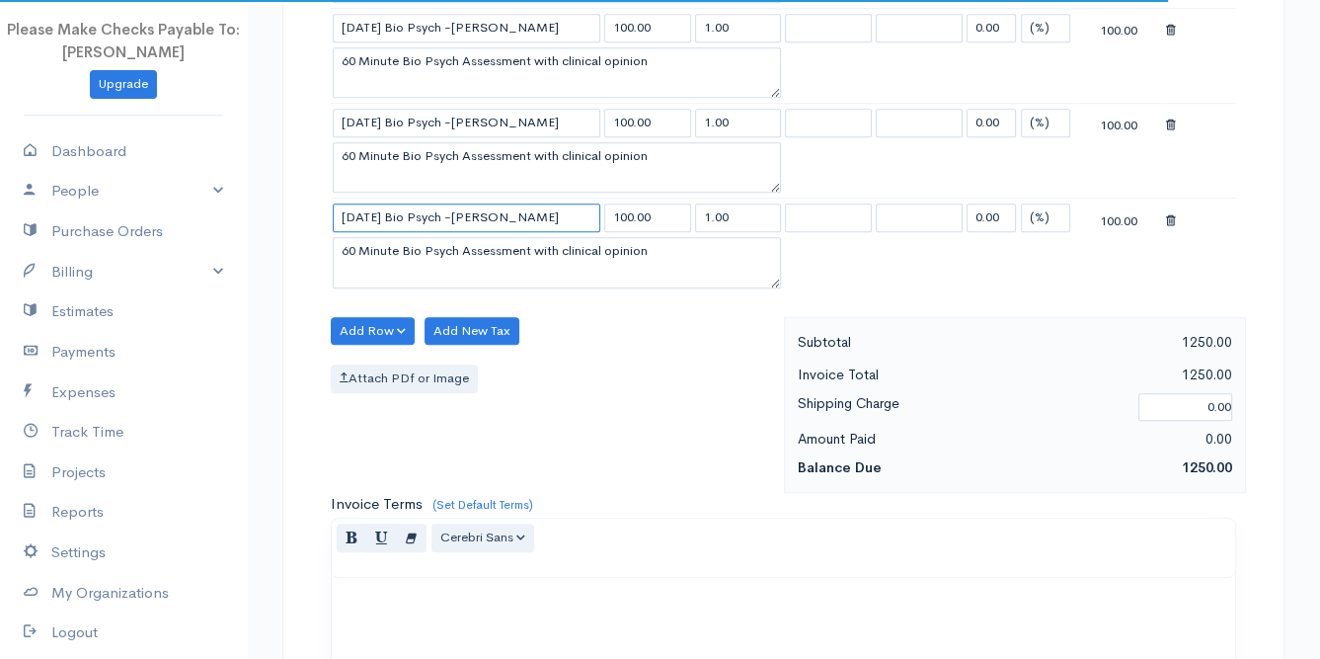
drag, startPoint x: 483, startPoint y: 204, endPoint x: 454, endPoint y: 201, distance: 28.8
click at [454, 203] on input "[DATE] Bio Psych -[PERSON_NAME]" at bounding box center [467, 217] width 268 height 29
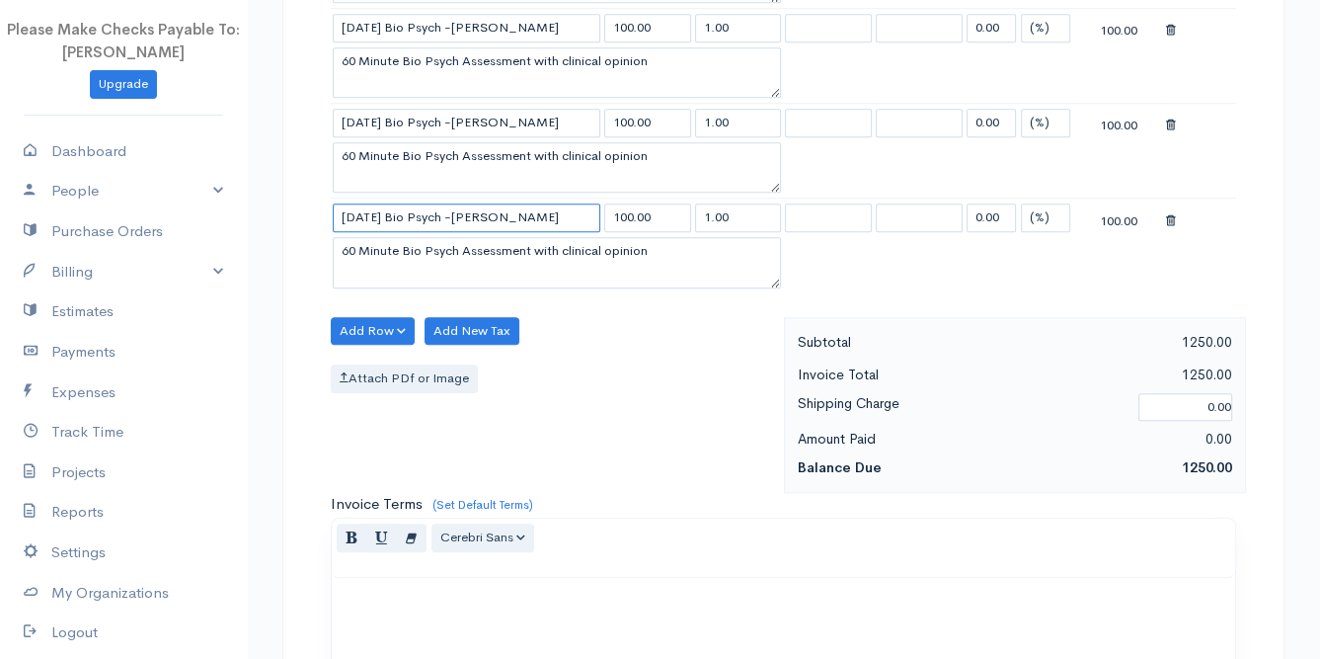
type input "[DATE] Bio Psych -[PERSON_NAME]"
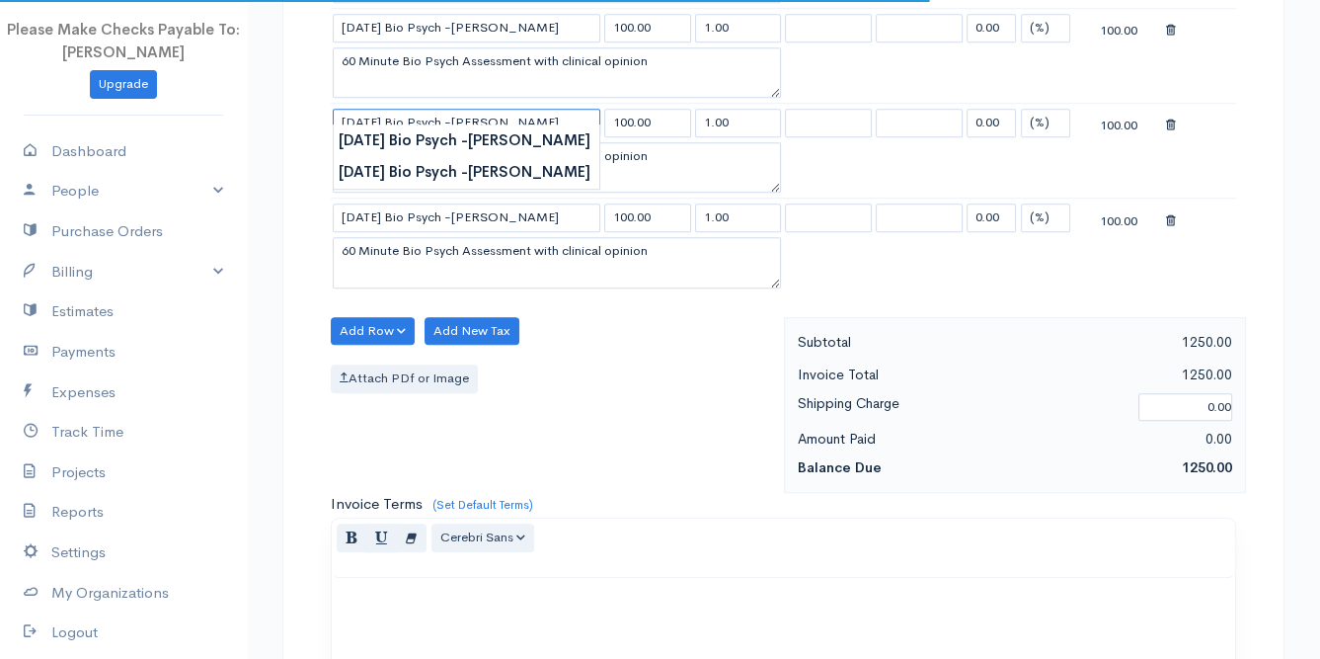
drag, startPoint x: 500, startPoint y: 110, endPoint x: 454, endPoint y: 109, distance: 45.4
click at [454, 109] on input "[DATE] Bio Psych -[PERSON_NAME]" at bounding box center [467, 123] width 268 height 29
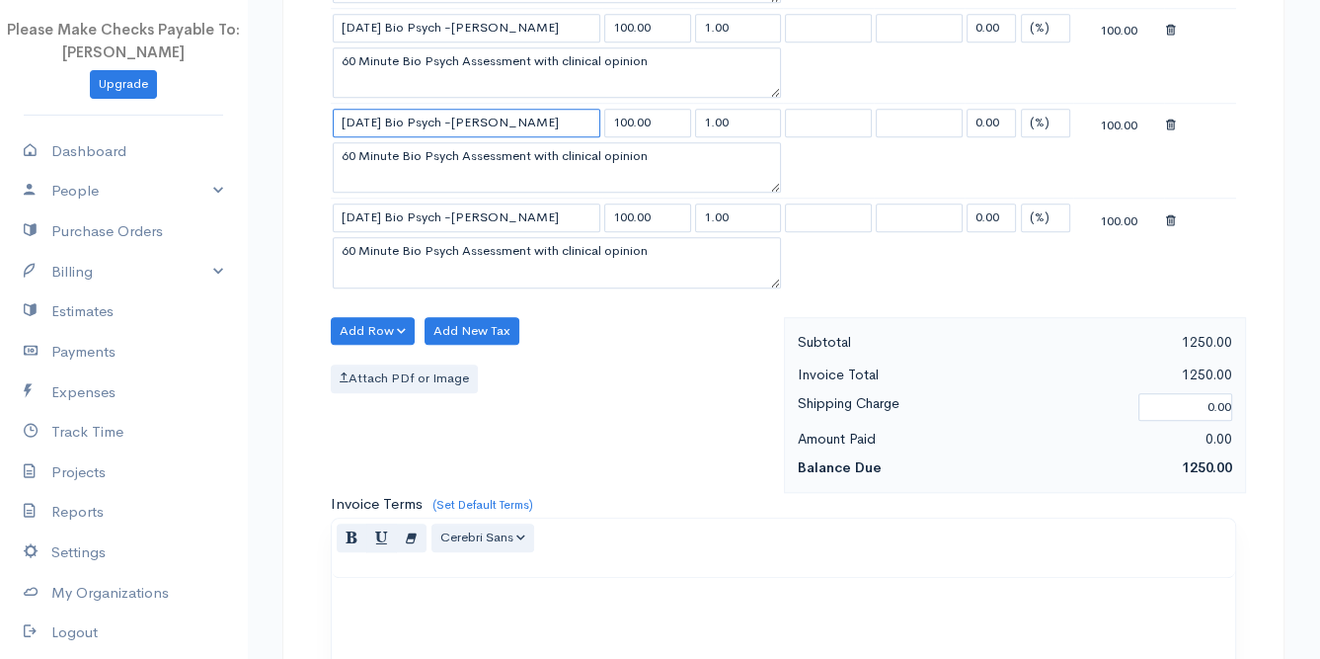
type input "[DATE] Bio Psych -[PERSON_NAME]"
click at [490, 18] on input "[DATE] Bio Psych -[PERSON_NAME]" at bounding box center [467, 28] width 268 height 29
type input "[DATE] Bio Psych -Brody"
click at [668, 449] on div "Add Row Add Item Row Add Time Row Add New Tax Attach PDf or Image" at bounding box center [552, 405] width 463 height 177
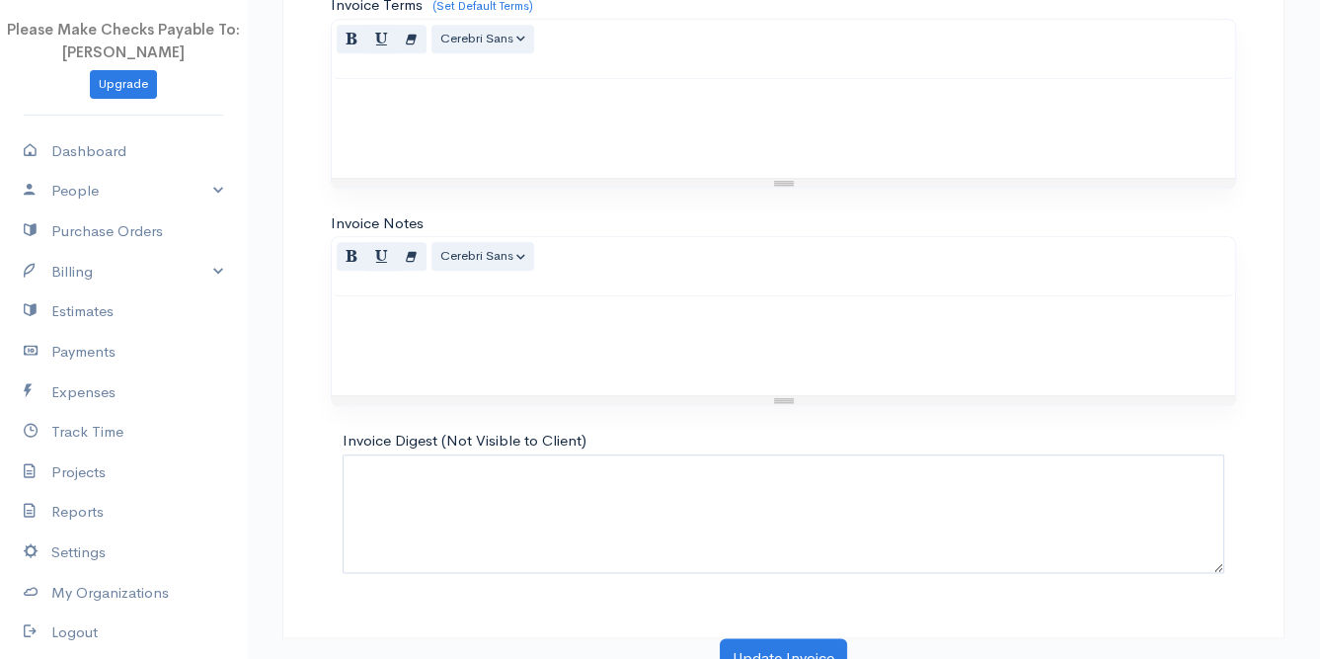
scroll to position [1981, 0]
click at [781, 636] on button "Update Invoice" at bounding box center [783, 656] width 127 height 40
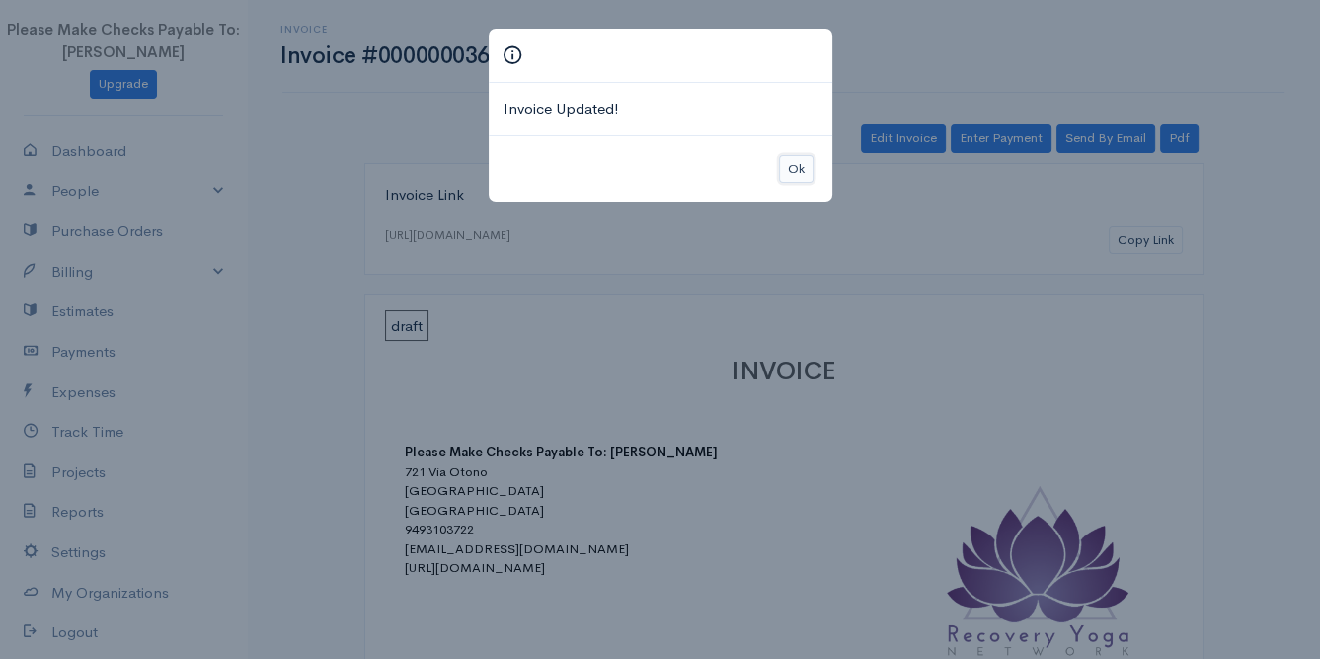
click at [798, 169] on button "Ok" at bounding box center [796, 169] width 35 height 29
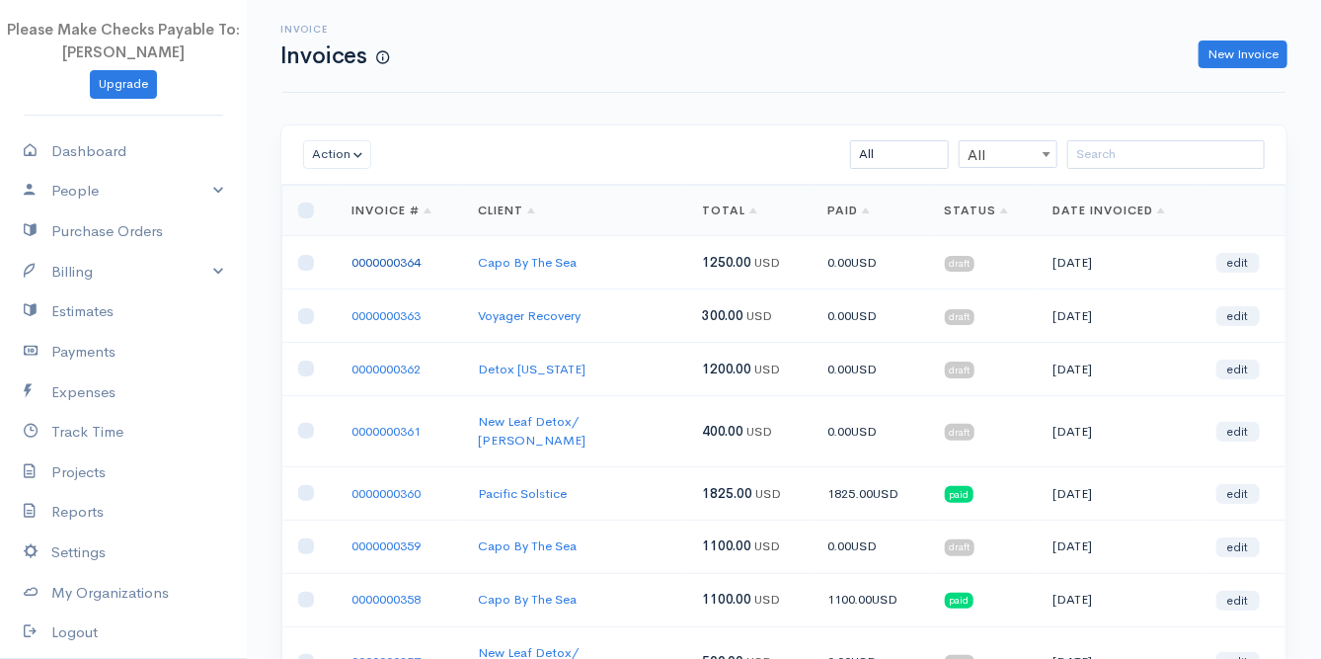
click at [412, 265] on link "0000000364" at bounding box center [386, 262] width 69 height 17
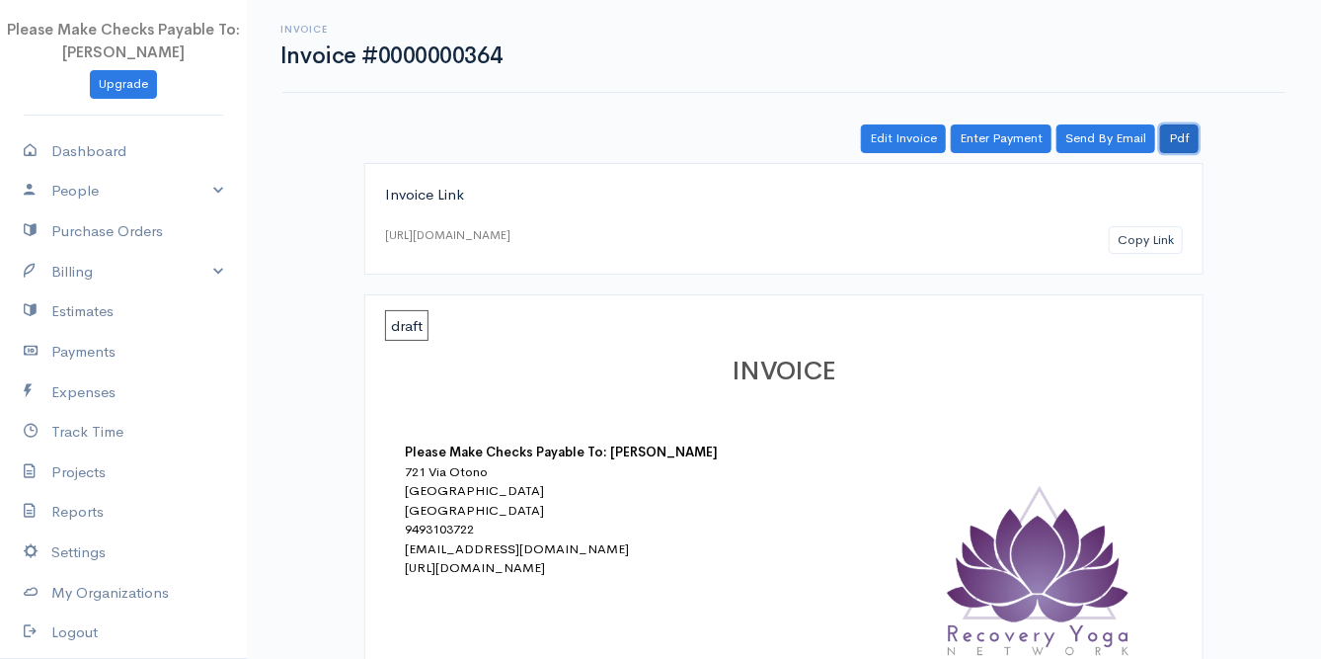
click at [1177, 145] on link "Pdf" at bounding box center [1179, 138] width 39 height 29
